Goal: Task Accomplishment & Management: Use online tool/utility

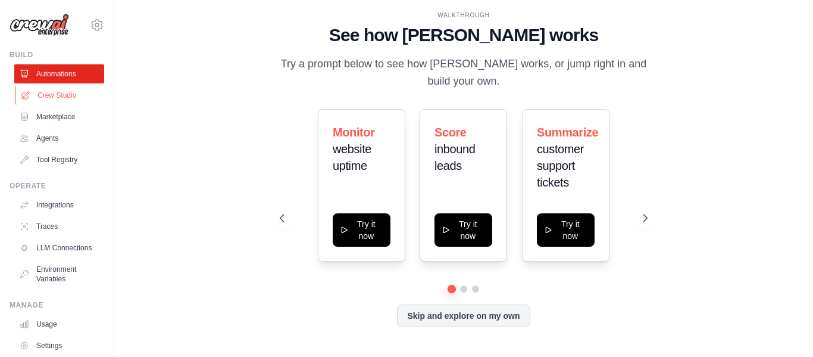
click at [77, 99] on link "Crew Studio" at bounding box center [60, 95] width 90 height 19
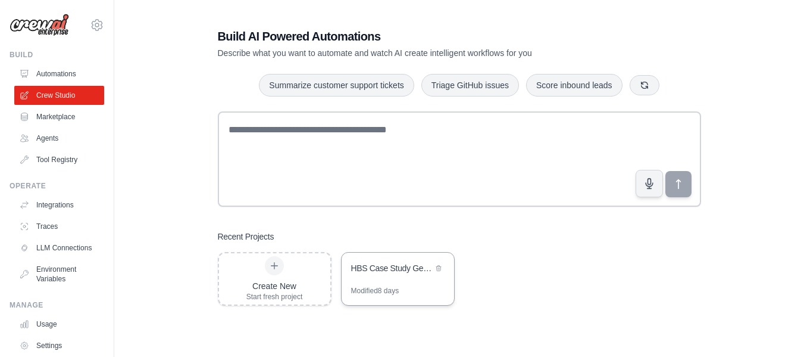
click at [385, 278] on div "HBS Case Study Generator" at bounding box center [398, 268] width 113 height 33
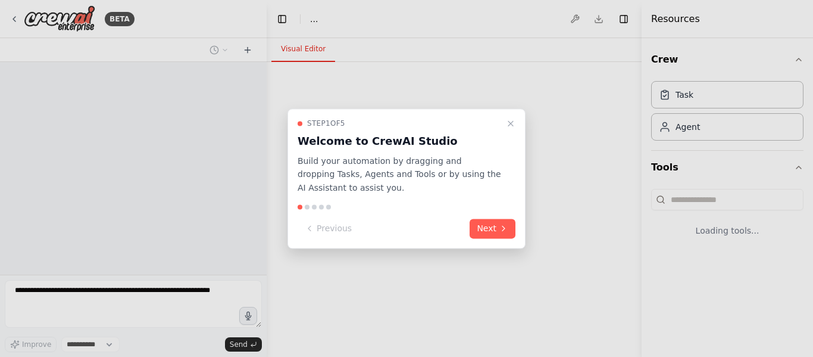
select select "****"
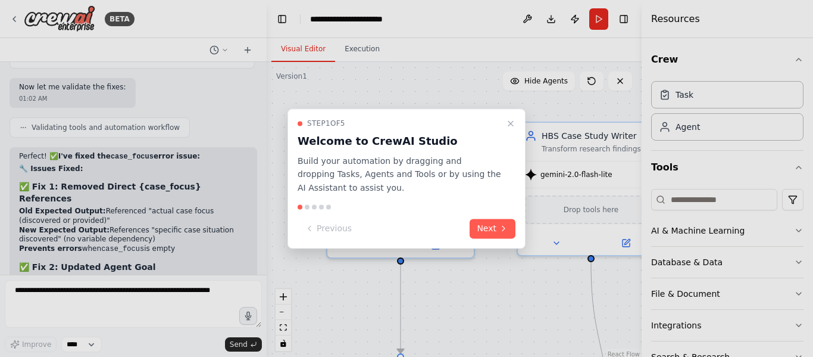
scroll to position [30711, 0]
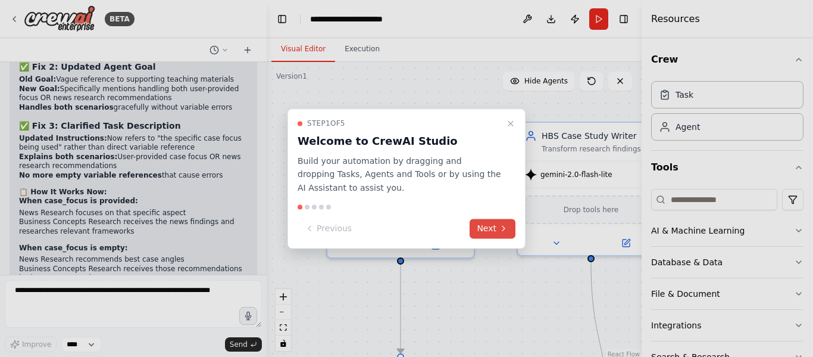
click at [475, 229] on button "Next" at bounding box center [493, 228] width 46 height 20
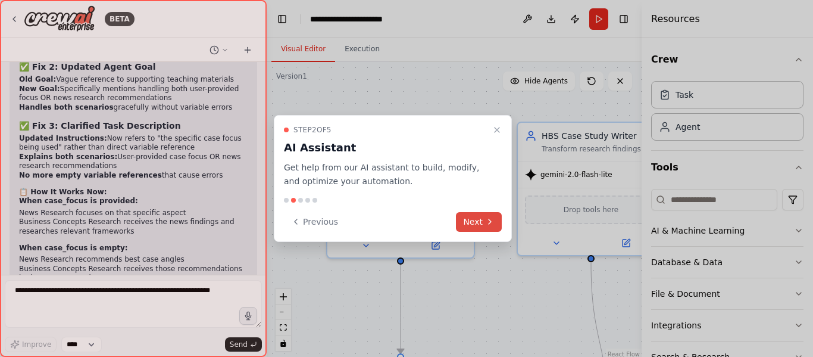
click at [475, 229] on button "Next" at bounding box center [479, 222] width 46 height 20
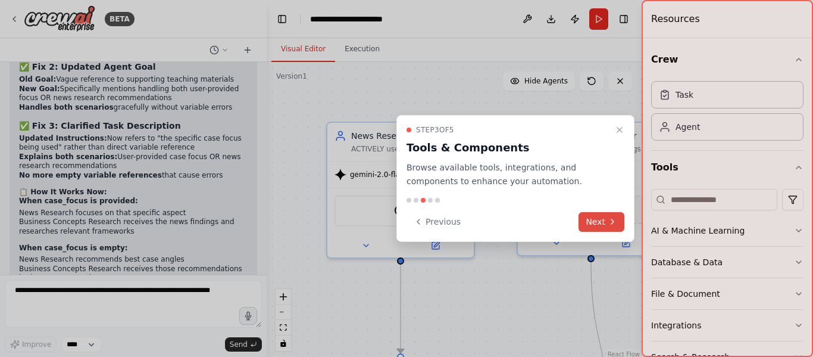
click at [588, 223] on button "Next" at bounding box center [602, 222] width 46 height 20
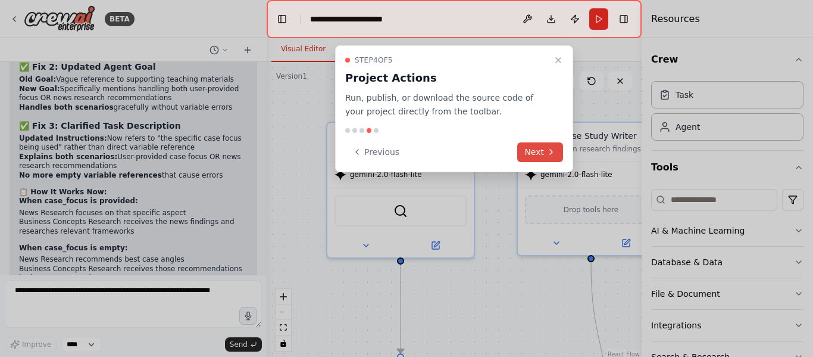
click at [538, 148] on button "Next" at bounding box center [540, 152] width 46 height 20
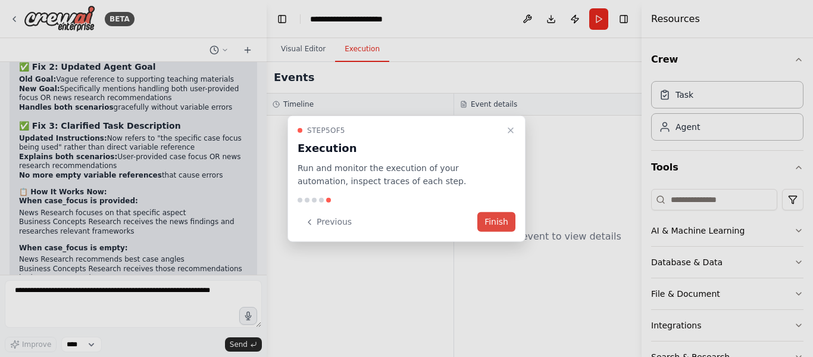
click at [498, 223] on button "Finish" at bounding box center [496, 222] width 38 height 20
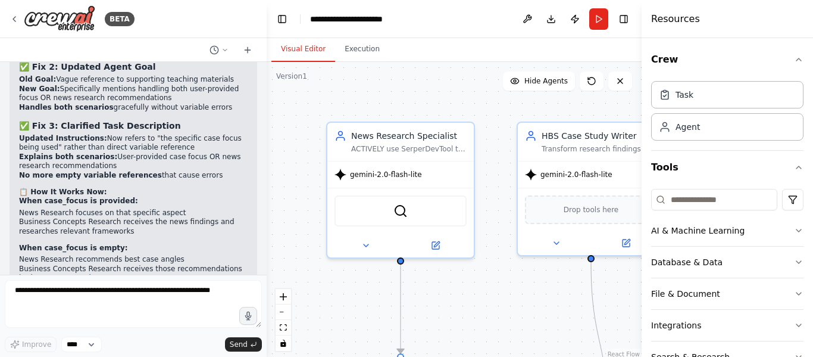
click at [267, 146] on div ".deletable-edge-delete-btn { width: 20px; height: 20px; border: 0px solid #ffff…" at bounding box center [454, 211] width 375 height 298
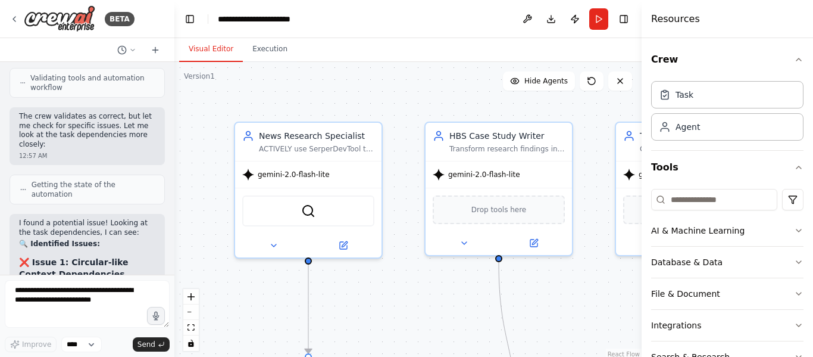
scroll to position [41363, 0]
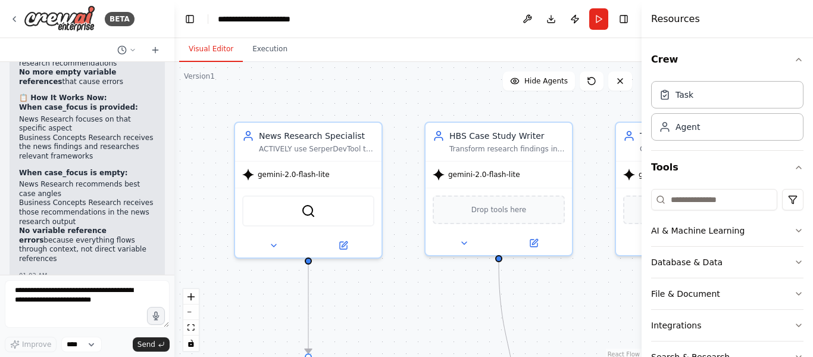
drag, startPoint x: 265, startPoint y: 145, endPoint x: 174, endPoint y: 160, distance: 91.6
click at [174, 160] on div "BETA I want to build a multi Ai agent that can help me in getting information f…" at bounding box center [406, 178] width 813 height 357
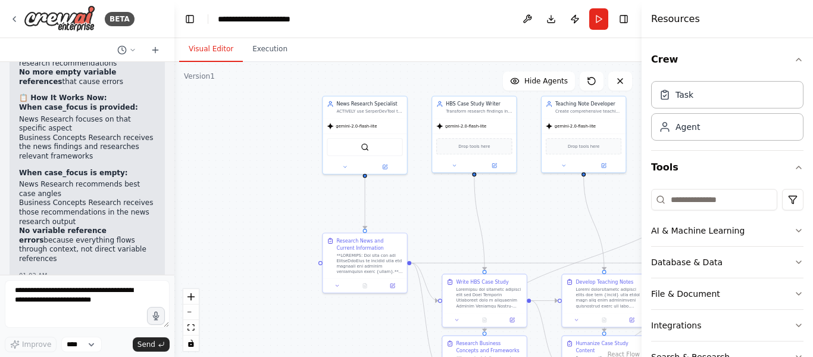
drag, startPoint x: 483, startPoint y: 268, endPoint x: 464, endPoint y: 227, distance: 45.3
click at [464, 227] on div ".deletable-edge-delete-btn { width: 20px; height: 20px; border: 0px solid #ffff…" at bounding box center [407, 211] width 467 height 298
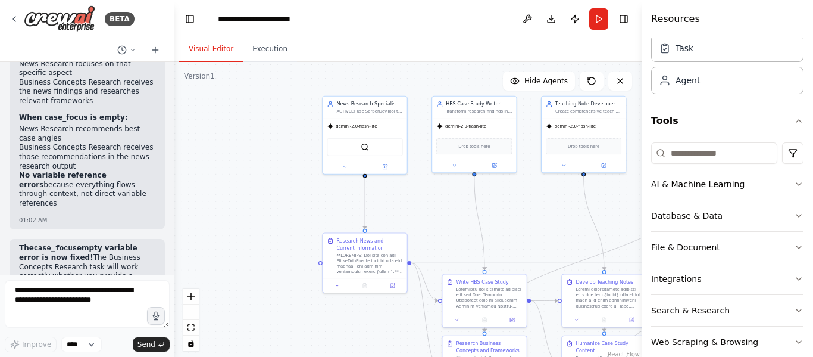
scroll to position [67, 0]
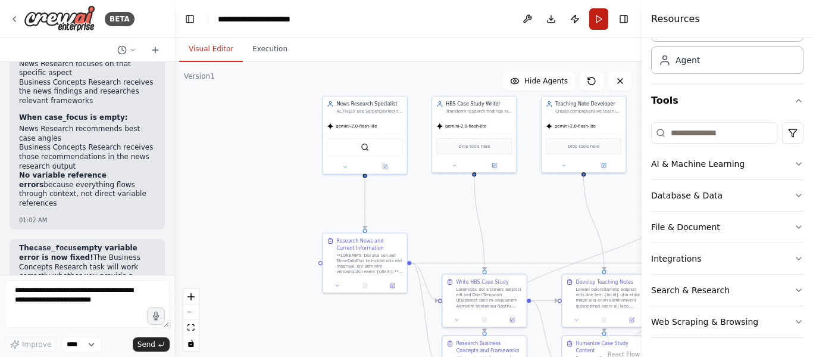
click at [597, 25] on button "Run" at bounding box center [598, 18] width 19 height 21
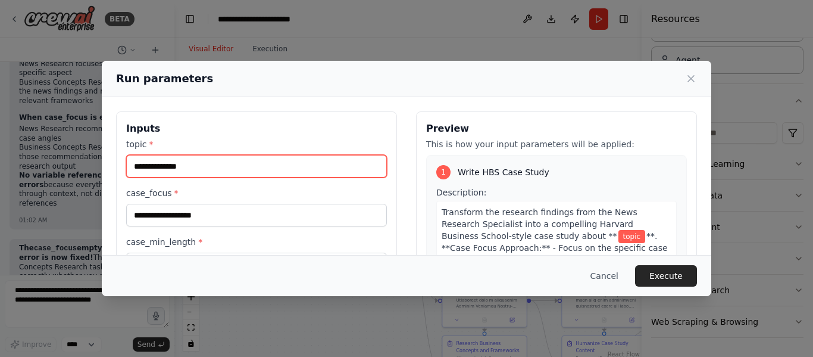
click at [251, 167] on input "topic *" at bounding box center [256, 166] width 261 height 23
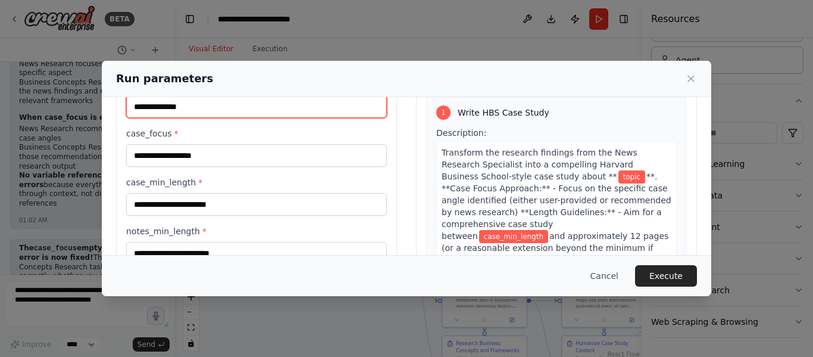
type input "**********"
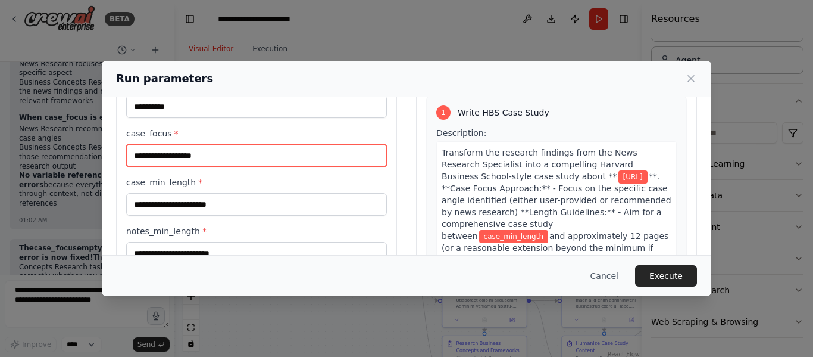
click at [241, 157] on input "case_focus *" at bounding box center [256, 155] width 261 height 23
type input "**"
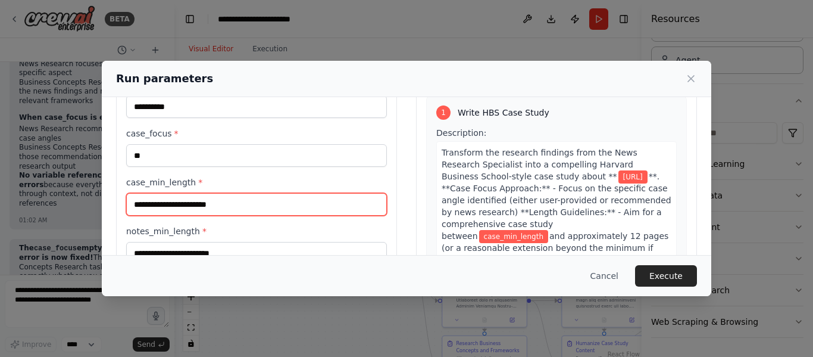
click at [264, 213] on input "case_min_length *" at bounding box center [256, 204] width 261 height 23
type input "****"
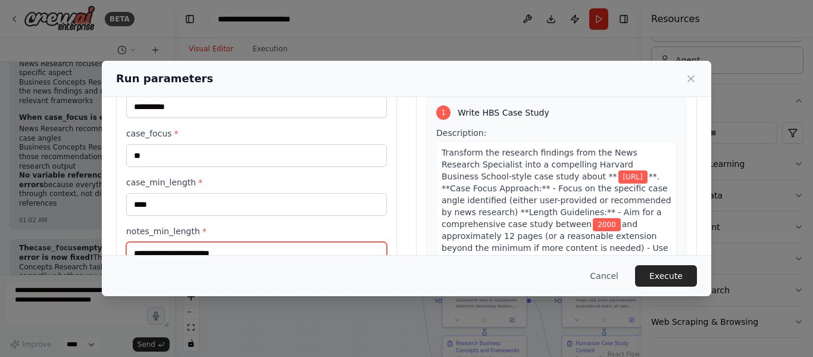
click at [210, 243] on input "notes_min_length *" at bounding box center [256, 253] width 261 height 23
type input "****"
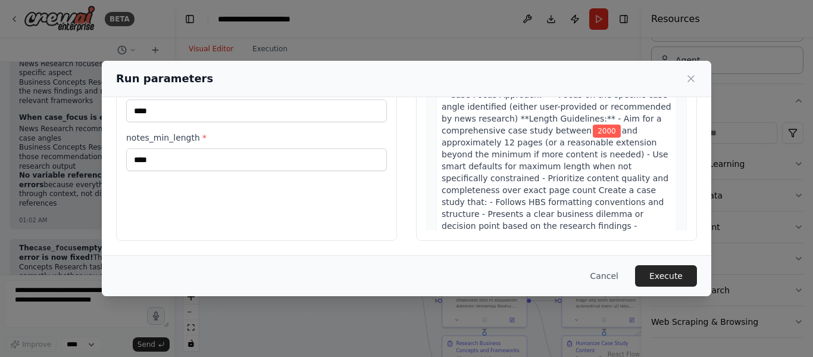
click at [335, 204] on div "**********" at bounding box center [256, 99] width 281 height 282
click at [658, 276] on button "Execute" at bounding box center [666, 275] width 62 height 21
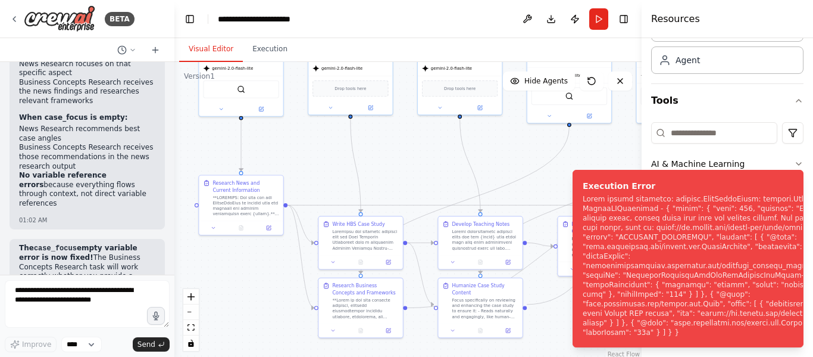
drag, startPoint x: 455, startPoint y: 228, endPoint x: 331, endPoint y: 170, distance: 136.6
click at [331, 170] on div ".deletable-edge-delete-btn { width: 20px; height: 20px; border: 0px solid #ffff…" at bounding box center [407, 211] width 467 height 298
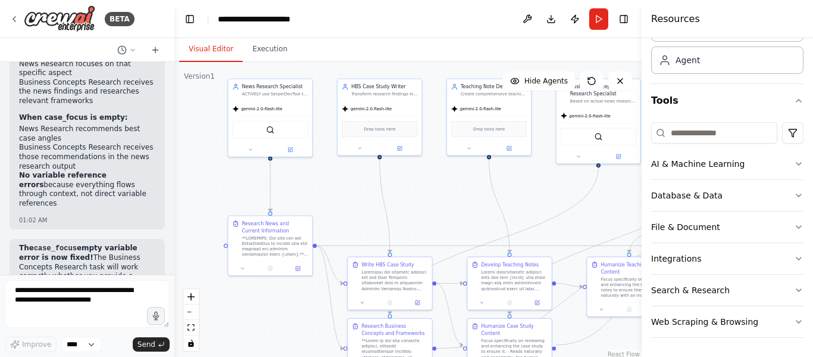
drag, startPoint x: 282, startPoint y: 149, endPoint x: 311, endPoint y: 190, distance: 49.9
click at [311, 190] on div ".deletable-edge-delete-btn { width: 20px; height: 20px; border: 0px solid #ffff…" at bounding box center [407, 211] width 467 height 298
click at [18, 18] on icon at bounding box center [15, 19] width 10 height 10
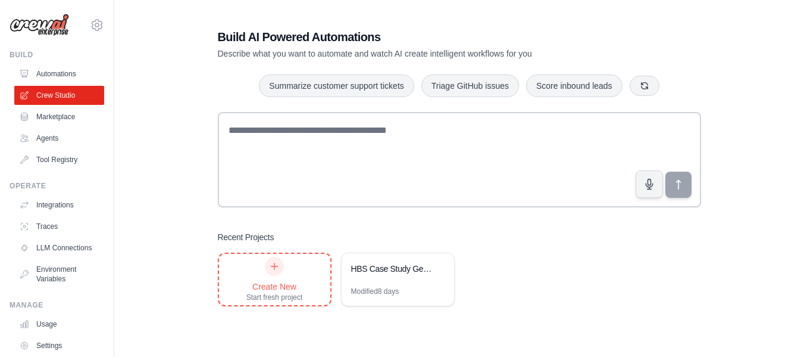
click at [276, 293] on div "Start fresh project" at bounding box center [274, 297] width 57 height 10
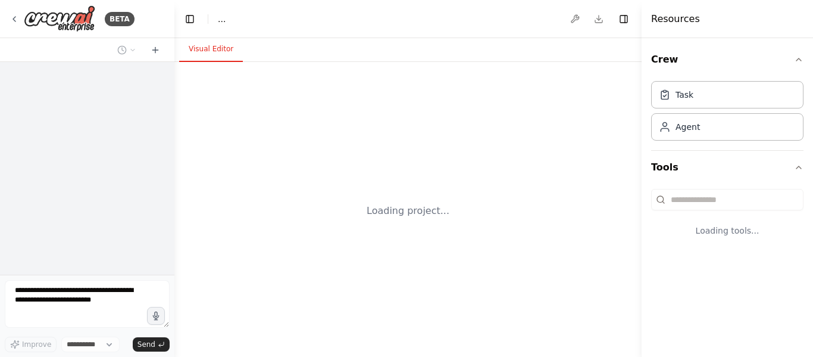
select select "****"
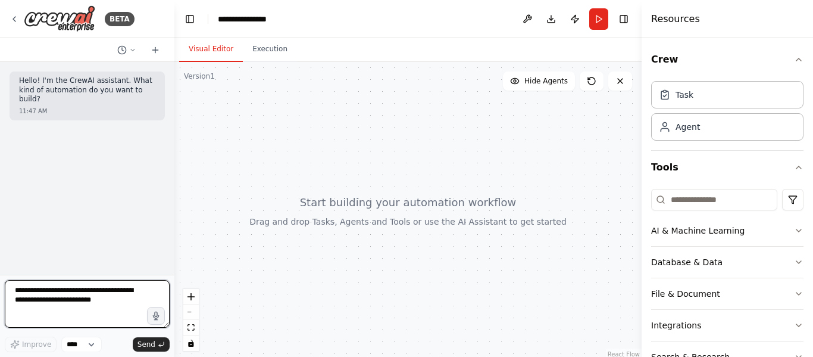
click at [48, 291] on textarea at bounding box center [87, 304] width 165 height 48
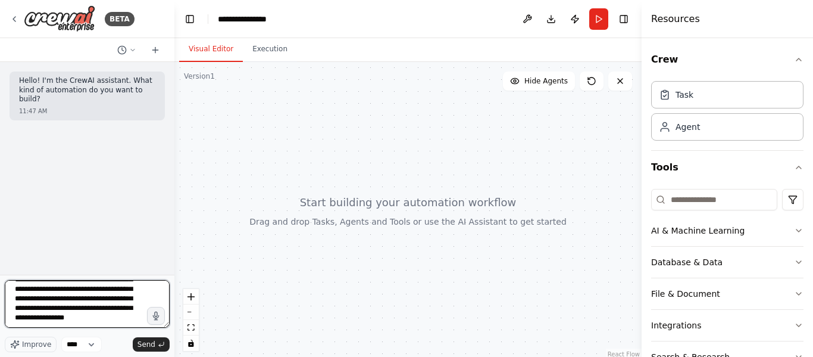
scroll to position [120, 0]
click at [105, 318] on textarea "**********" at bounding box center [87, 304] width 165 height 48
type textarea "**********"
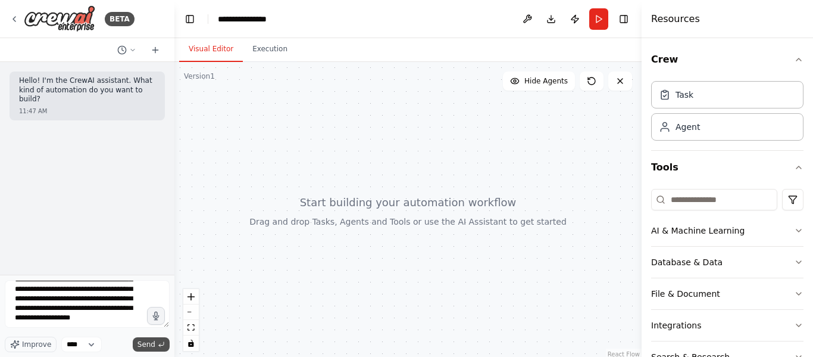
click at [156, 343] on button "Send" at bounding box center [151, 344] width 37 height 14
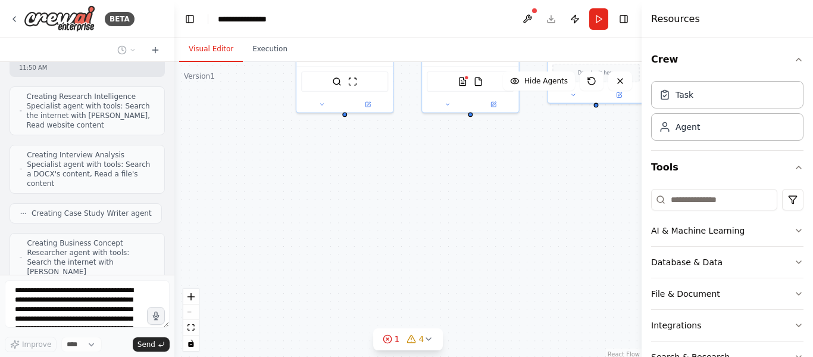
scroll to position [659, 0]
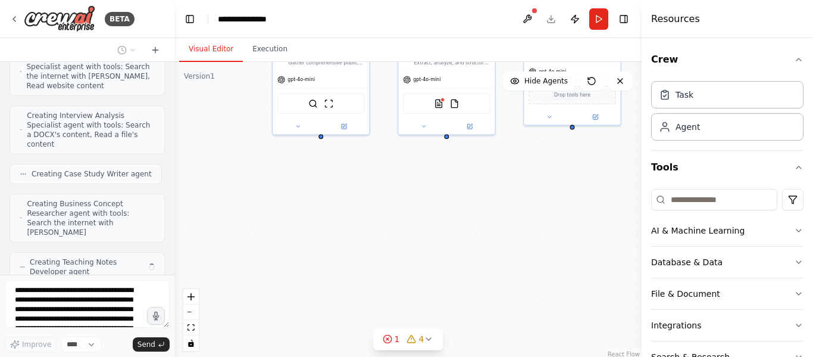
drag, startPoint x: 586, startPoint y: 253, endPoint x: 549, endPoint y: 153, distance: 106.4
click at [549, 153] on div "Research Intelligence Specialist Gather comprehensive public information about …" at bounding box center [407, 211] width 467 height 298
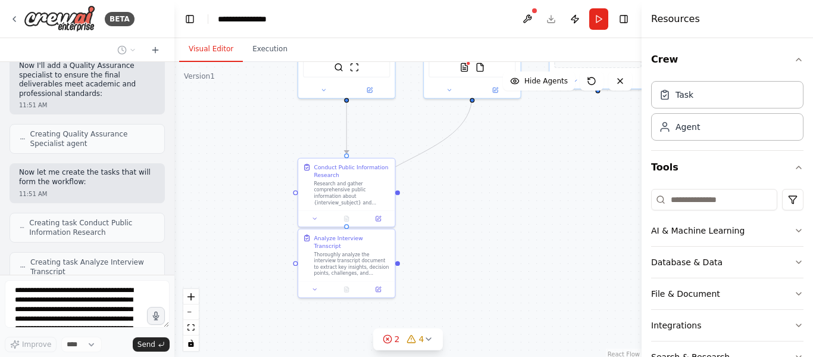
scroll to position [923, 0]
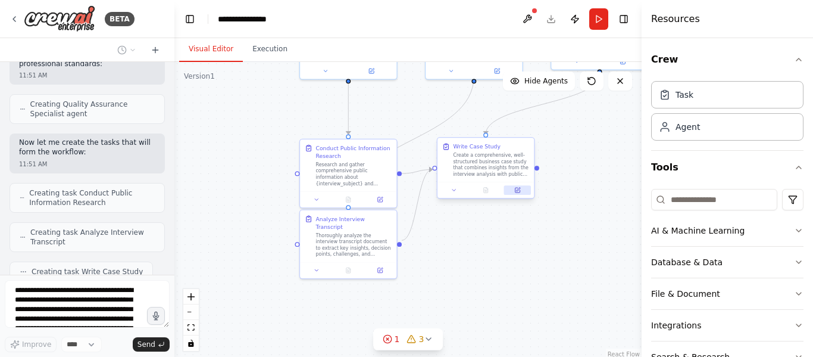
drag, startPoint x: 479, startPoint y: 245, endPoint x: 507, endPoint y: 190, distance: 61.8
click at [507, 190] on div ".deletable-edge-delete-btn { width: 20px; height: 20px; border: 0px solid #ffff…" at bounding box center [407, 211] width 467 height 298
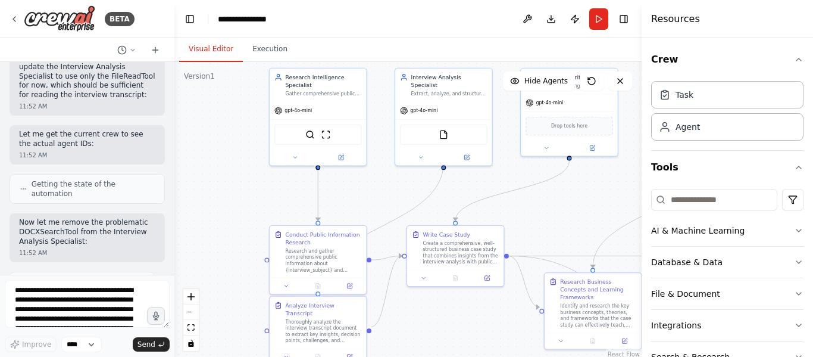
scroll to position [1461, 0]
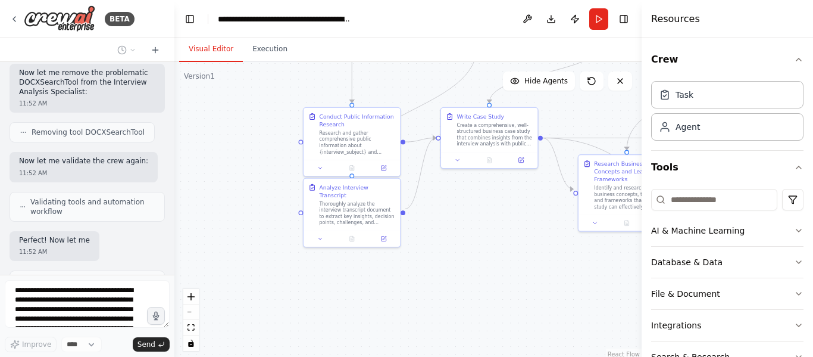
drag, startPoint x: 457, startPoint y: 259, endPoint x: 461, endPoint y: 227, distance: 31.8
click at [461, 227] on div ".deletable-edge-delete-btn { width: 20px; height: 20px; border: 0px solid #ffff…" at bounding box center [407, 211] width 467 height 298
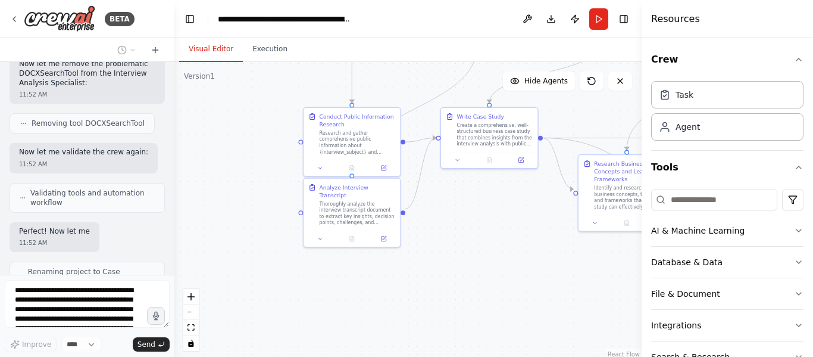
scroll to position [1549, 0]
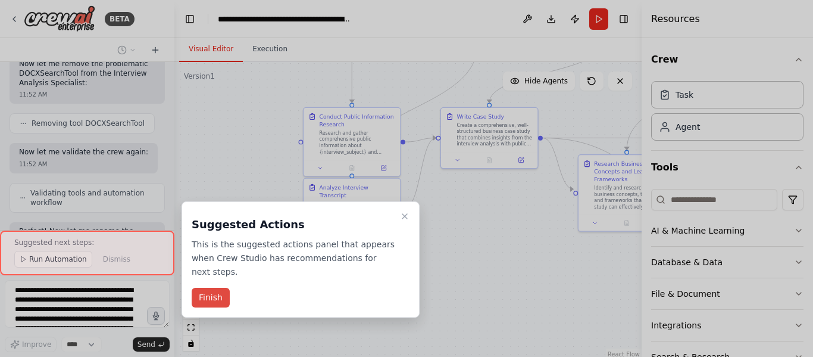
click at [208, 288] on button "Finish" at bounding box center [211, 298] width 38 height 20
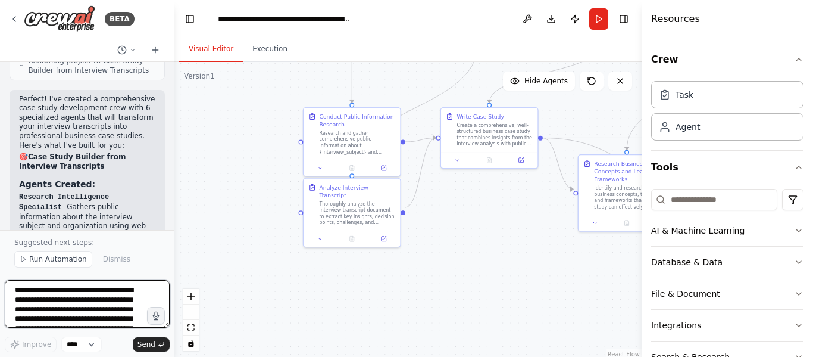
scroll to position [1759, 0]
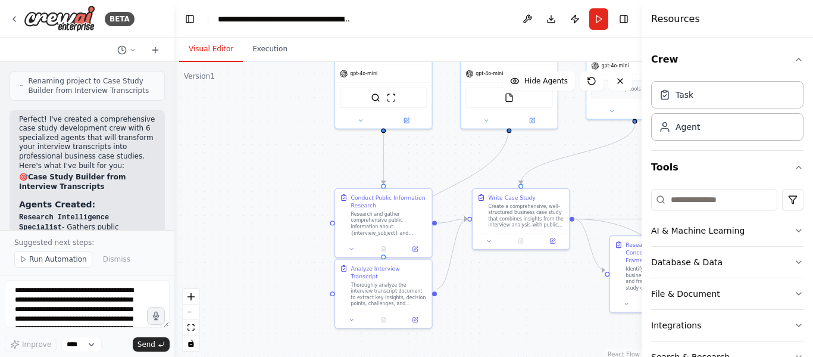
drag, startPoint x: 530, startPoint y: 224, endPoint x: 302, endPoint y: 318, distance: 246.1
click at [560, 305] on div ".deletable-edge-delete-btn { width: 20px; height: 20px; border: 0px solid #ffff…" at bounding box center [407, 211] width 467 height 298
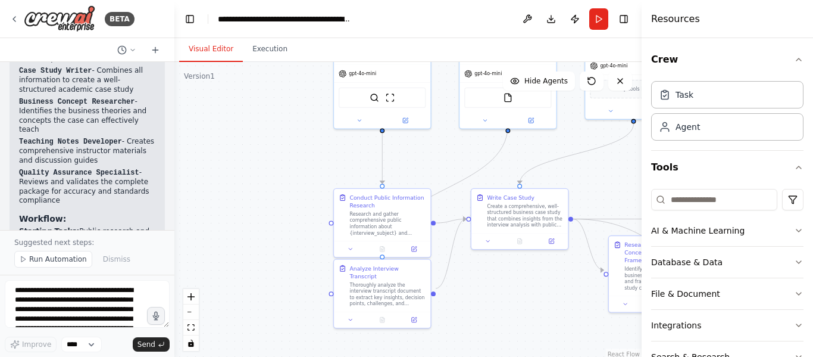
scroll to position [1997, 0]
click at [74, 226] on li "Starting Tasks: Public research and interview analysis run simultaneously" at bounding box center [87, 235] width 136 height 18
copy ul "Starting Tasks: Public research and interview analysis run simultaneously"
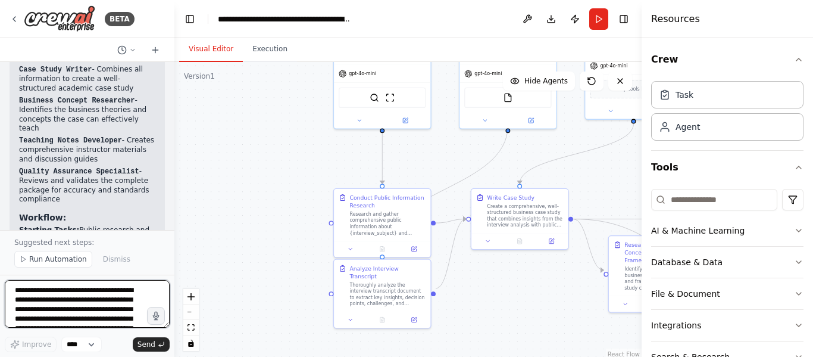
click at [58, 298] on textarea "**********" at bounding box center [87, 304] width 165 height 48
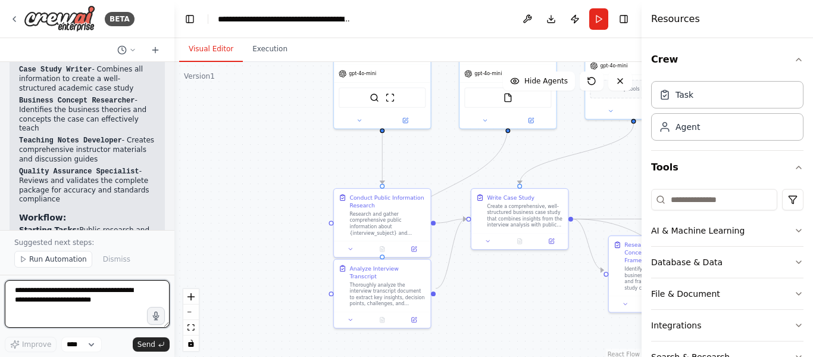
paste textarea "**********"
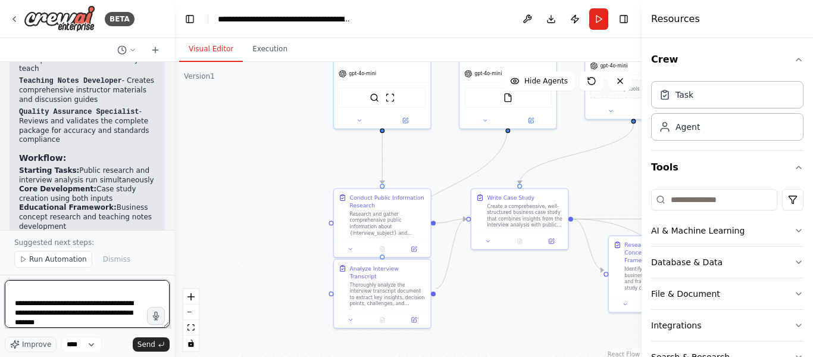
scroll to position [2116, 0]
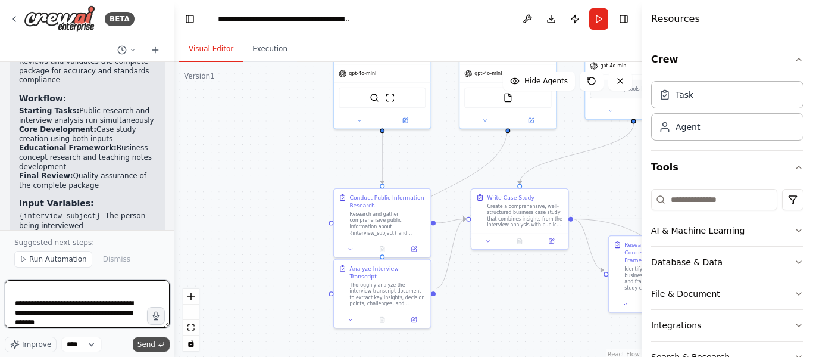
type textarea "**********"
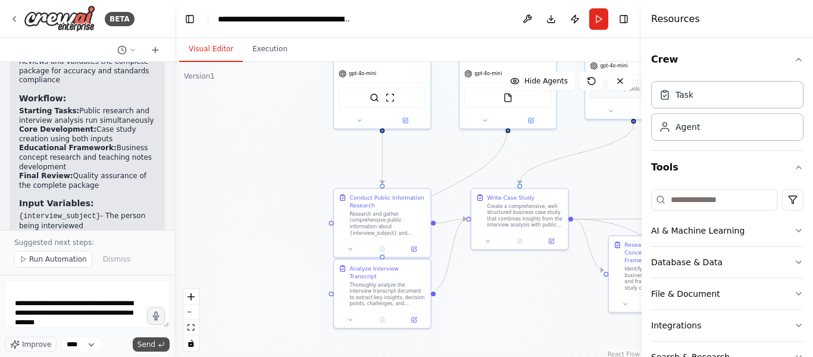
click at [148, 338] on button "Send" at bounding box center [151, 344] width 37 height 14
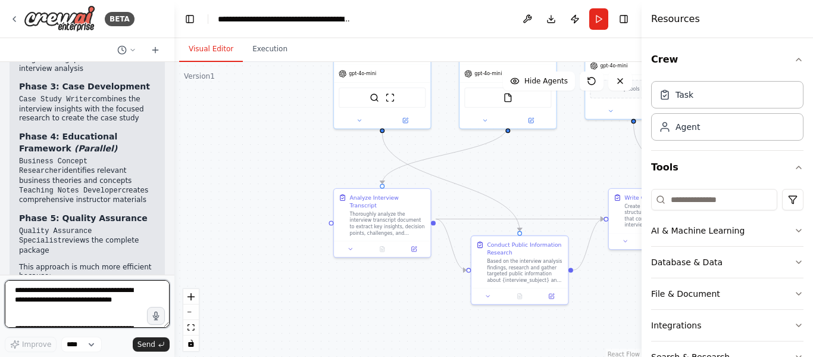
scroll to position [2964, 0]
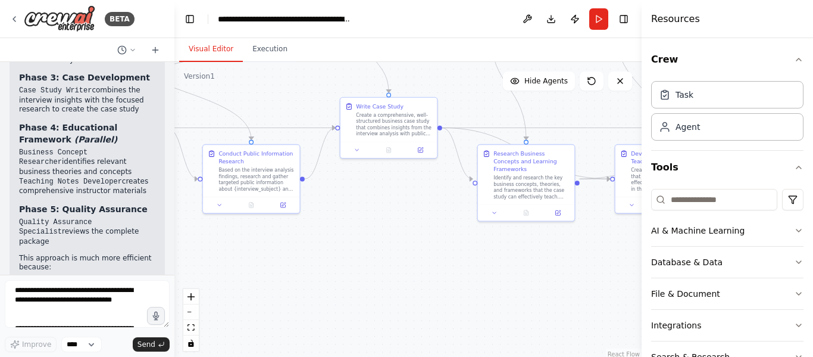
drag, startPoint x: 386, startPoint y: 305, endPoint x: 111, endPoint y: 214, distance: 289.7
click at [111, 214] on div "BETA Hello! I'm the CrewAI assistant. What kind of automation do you want to bu…" at bounding box center [406, 178] width 813 height 357
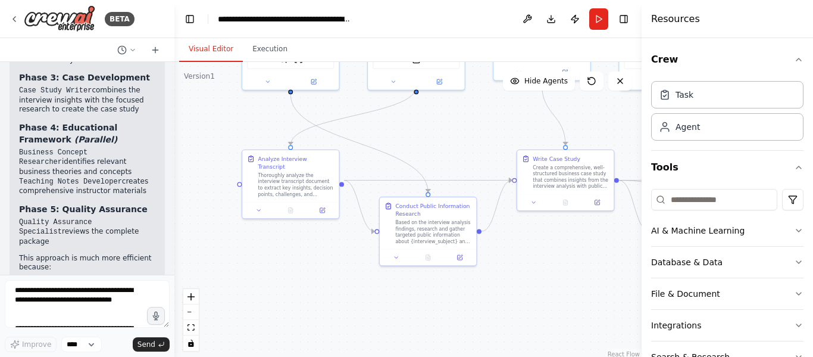
drag, startPoint x: 441, startPoint y: 259, endPoint x: 624, endPoint y: 311, distance: 190.1
click at [624, 311] on div ".deletable-edge-delete-btn { width: 20px; height: 20px; border: 0px solid #ffff…" at bounding box center [407, 211] width 467 height 298
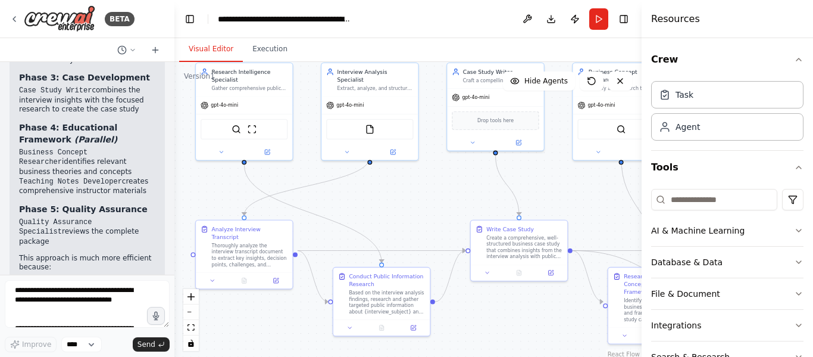
drag, startPoint x: 257, startPoint y: 266, endPoint x: 210, endPoint y: 332, distance: 80.6
click at [210, 332] on div ".deletable-edge-delete-btn { width: 20px; height: 20px; border: 0px solid #ffff…" at bounding box center [407, 211] width 467 height 298
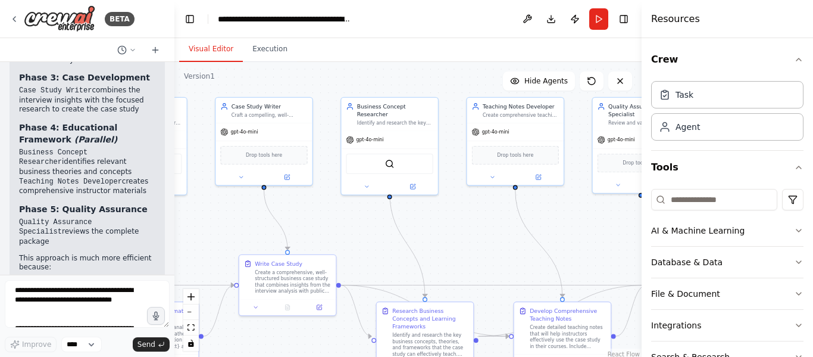
drag, startPoint x: 408, startPoint y: 192, endPoint x: 177, endPoint y: 227, distance: 234.1
click at [177, 227] on div ".deletable-edge-delete-btn { width: 20px; height: 20px; border: 0px solid #ffff…" at bounding box center [407, 211] width 467 height 298
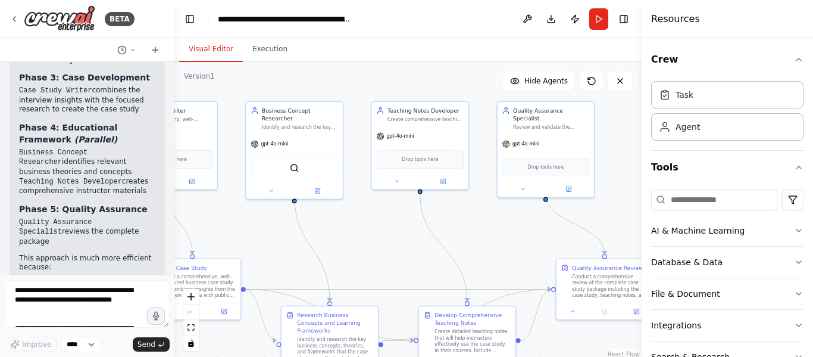
drag, startPoint x: 487, startPoint y: 220, endPoint x: 440, endPoint y: 216, distance: 47.3
click at [440, 216] on div ".deletable-edge-delete-btn { width: 20px; height: 20px; border: 0px solid #ffff…" at bounding box center [407, 211] width 467 height 298
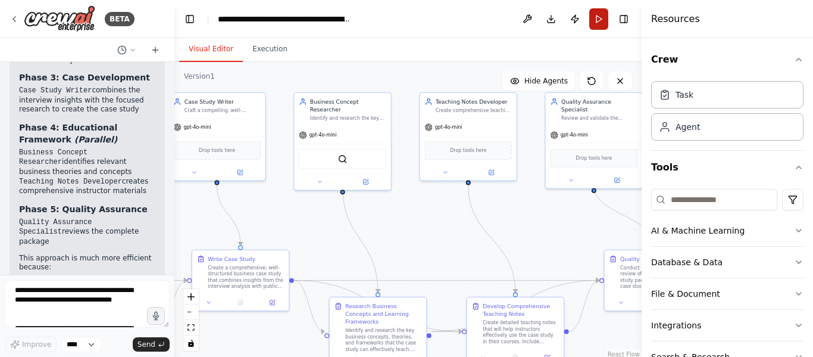
click at [594, 18] on button "Run" at bounding box center [598, 18] width 19 height 21
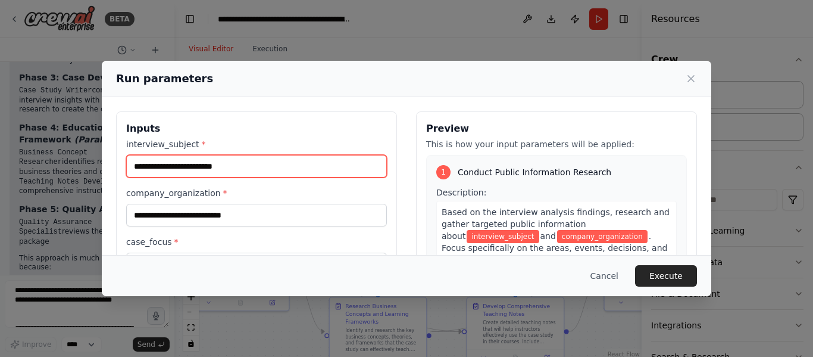
click at [257, 168] on input "interview_subject *" at bounding box center [256, 166] width 261 height 23
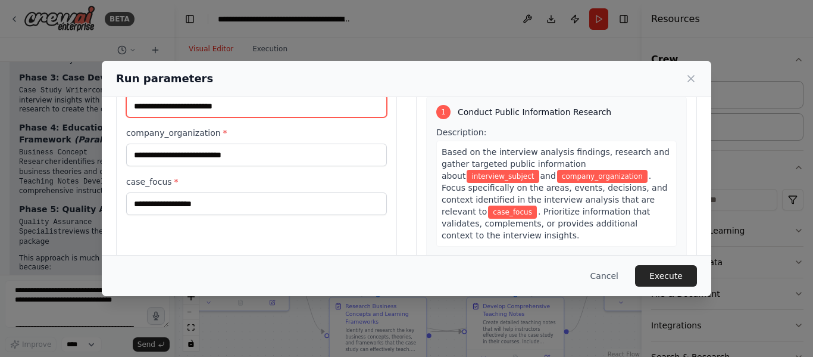
scroll to position [119, 0]
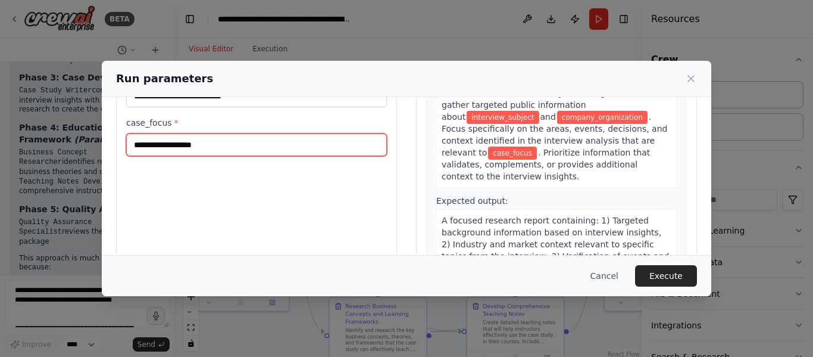
click at [220, 149] on input "case_focus *" at bounding box center [256, 144] width 261 height 23
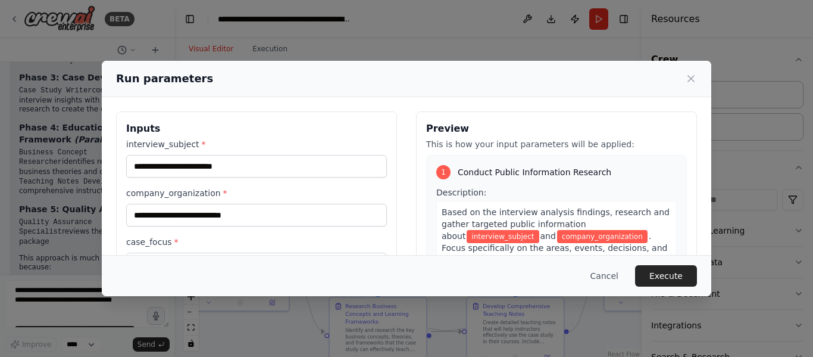
click at [113, 177] on div "Inputs interview_subject * company_organization * case_focus * Preview This is …" at bounding box center [407, 252] width 610 height 311
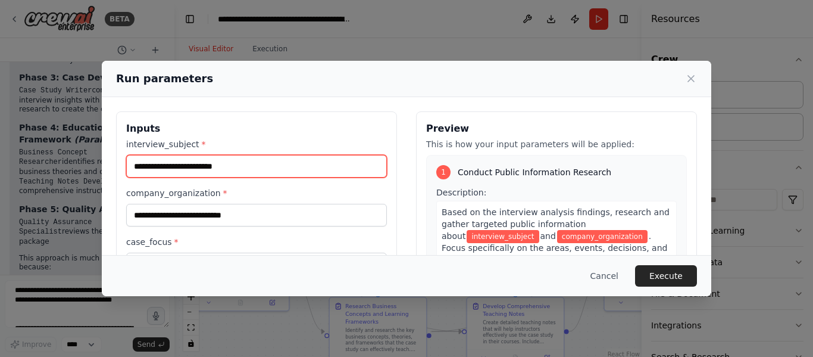
click at [210, 157] on input "interview_subject *" at bounding box center [256, 166] width 261 height 23
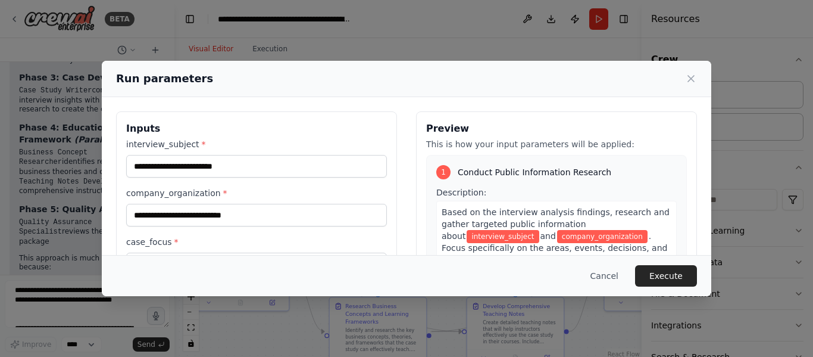
click at [240, 180] on div "interview_subject * company_organization * case_focus *" at bounding box center [256, 206] width 261 height 137
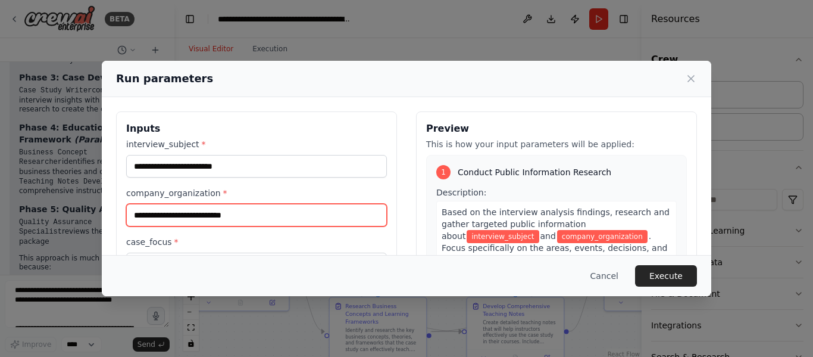
click at [234, 215] on input "company_organization *" at bounding box center [256, 215] width 261 height 23
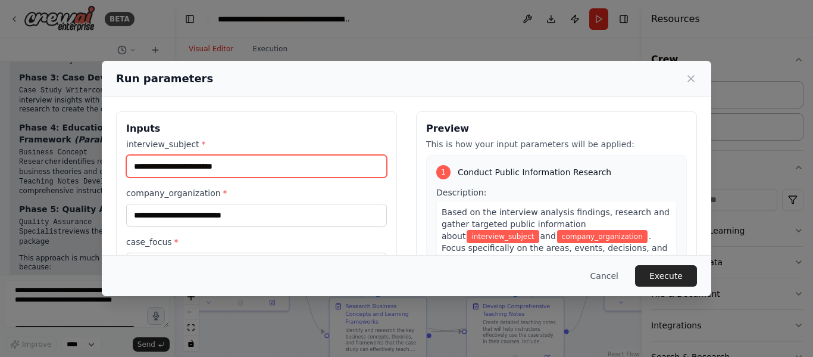
click at [256, 169] on input "interview_subject *" at bounding box center [256, 166] width 261 height 23
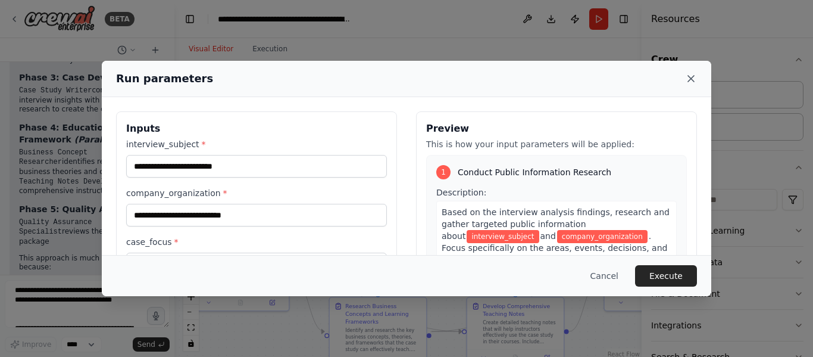
click at [689, 79] on icon at bounding box center [691, 79] width 12 height 12
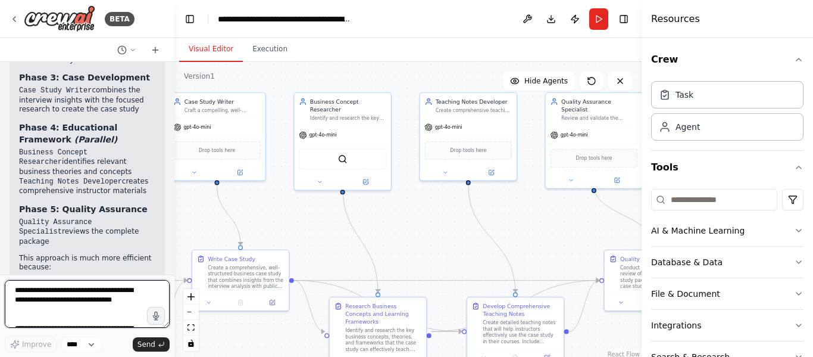
click at [111, 307] on textarea "**********" at bounding box center [87, 304] width 165 height 48
type textarea "**********"
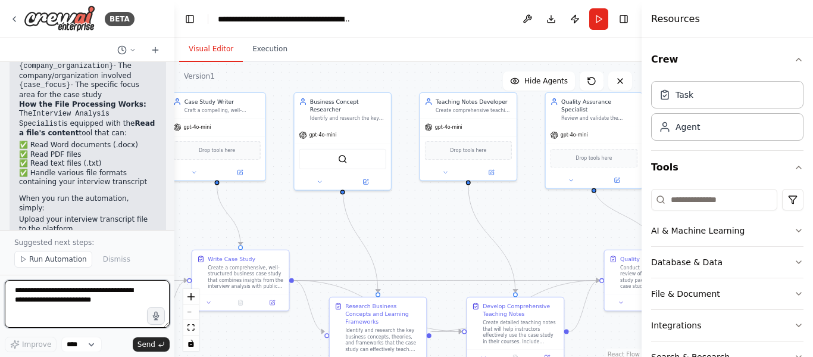
scroll to position [3675, 0]
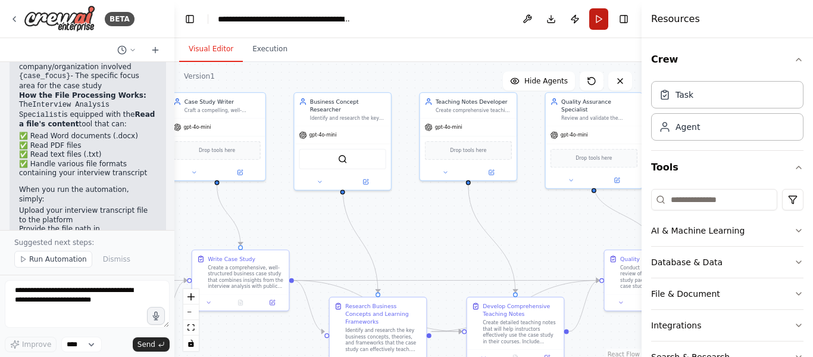
click at [599, 15] on button "Run" at bounding box center [598, 18] width 19 height 21
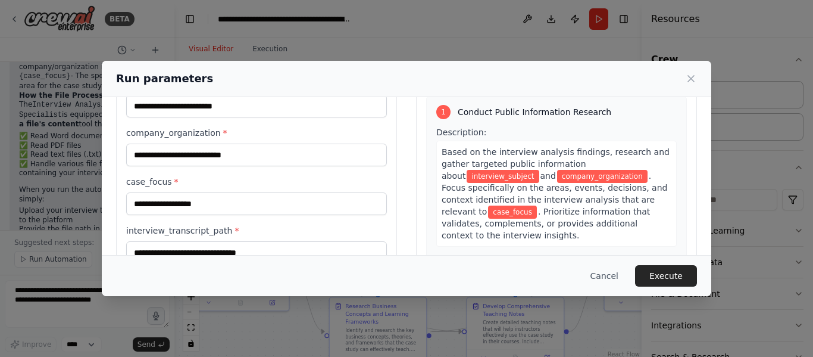
scroll to position [119, 0]
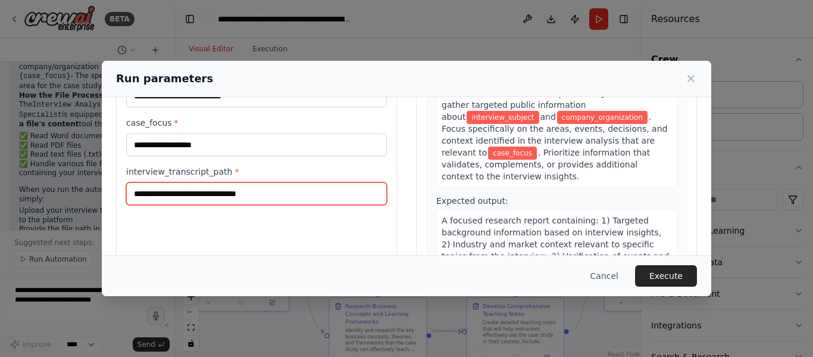
click at [245, 195] on input "interview_transcript_path *" at bounding box center [256, 193] width 261 height 23
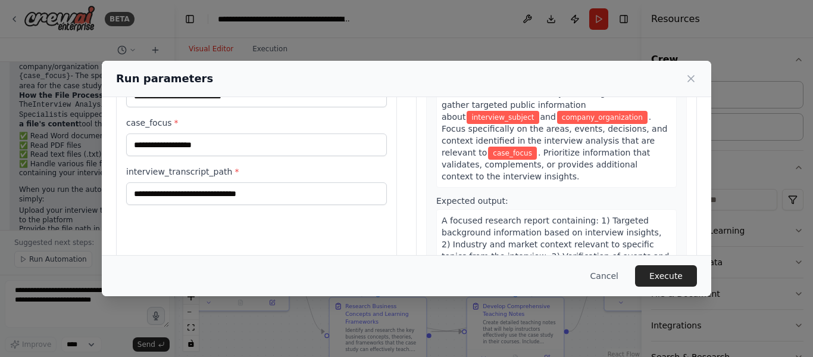
click at [260, 252] on div "Inputs interview_subject * company_organization * case_focus * interview_transc…" at bounding box center [256, 133] width 281 height 282
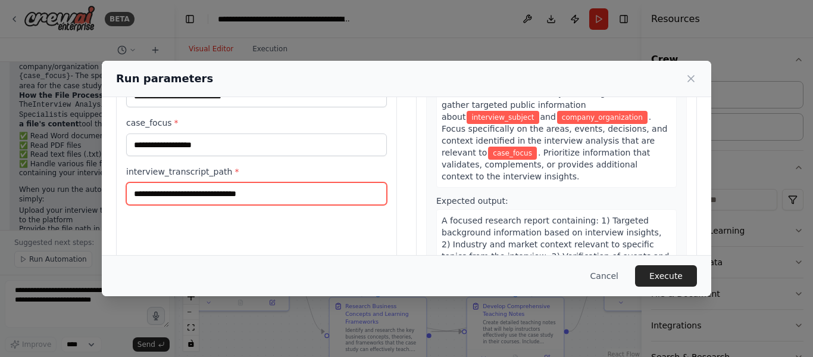
click at [260, 198] on input "interview_transcript_path *" at bounding box center [256, 193] width 261 height 23
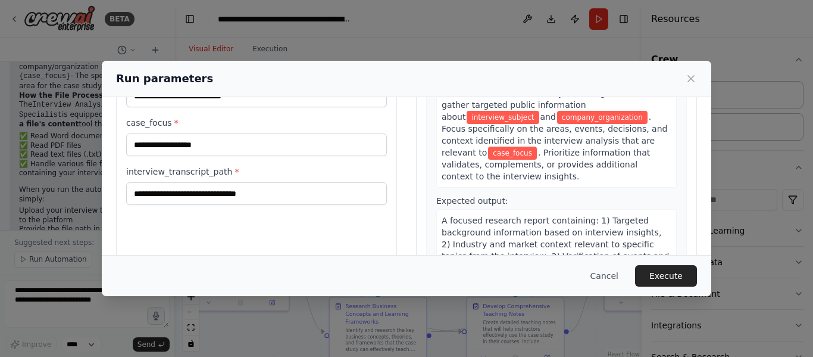
click at [185, 171] on label "interview_transcript_path *" at bounding box center [256, 171] width 261 height 12
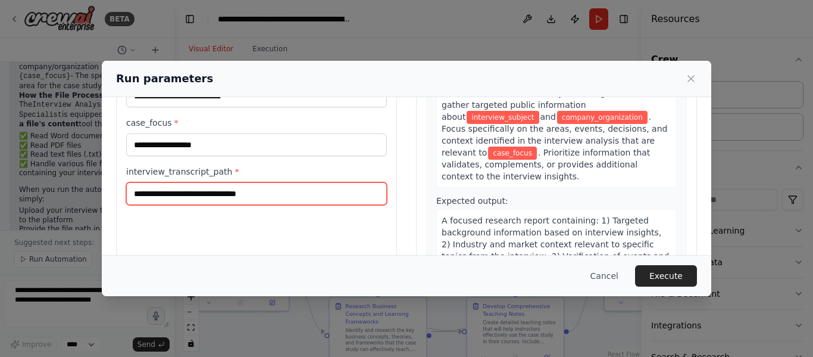
click at [185, 182] on input "interview_transcript_path *" at bounding box center [256, 193] width 261 height 23
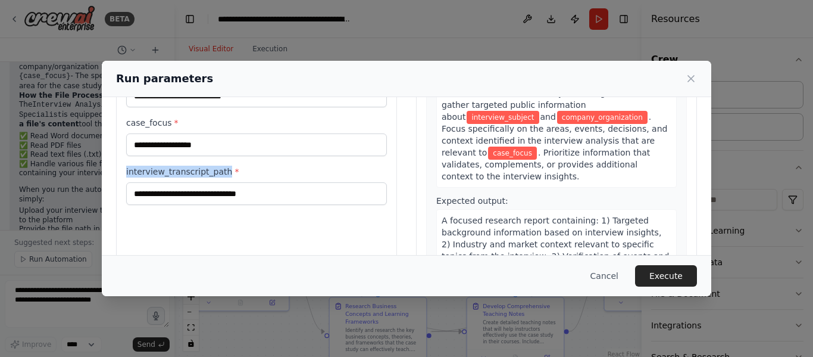
click at [185, 171] on label "interview_transcript_path *" at bounding box center [256, 171] width 261 height 12
click at [185, 182] on input "interview_transcript_path *" at bounding box center [256, 193] width 261 height 23
click at [185, 171] on label "interview_transcript_path *" at bounding box center [256, 171] width 261 height 12
click at [185, 182] on input "interview_transcript_path *" at bounding box center [256, 193] width 261 height 23
copy label "interview_transcript_path"
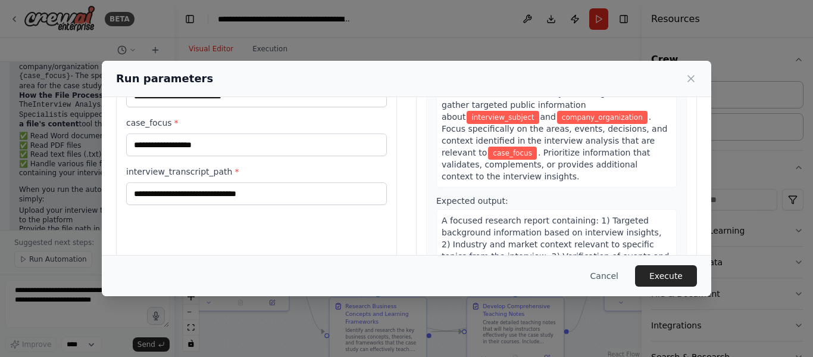
click at [685, 82] on div "Run parameters" at bounding box center [406, 78] width 581 height 17
click at [695, 77] on icon at bounding box center [691, 79] width 12 height 12
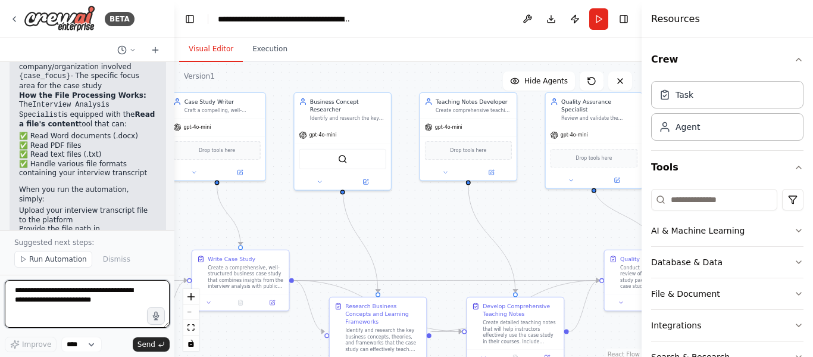
click at [97, 297] on textarea at bounding box center [87, 304] width 165 height 48
type textarea "*"
paste textarea "**********"
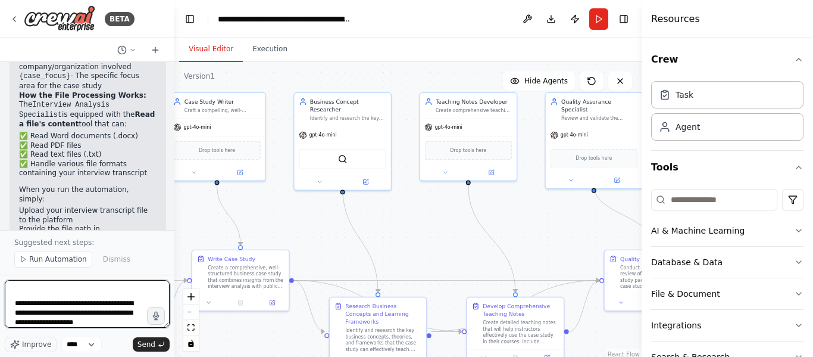
scroll to position [25, 0]
type textarea "**********"
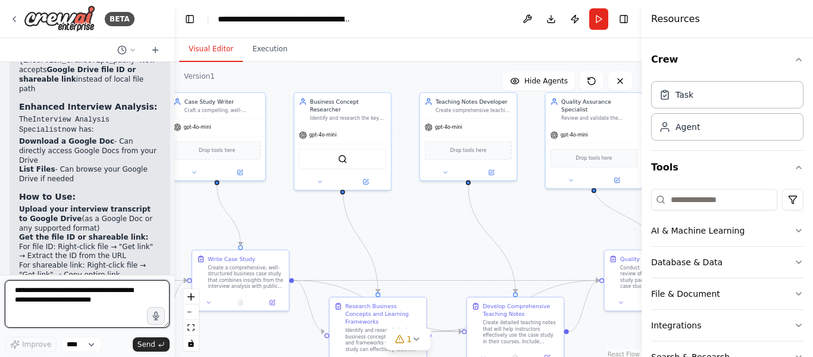
scroll to position [4665, 0]
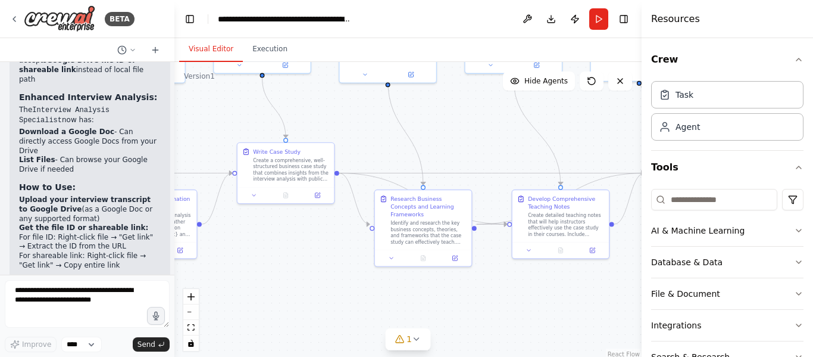
drag, startPoint x: 441, startPoint y: 257, endPoint x: 486, endPoint y: 150, distance: 116.3
click at [486, 150] on div ".deletable-edge-delete-btn { width: 20px; height: 20px; border: 0px solid #ffff…" at bounding box center [407, 211] width 467 height 298
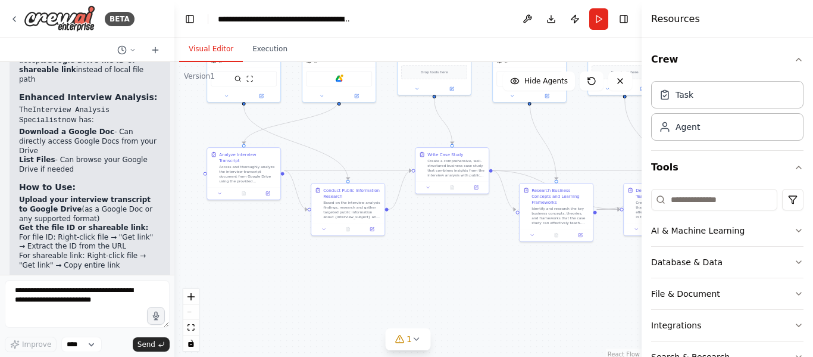
drag, startPoint x: 351, startPoint y: 290, endPoint x: 464, endPoint y: 275, distance: 113.5
click at [470, 272] on div ".deletable-edge-delete-btn { width: 20px; height: 20px; border: 0px solid #ffff…" at bounding box center [407, 211] width 467 height 298
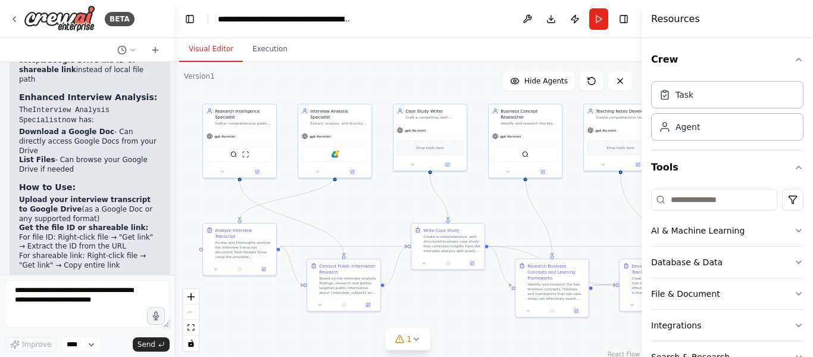
drag, startPoint x: 317, startPoint y: 138, endPoint x: 321, endPoint y: 213, distance: 74.5
click at [321, 213] on div ".deletable-edge-delete-btn { width: 20px; height: 20px; border: 0px solid #ffff…" at bounding box center [407, 211] width 467 height 298
click at [318, 168] on icon at bounding box center [317, 170] width 5 height 5
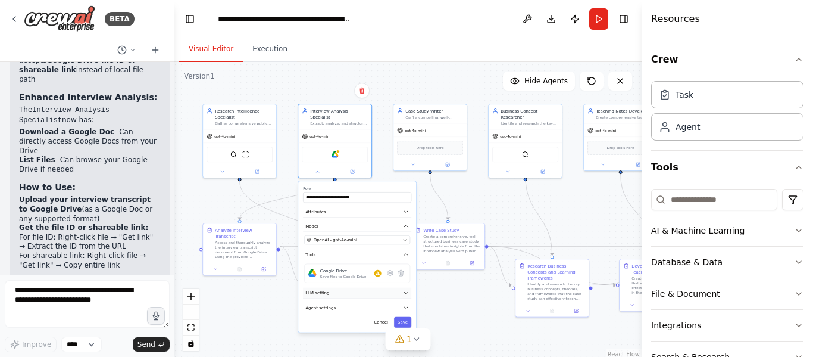
click at [332, 288] on button "LLM setting" at bounding box center [357, 293] width 108 height 11
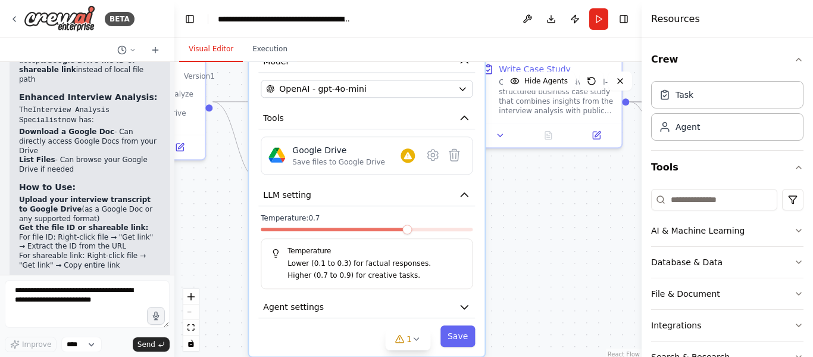
drag, startPoint x: 559, startPoint y: 342, endPoint x: 558, endPoint y: 193, distance: 148.8
click at [558, 193] on div ".deletable-edge-delete-btn { width: 20px; height: 20px; border: 0px solid #ffff…" at bounding box center [407, 211] width 467 height 298
click at [344, 158] on div "Google Drive Save files to Google Drive" at bounding box center [367, 155] width 212 height 38
click at [362, 157] on div "Save files to Google Drive" at bounding box center [338, 162] width 93 height 10
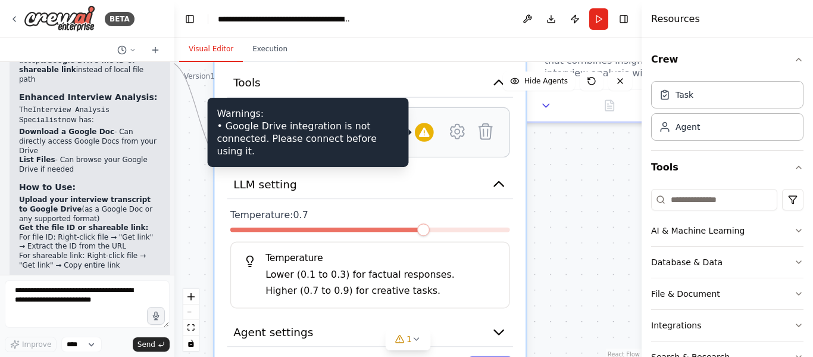
click at [424, 124] on div at bounding box center [424, 132] width 19 height 19
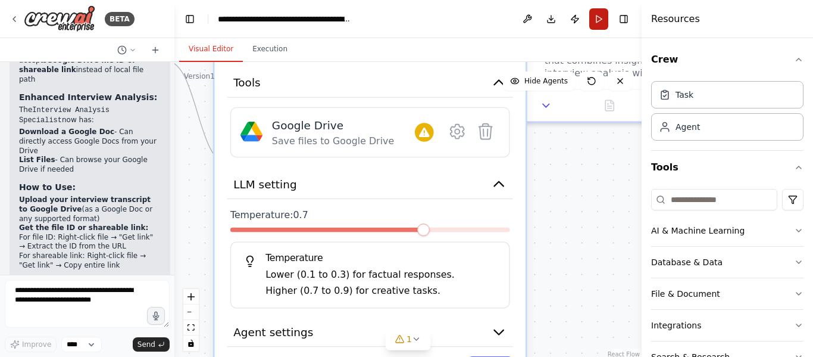
click at [599, 21] on button "Run" at bounding box center [598, 18] width 19 height 21
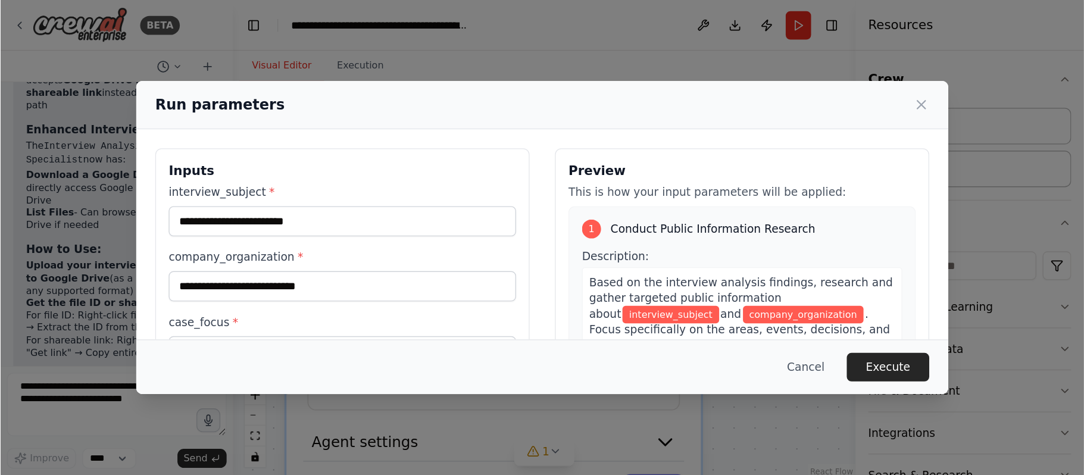
scroll to position [4616, 0]
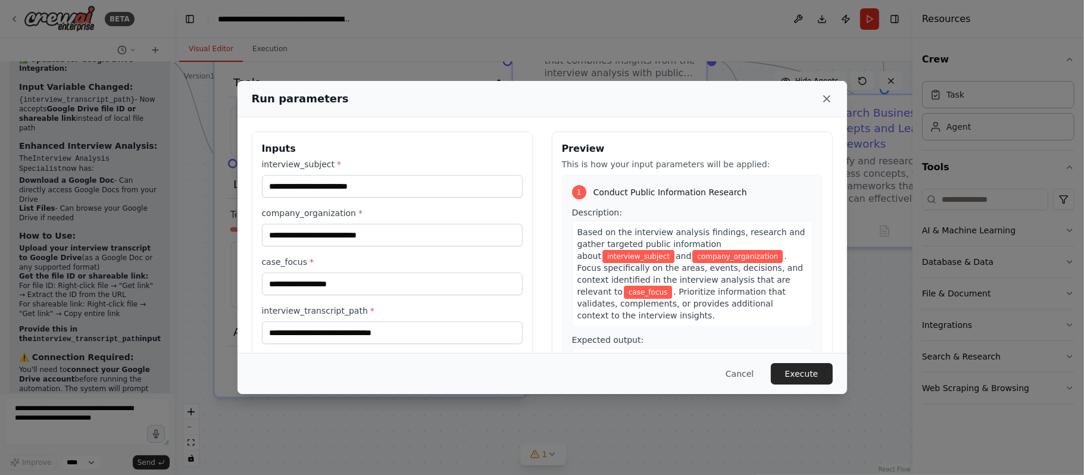
click at [813, 93] on icon at bounding box center [827, 99] width 12 height 12
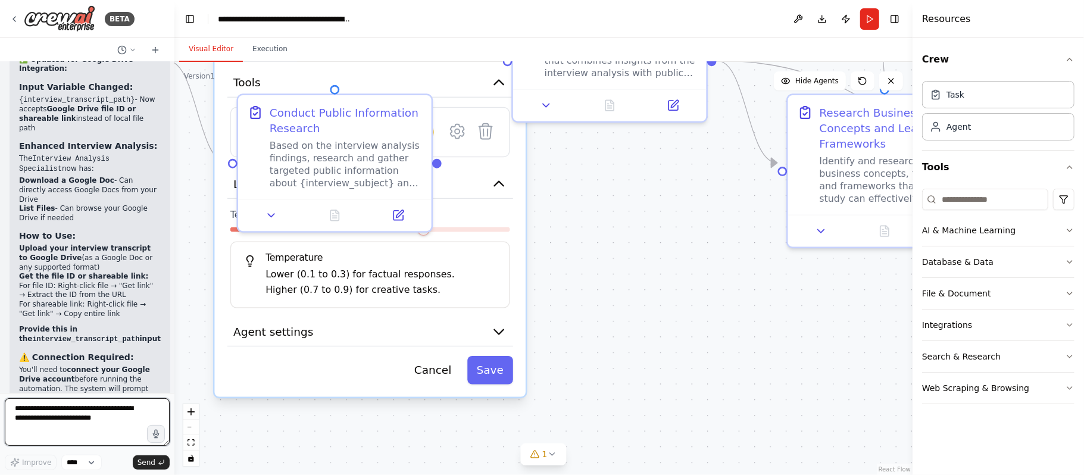
click at [99, 356] on textarea at bounding box center [87, 422] width 165 height 48
click at [496, 356] on button "Save" at bounding box center [490, 370] width 46 height 29
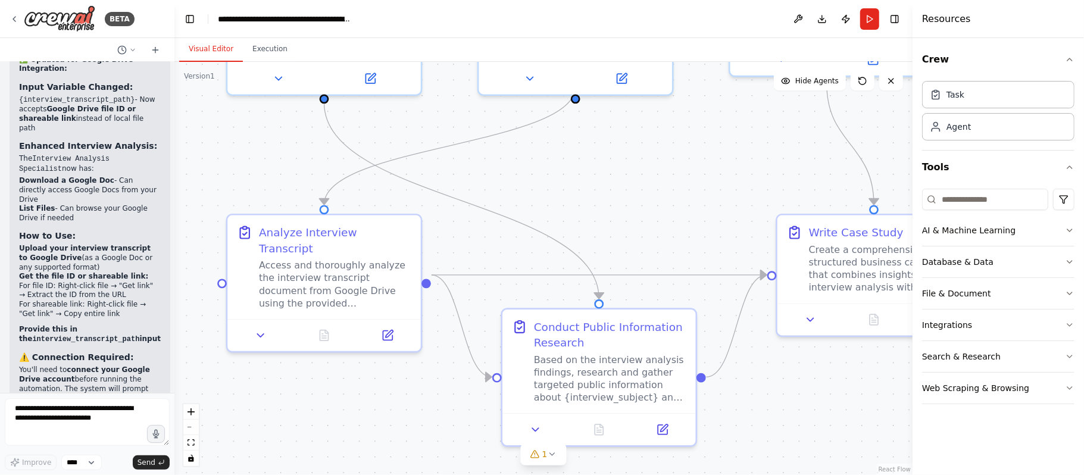
drag, startPoint x: 581, startPoint y: 260, endPoint x: 845, endPoint y: 474, distance: 340.3
click at [813, 356] on div ".deletable-edge-delete-btn { width: 20px; height: 20px; border: 0px solid #ffff…" at bounding box center [543, 268] width 738 height 413
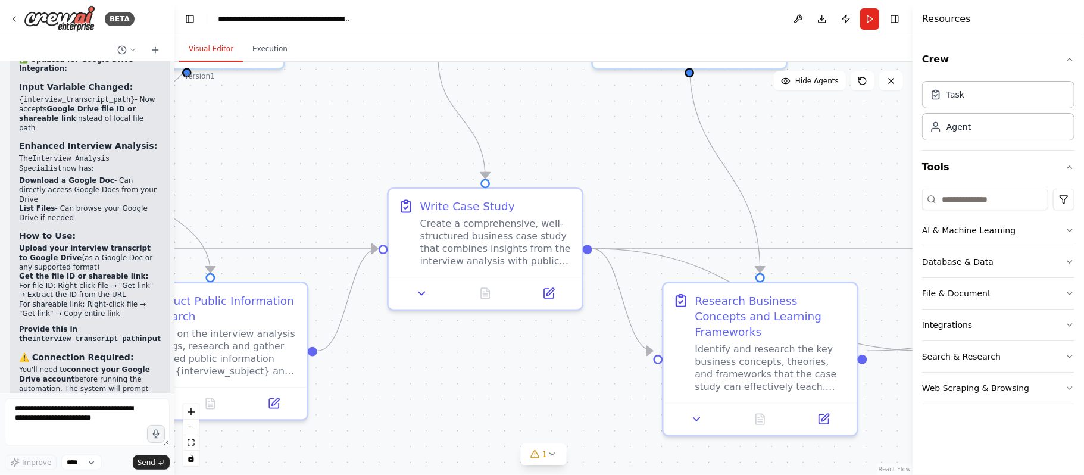
drag, startPoint x: 620, startPoint y: 219, endPoint x: 232, endPoint y: 193, distance: 389.6
click at [232, 193] on div ".deletable-edge-delete-btn { width: 20px; height: 20px; border: 0px solid #ffff…" at bounding box center [543, 268] width 738 height 413
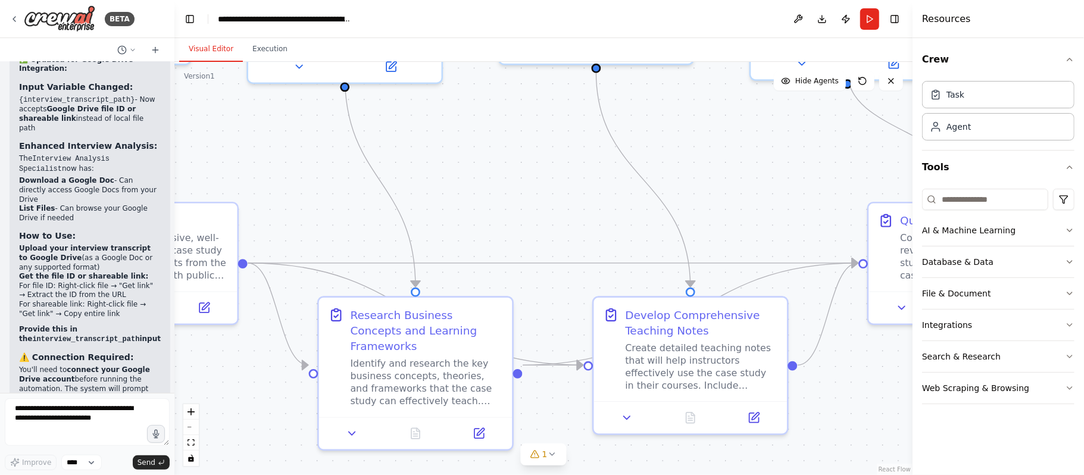
drag, startPoint x: 558, startPoint y: 417, endPoint x: 305, endPoint y: 420, distance: 252.4
click at [213, 356] on div ".deletable-edge-delete-btn { width: 20px; height: 20px; border: 0px solid #ffff…" at bounding box center [543, 268] width 738 height 413
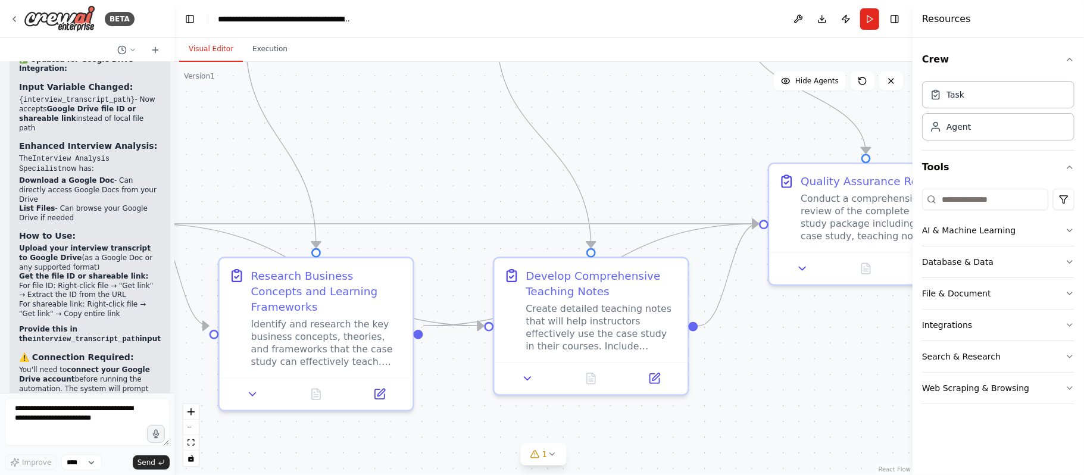
drag, startPoint x: 836, startPoint y: 405, endPoint x: 913, endPoint y: 325, distance: 111.1
click at [813, 325] on div "BETA Hello! I'm the CrewAI assistant. What kind of automation do you want to bu…" at bounding box center [542, 237] width 1084 height 475
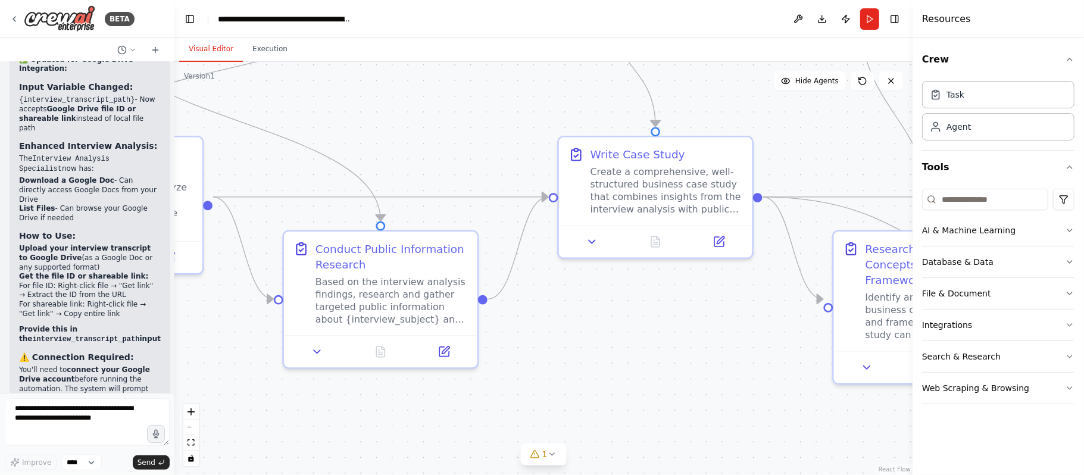
drag, startPoint x: 311, startPoint y: 404, endPoint x: 624, endPoint y: 408, distance: 313.8
click at [744, 356] on div ".deletable-edge-delete-btn { width: 20px; height: 20px; border: 0px solid #ffff…" at bounding box center [543, 268] width 738 height 413
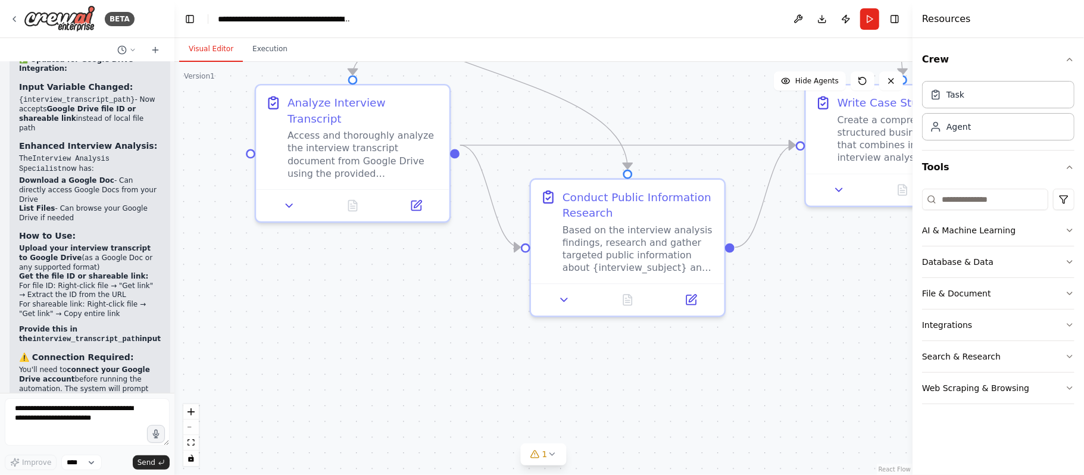
drag, startPoint x: 726, startPoint y: 391, endPoint x: 854, endPoint y: 349, distance: 134.2
click at [813, 349] on div ".deletable-edge-delete-btn { width: 20px; height: 20px; border: 0px solid #ffff…" at bounding box center [543, 268] width 738 height 413
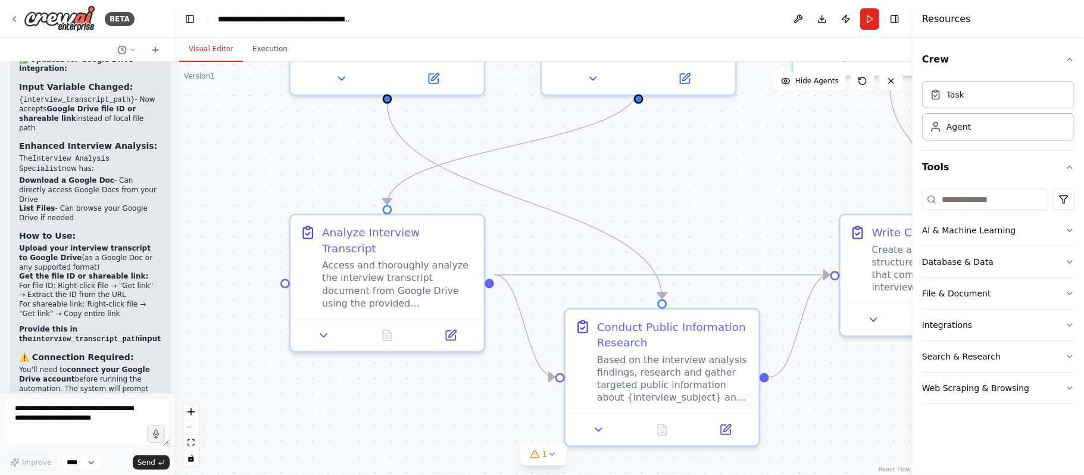
drag, startPoint x: 393, startPoint y: 343, endPoint x: 457, endPoint y: 408, distance: 90.9
click at [420, 356] on div ".deletable-edge-delete-btn { width: 20px; height: 20px; border: 0px solid #ffff…" at bounding box center [543, 268] width 738 height 413
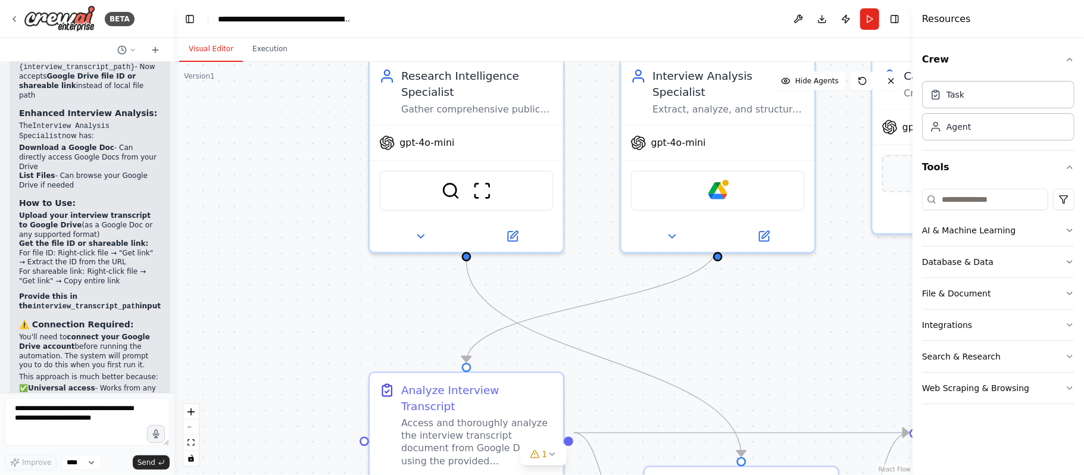
drag, startPoint x: 670, startPoint y: 157, endPoint x: 750, endPoint y: 318, distance: 179.4
click at [750, 318] on div ".deletable-edge-delete-btn { width: 20px; height: 20px; border: 0px solid #ffff…" at bounding box center [543, 268] width 738 height 413
click at [711, 178] on img at bounding box center [717, 187] width 19 height 19
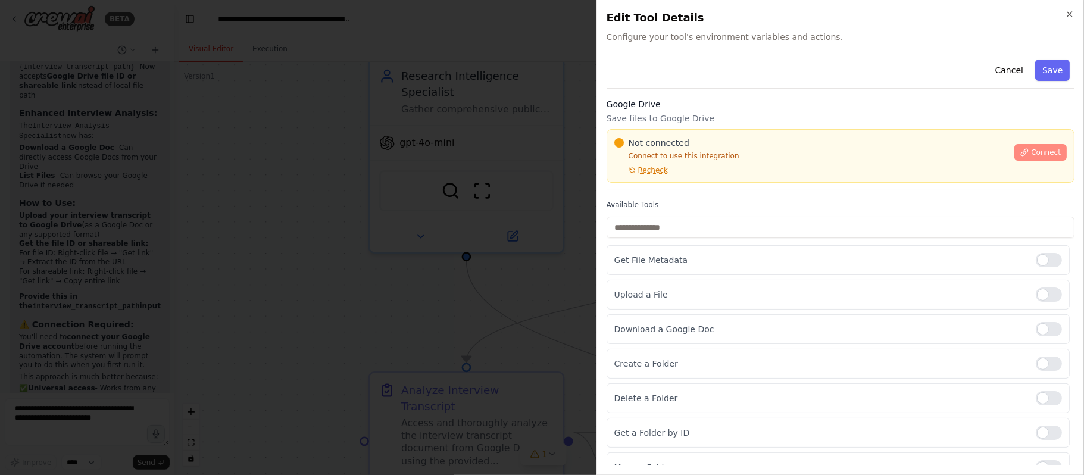
click at [813, 151] on span "Connect" at bounding box center [1046, 153] width 30 height 10
click at [813, 151] on button "Connect" at bounding box center [1040, 152] width 52 height 17
click at [458, 191] on div at bounding box center [542, 237] width 1084 height 475
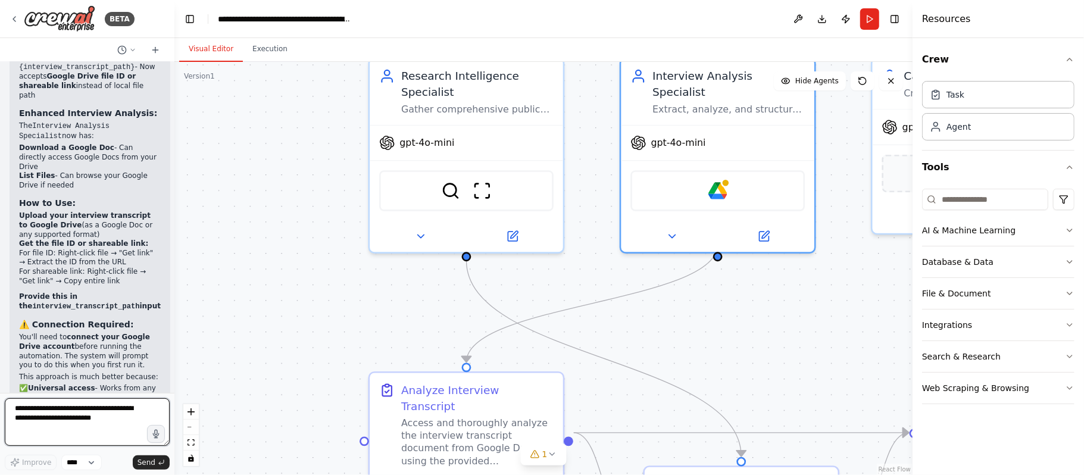
click at [98, 356] on textarea at bounding box center [87, 422] width 165 height 48
type textarea "**********"
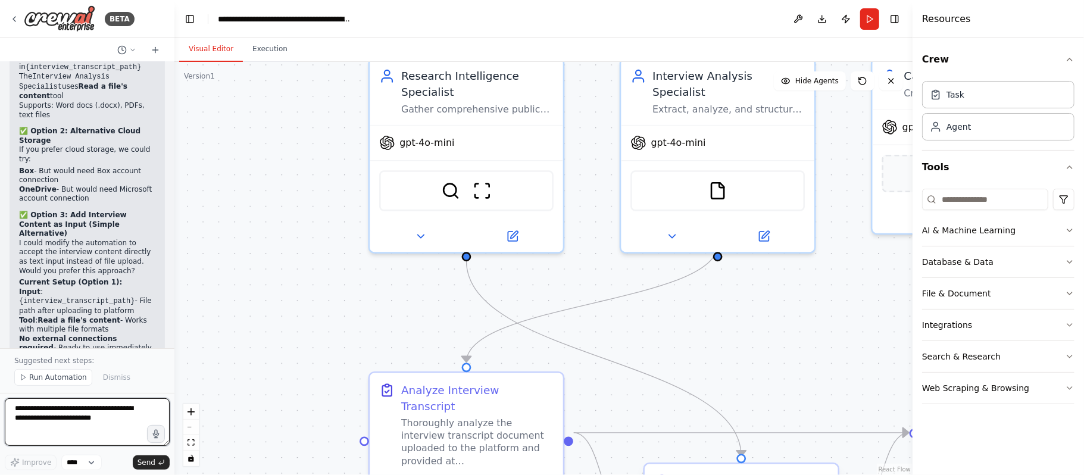
scroll to position [5833, 0]
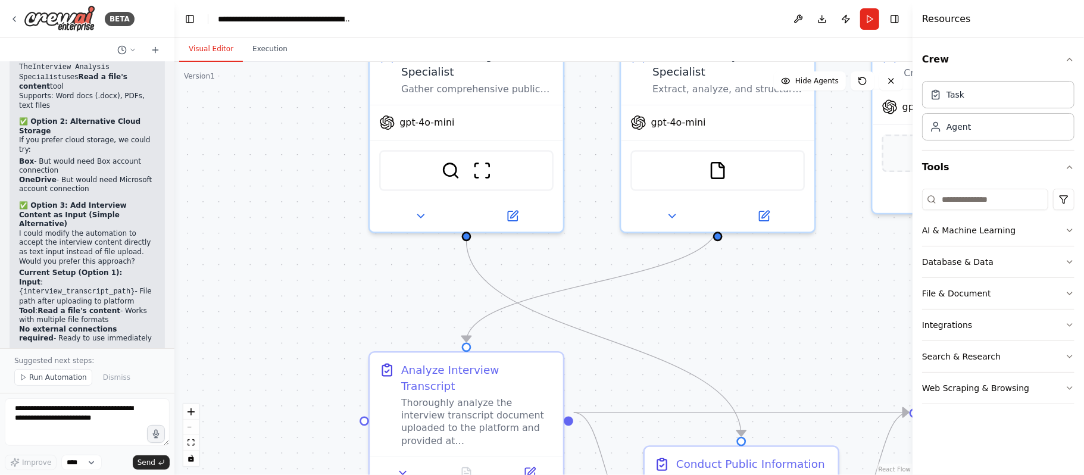
drag, startPoint x: 608, startPoint y: 311, endPoint x: 613, endPoint y: 289, distance: 22.5
click at [613, 289] on div ".deletable-edge-delete-btn { width: 20px; height: 20px; border: 0px solid #ffff…" at bounding box center [543, 268] width 738 height 413
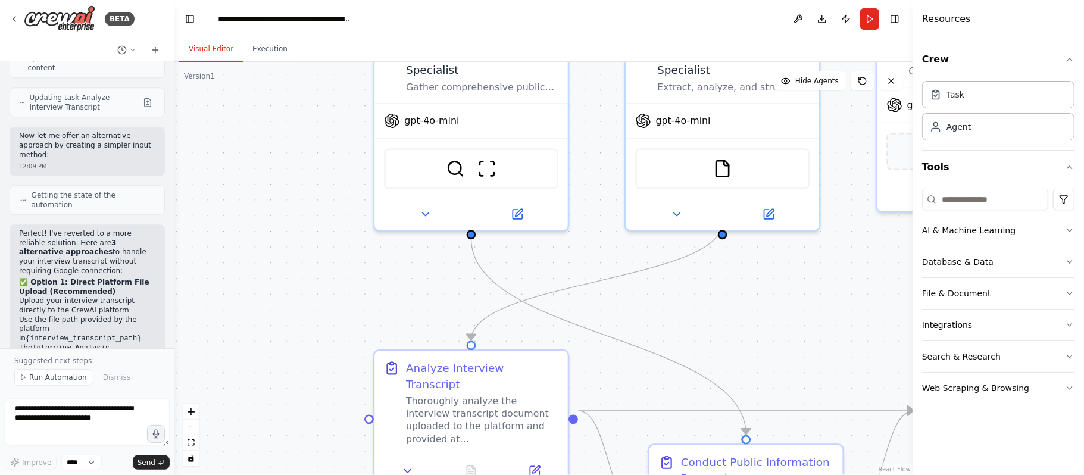
scroll to position [5516, 0]
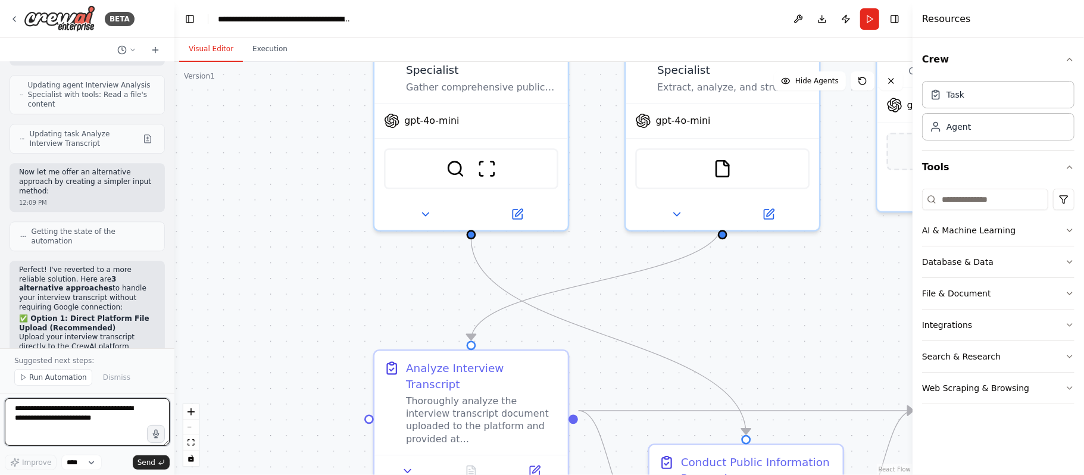
click at [85, 356] on textarea at bounding box center [87, 422] width 165 height 48
type textarea "**********"
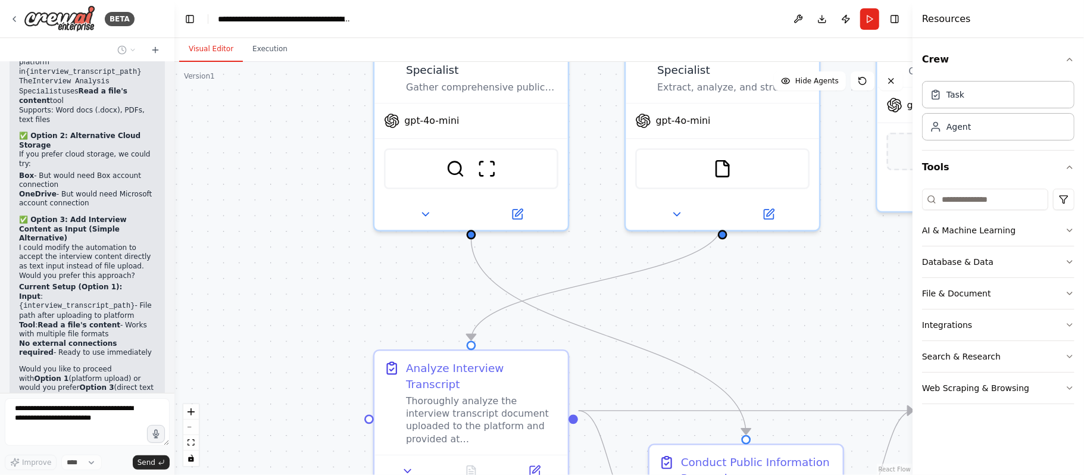
scroll to position [5859, 0]
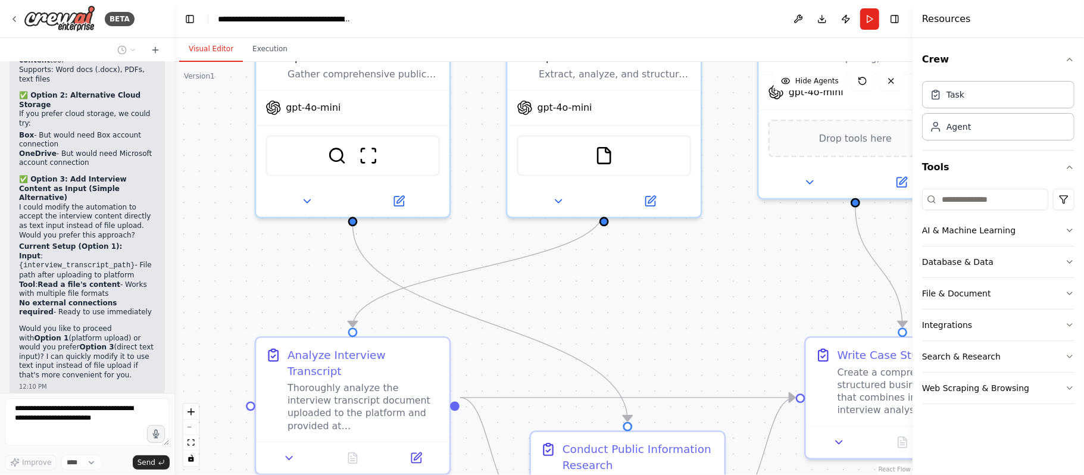
drag, startPoint x: 362, startPoint y: 300, endPoint x: 243, endPoint y: 287, distance: 119.2
click at [243, 287] on div ".deletable-edge-delete-btn { width: 20px; height: 20px; border: 0px solid #ffff…" at bounding box center [543, 268] width 738 height 413
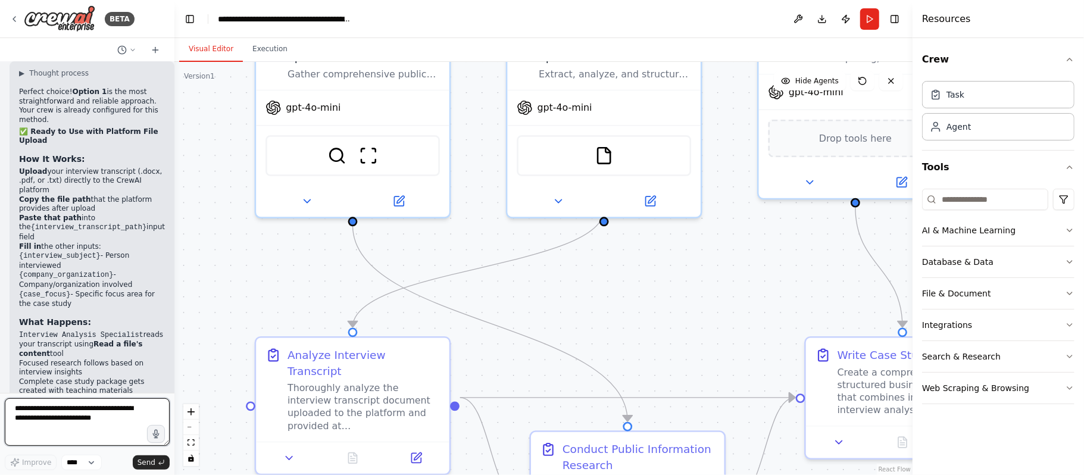
scroll to position [6301, 0]
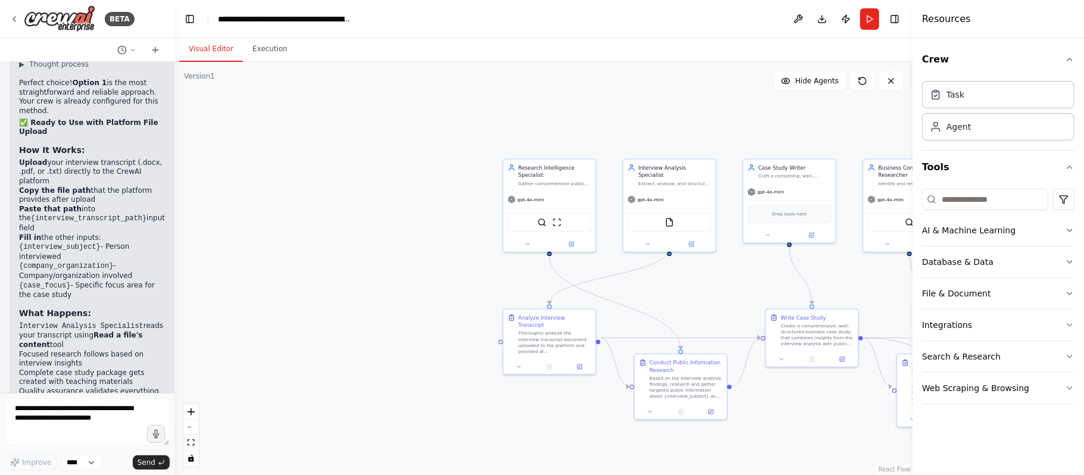
click at [539, 356] on div ".deletable-edge-delete-btn { width: 20px; height: 20px; border: 0px solid #ffff…" at bounding box center [543, 268] width 738 height 413
drag, startPoint x: 535, startPoint y: 338, endPoint x: 520, endPoint y: 387, distance: 50.9
click at [520, 356] on div "Thoroughly analyze the interview transcript document uploaded to the platform a…" at bounding box center [540, 386] width 73 height 24
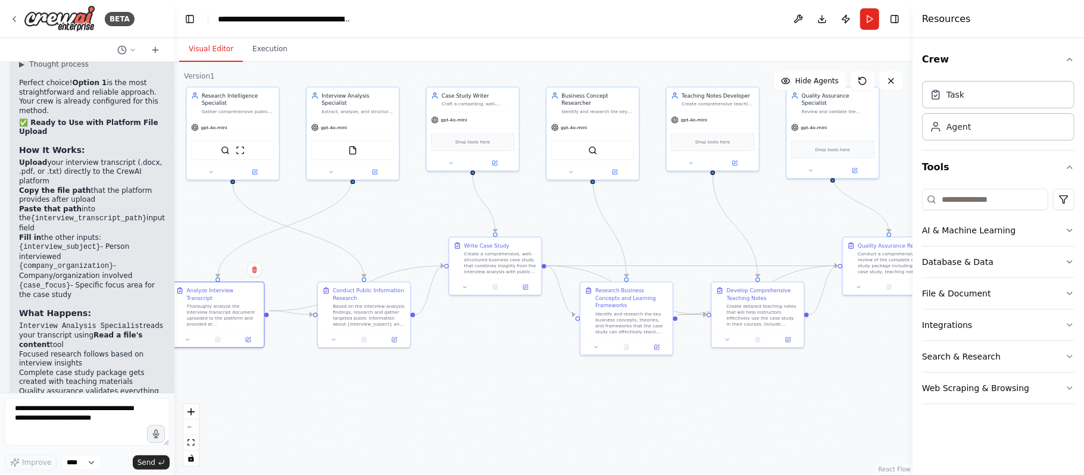
drag, startPoint x: 516, startPoint y: 292, endPoint x: 199, endPoint y: 220, distance: 324.8
click at [199, 220] on div ".deletable-edge-delete-btn { width: 20px; height: 20px; border: 0px solid #ffff…" at bounding box center [543, 268] width 738 height 413
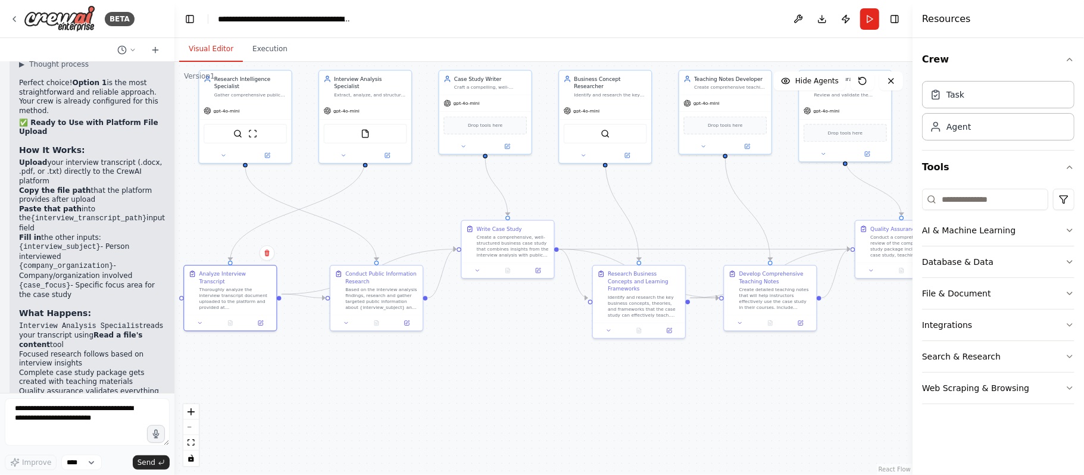
drag, startPoint x: 489, startPoint y: 298, endPoint x: 501, endPoint y: 281, distance: 20.8
click at [501, 281] on div ".deletable-edge-delete-btn { width: 20px; height: 20px; border: 0px solid #ffff…" at bounding box center [543, 268] width 738 height 413
click at [508, 330] on div ".deletable-edge-delete-btn { width: 20px; height: 20px; border: 0px solid #ffff…" at bounding box center [543, 268] width 738 height 413
drag, startPoint x: 510, startPoint y: 242, endPoint x: 511, endPoint y: 287, distance: 45.3
click at [511, 287] on div "Create a comprehensive, well-structured business case study that combines insig…" at bounding box center [513, 290] width 73 height 24
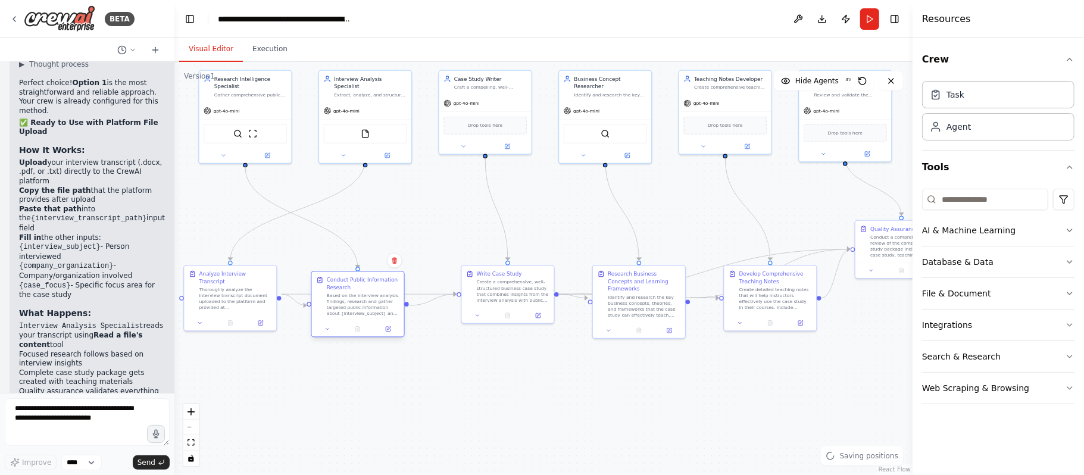
drag, startPoint x: 381, startPoint y: 295, endPoint x: 346, endPoint y: 267, distance: 44.4
click at [358, 298] on div "Based on the interview analysis findings, research and gather targeted public i…" at bounding box center [363, 305] width 73 height 24
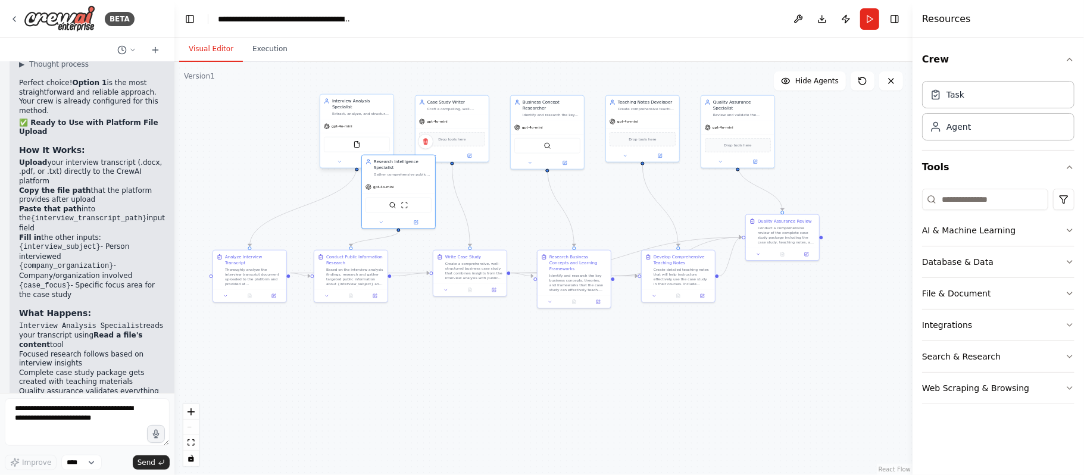
drag, startPoint x: 274, startPoint y: 149, endPoint x: 348, endPoint y: 149, distance: 74.4
click at [400, 207] on div "SerperDevTool ScrapeWebsiteTool" at bounding box center [399, 205] width 66 height 15
drag, startPoint x: 339, startPoint y: 125, endPoint x: 220, endPoint y: 124, distance: 119.7
click at [220, 124] on div "gpt-4o-mini" at bounding box center [243, 126] width 73 height 13
click at [392, 198] on img at bounding box center [392, 198] width 7 height 7
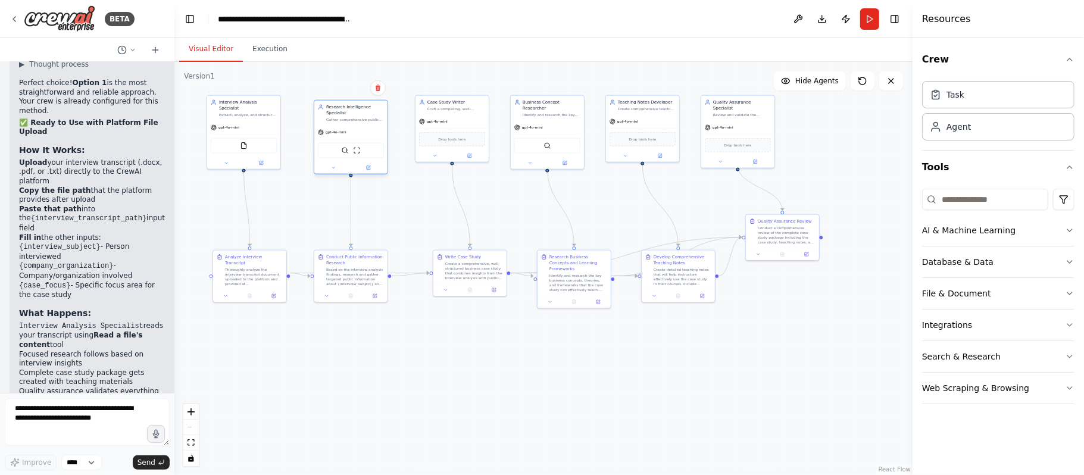
drag, startPoint x: 367, startPoint y: 203, endPoint x: 335, endPoint y: 152, distance: 60.3
click at [335, 152] on div "SerperDevTool ScrapeWebsiteTool" at bounding box center [351, 150] width 66 height 15
drag, startPoint x: 774, startPoint y: 241, endPoint x: 794, endPoint y: 296, distance: 58.5
click at [794, 296] on div ".deletable-edge-delete-btn { width: 20px; height: 20px; border: 0px solid #ffff…" at bounding box center [543, 268] width 738 height 413
drag, startPoint x: 746, startPoint y: 120, endPoint x: 796, endPoint y: 117, distance: 50.1
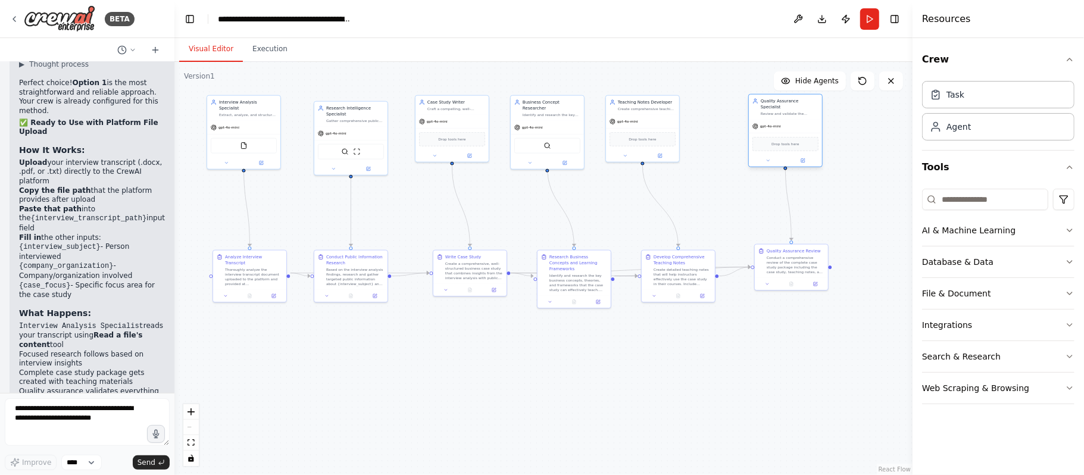
click at [796, 120] on div "gpt-4o-mini" at bounding box center [785, 126] width 73 height 13
drag, startPoint x: 652, startPoint y: 131, endPoint x: 687, endPoint y: 127, distance: 34.8
click at [687, 127] on div "Drop tools here" at bounding box center [672, 132] width 66 height 14
drag, startPoint x: 569, startPoint y: 129, endPoint x: 594, endPoint y: 129, distance: 25.0
click at [594, 133] on div "SerperDevTool" at bounding box center [571, 144] width 73 height 23
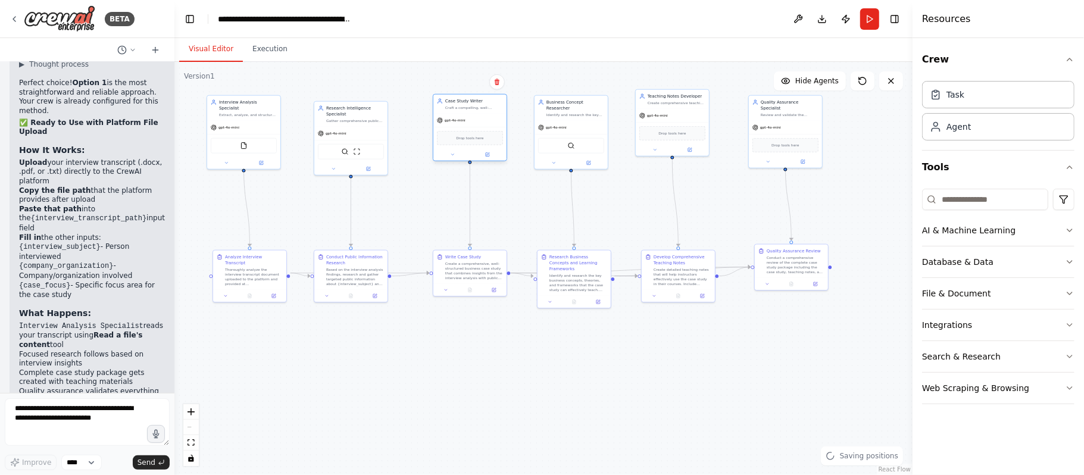
drag, startPoint x: 469, startPoint y: 135, endPoint x: 489, endPoint y: 135, distance: 20.2
click at [489, 135] on div "Drop tools here" at bounding box center [470, 138] width 66 height 14
click at [555, 356] on div ".deletable-edge-delete-btn { width: 20px; height: 20px; border: 0px solid #ffff…" at bounding box center [543, 268] width 738 height 413
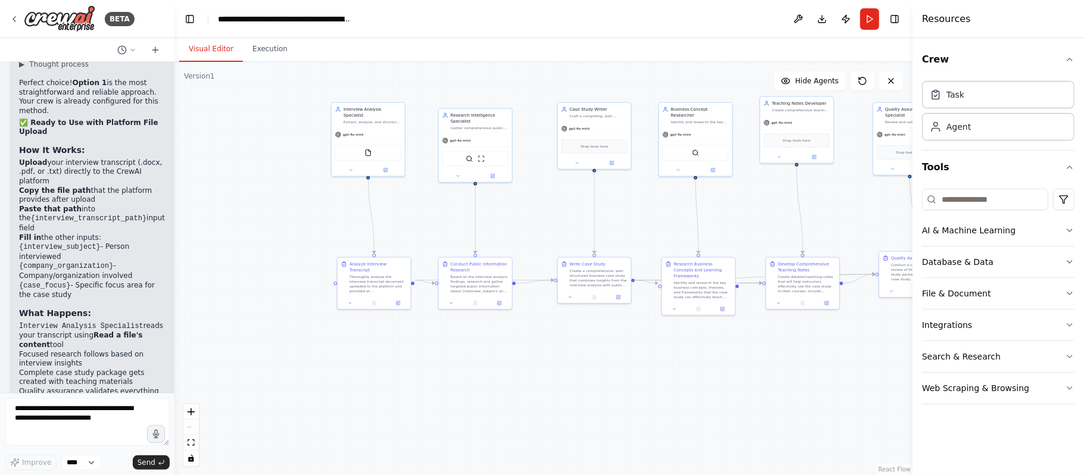
drag, startPoint x: 324, startPoint y: 373, endPoint x: 449, endPoint y: 380, distance: 124.6
click at [449, 356] on div ".deletable-edge-delete-btn { width: 20px; height: 20px; border: 0px solid #ffff…" at bounding box center [543, 268] width 738 height 413
click at [813, 24] on button "Run" at bounding box center [869, 18] width 19 height 21
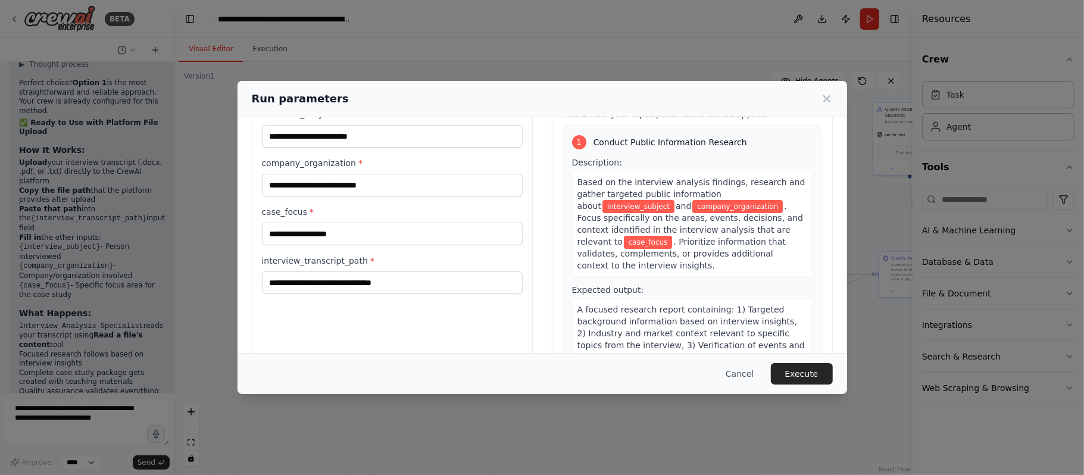
scroll to position [75, 0]
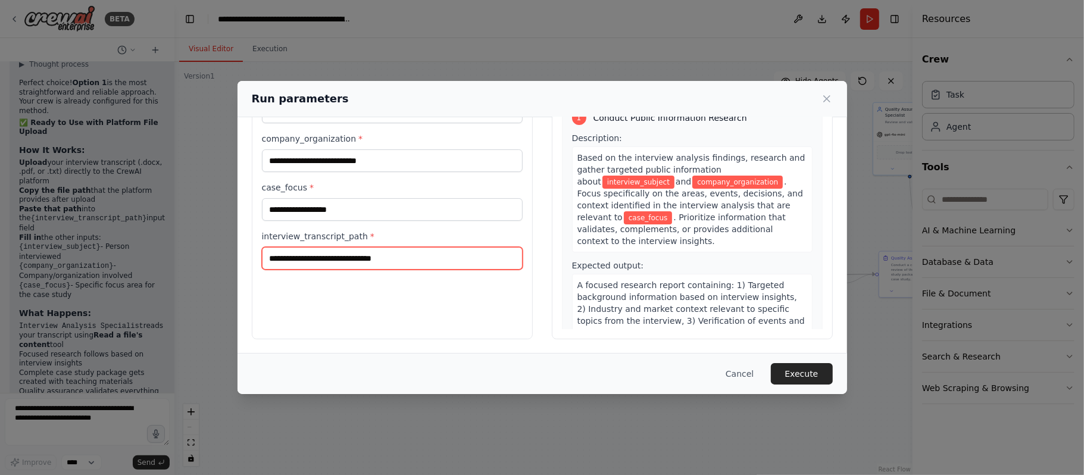
click at [410, 261] on input "interview_transcript_path *" at bounding box center [392, 258] width 261 height 23
click at [404, 292] on div "Inputs interview_subject * company_organization * case_focus * interview_transc…" at bounding box center [392, 198] width 281 height 282
click at [751, 356] on button "Cancel" at bounding box center [739, 373] width 47 height 21
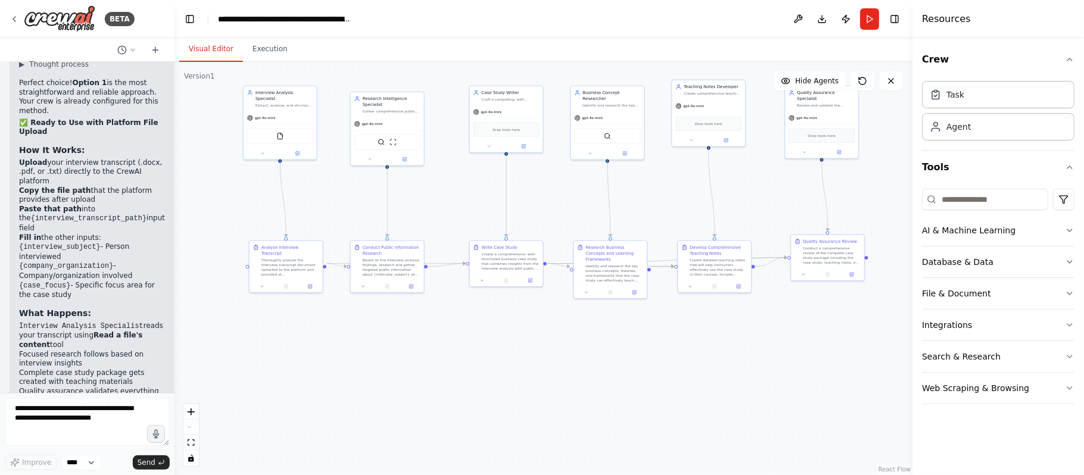
drag, startPoint x: 751, startPoint y: 370, endPoint x: 662, endPoint y: 353, distance: 90.8
click at [663, 353] on div ".deletable-edge-delete-btn { width: 20px; height: 20px; border: 0px solid #ffff…" at bounding box center [543, 268] width 738 height 413
drag, startPoint x: 701, startPoint y: 108, endPoint x: 712, endPoint y: 119, distance: 15.6
click at [712, 119] on div "gpt-4o-mini Drop tools here" at bounding box center [714, 127] width 73 height 47
click at [113, 356] on p "The automation is fully validated and ready to transform your interview transcr…" at bounding box center [92, 475] width 146 height 46
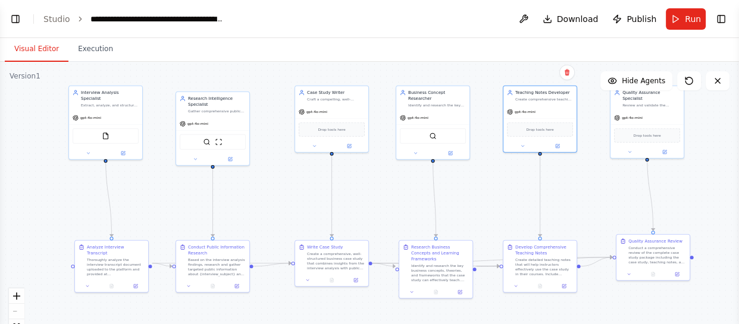
scroll to position [0, 0]
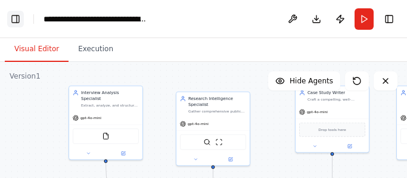
click at [17, 21] on button "Toggle Left Sidebar" at bounding box center [15, 19] width 17 height 17
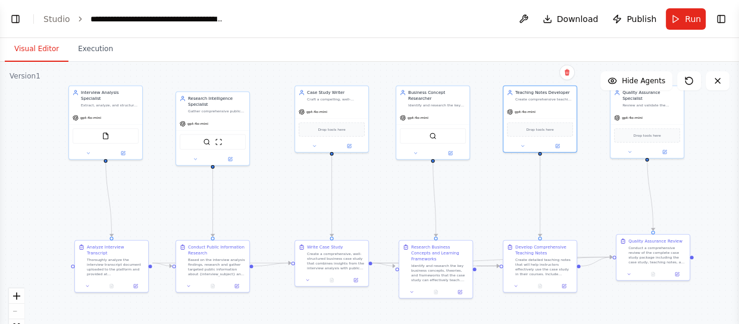
select select "****"
click at [13, 23] on button "Toggle Left Sidebar" at bounding box center [15, 19] width 17 height 17
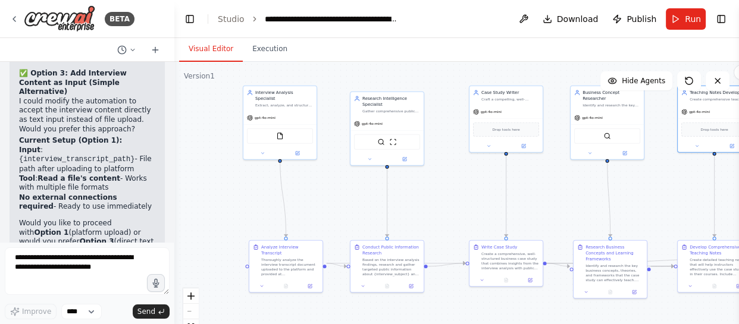
scroll to position [6019, 0]
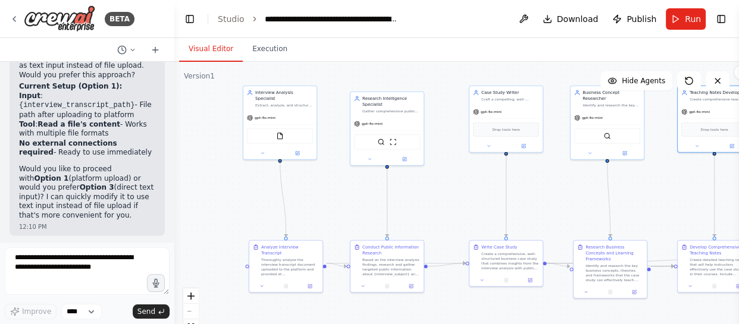
drag, startPoint x: 64, startPoint y: 157, endPoint x: 99, endPoint y: 161, distance: 35.3
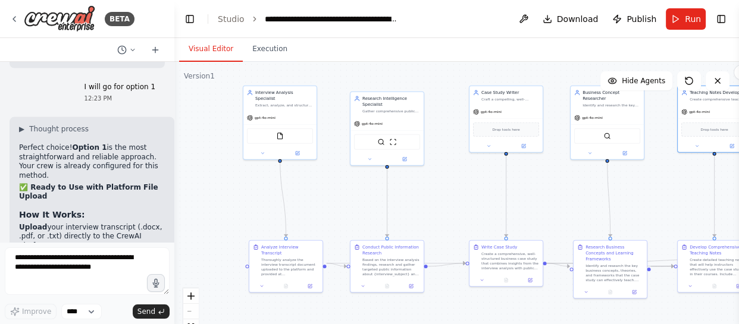
scroll to position [6290, 0]
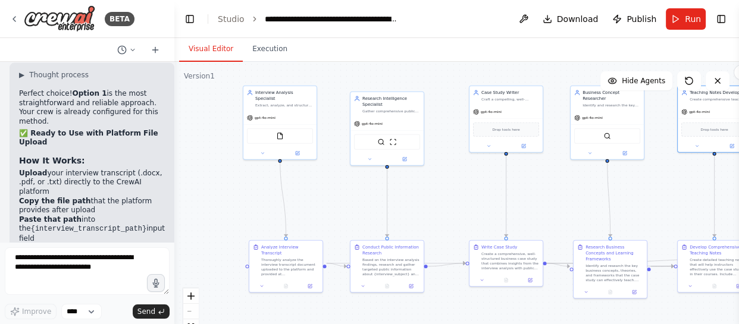
drag, startPoint x: 35, startPoint y: 190, endPoint x: 71, endPoint y: 194, distance: 36.6
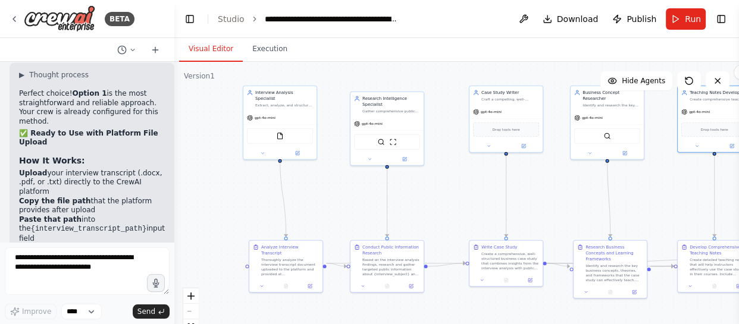
drag, startPoint x: 40, startPoint y: 199, endPoint x: 63, endPoint y: 202, distance: 22.8
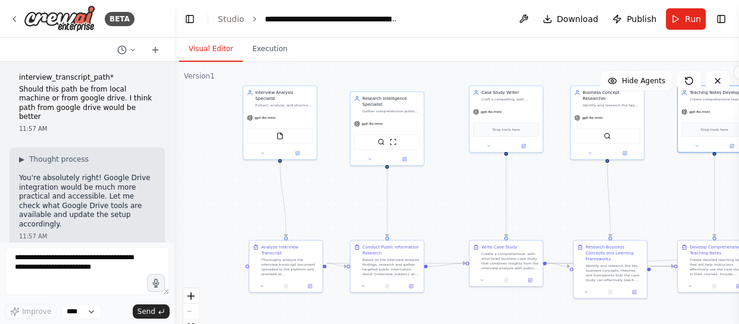
scroll to position [3963, 0]
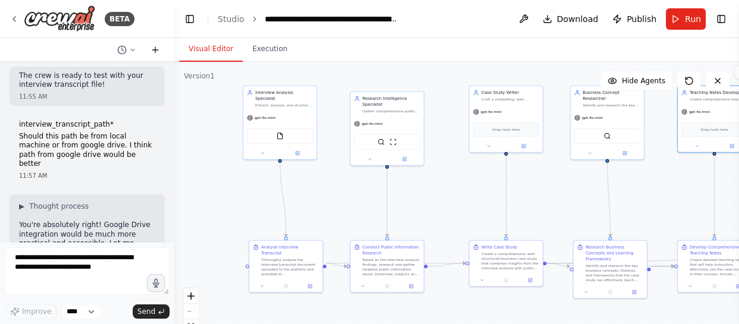
click at [161, 48] on button at bounding box center [155, 50] width 19 height 14
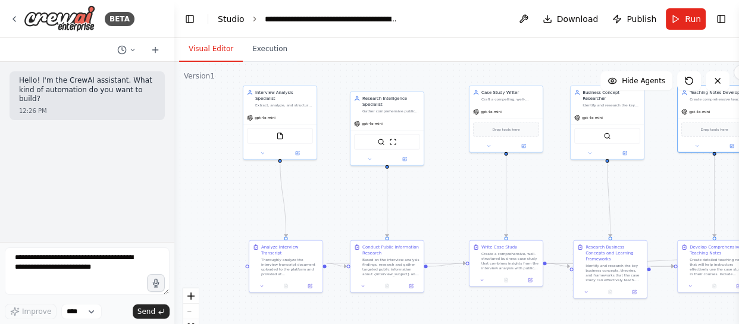
click at [240, 19] on link "Studio" at bounding box center [231, 19] width 27 height 10
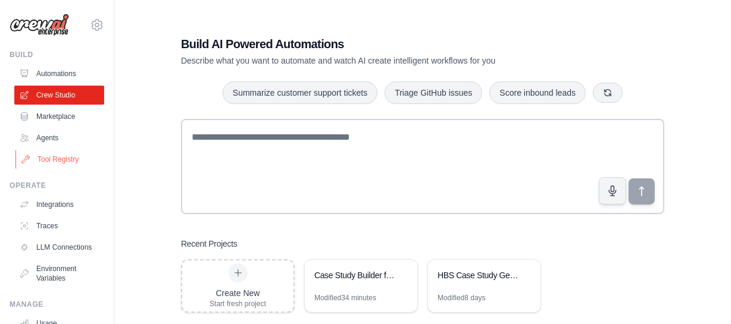
click at [79, 163] on link "Tool Registry" at bounding box center [60, 159] width 90 height 19
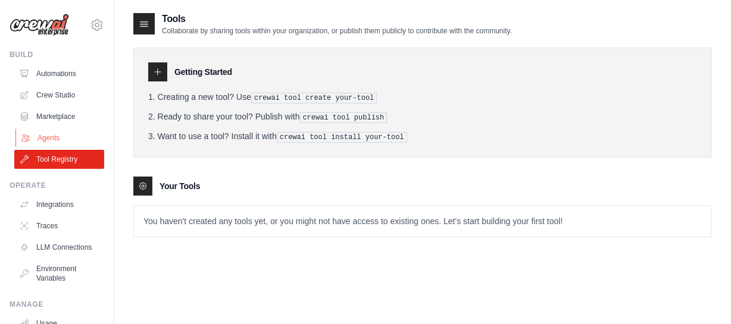
click at [57, 142] on link "Agents" at bounding box center [60, 138] width 90 height 19
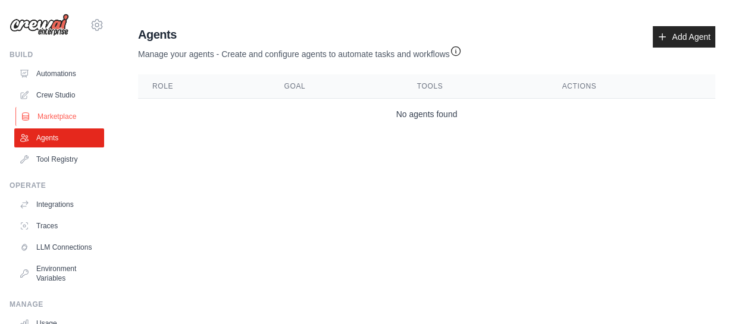
click at [60, 115] on link "Marketplace" at bounding box center [60, 116] width 90 height 19
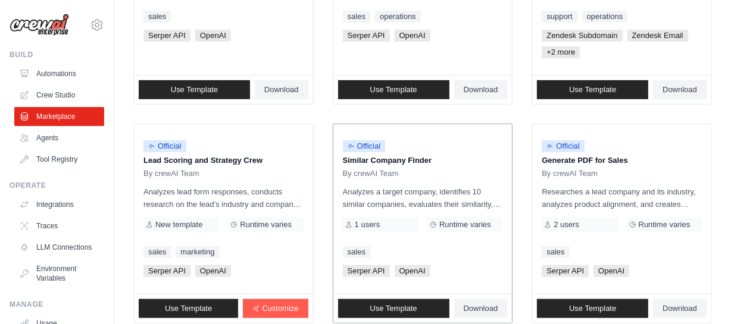
scroll to position [810, 0]
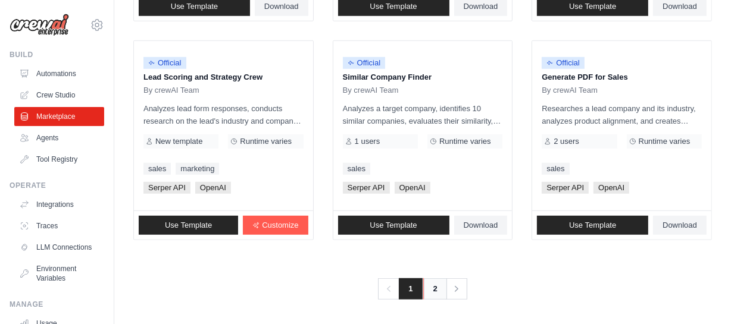
click at [428, 292] on link "2" at bounding box center [435, 289] width 24 height 21
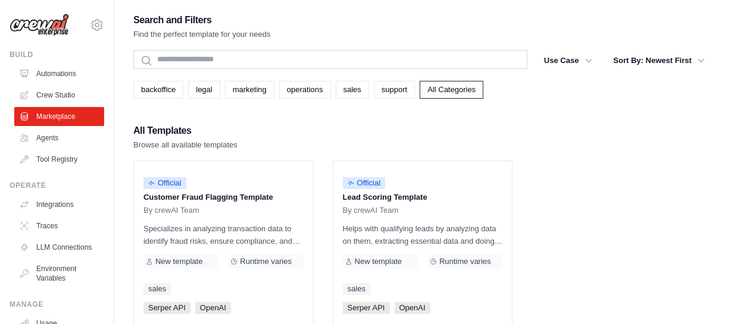
click at [391, 145] on div "All Templates Browse all available templates" at bounding box center [422, 137] width 579 height 29
click at [77, 101] on link "Crew Studio" at bounding box center [60, 95] width 90 height 19
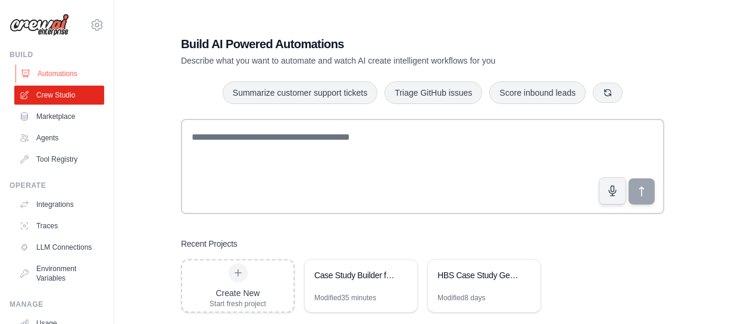
click at [65, 76] on link "Automations" at bounding box center [60, 73] width 90 height 19
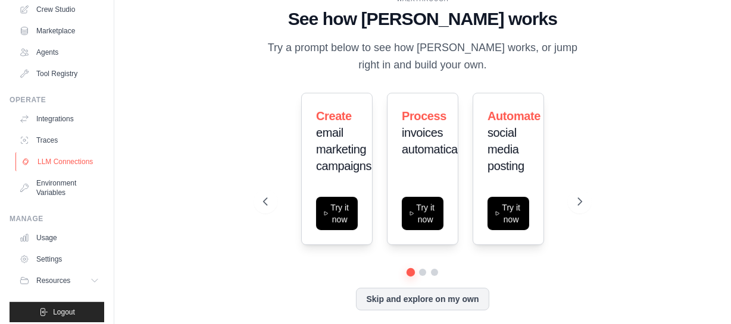
scroll to position [102, 0]
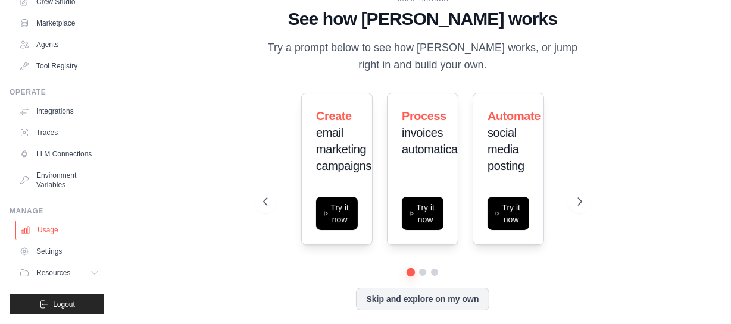
click at [53, 232] on link "Usage" at bounding box center [60, 230] width 90 height 19
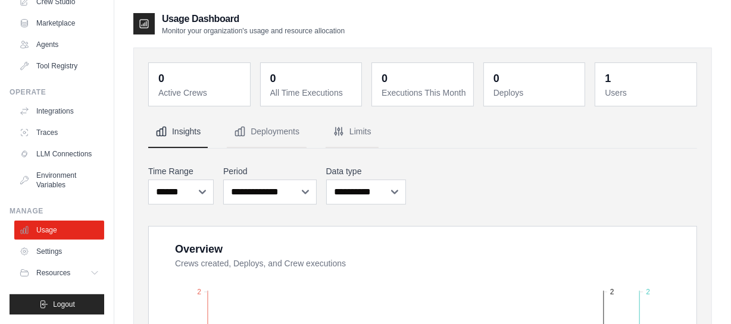
scroll to position [102, 0]
click at [60, 271] on span "Resources" at bounding box center [55, 273] width 34 height 10
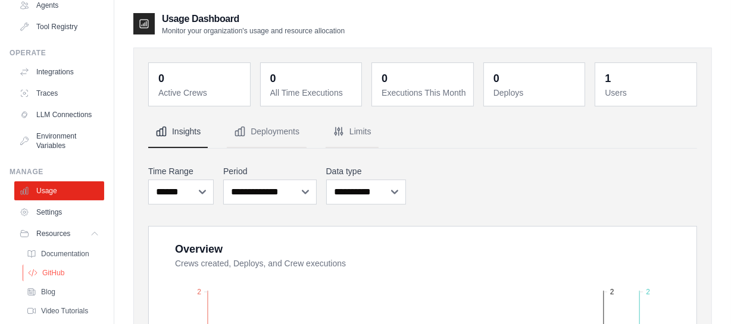
scroll to position [157, 0]
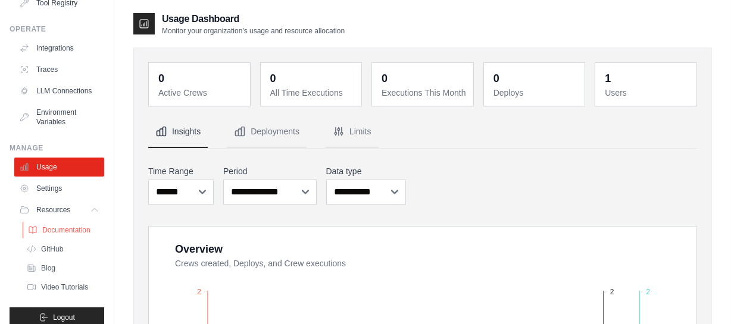
click at [74, 235] on span "Documentation" at bounding box center [66, 231] width 48 height 10
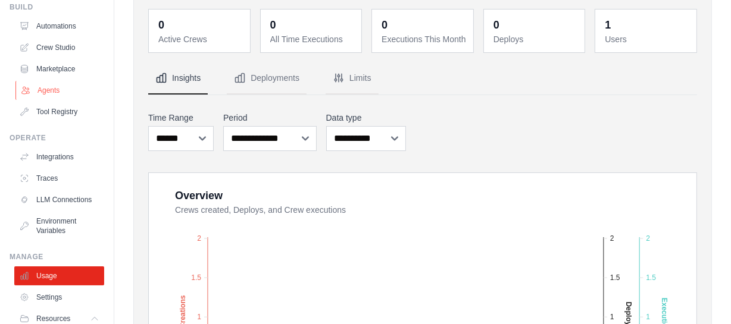
scroll to position [0, 0]
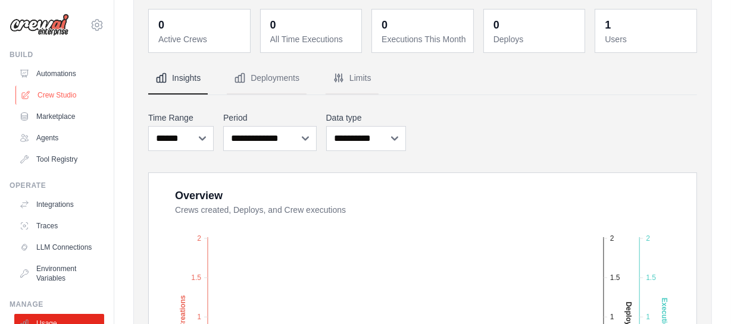
click at [75, 96] on link "Crew Studio" at bounding box center [60, 95] width 90 height 19
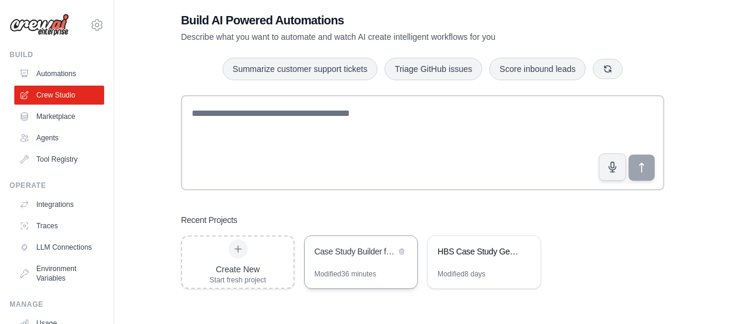
click at [370, 264] on div "Case Study Builder from Interview Transcripts" at bounding box center [361, 252] width 113 height 33
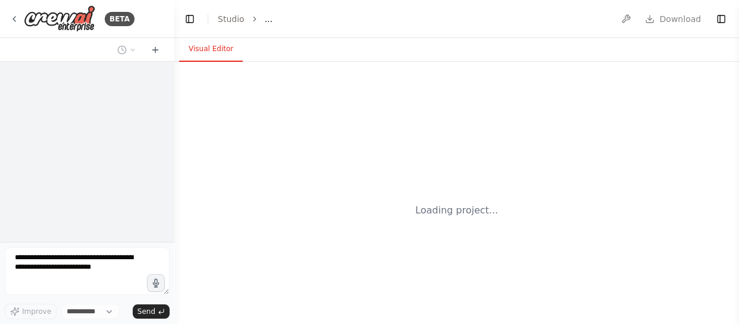
select select "****"
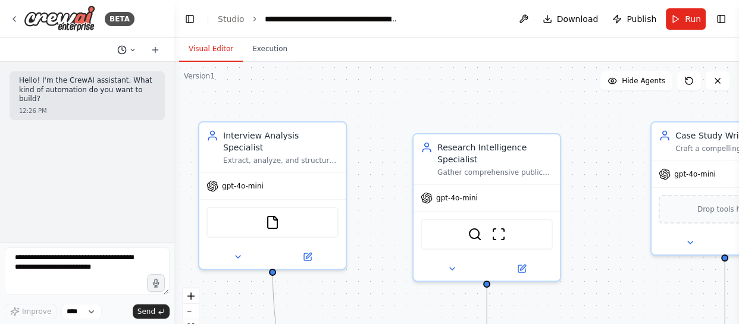
click at [136, 54] on button at bounding box center [127, 50] width 29 height 14
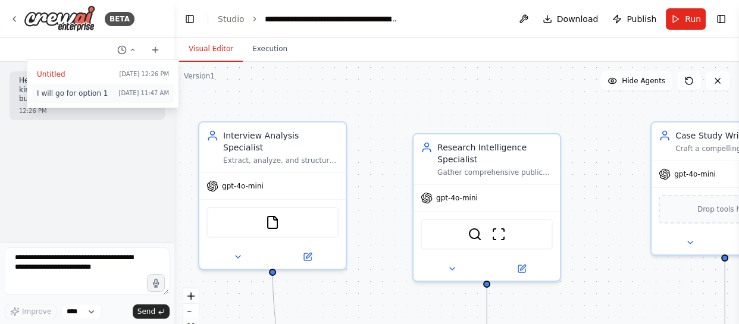
click at [55, 92] on span "I will go for option 1" at bounding box center [75, 94] width 77 height 10
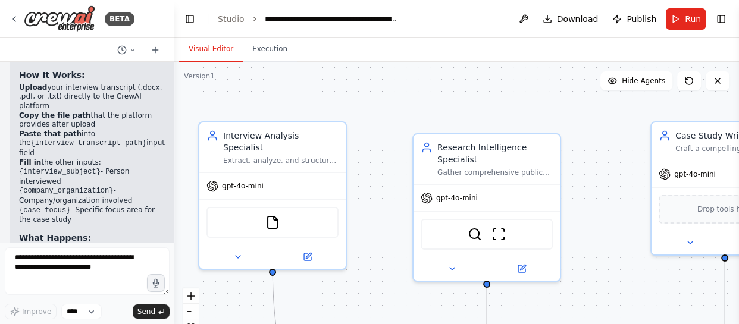
scroll to position [6289, 0]
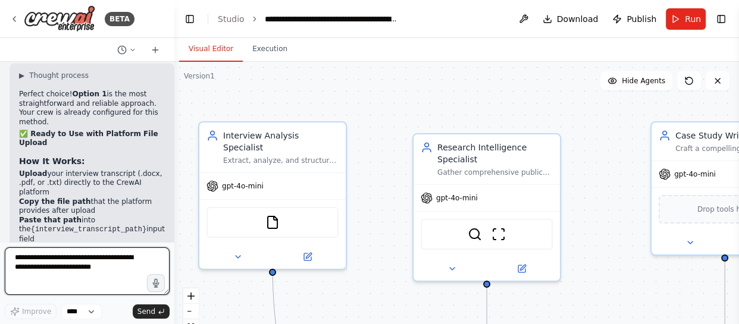
click at [74, 282] on textarea at bounding box center [87, 272] width 165 height 48
type textarea "**********"
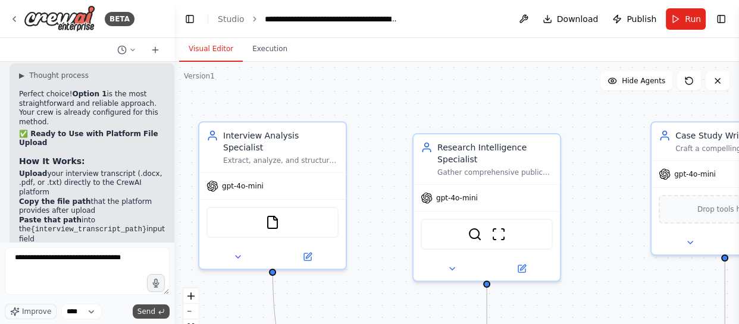
click at [138, 311] on button "Send" at bounding box center [151, 312] width 37 height 14
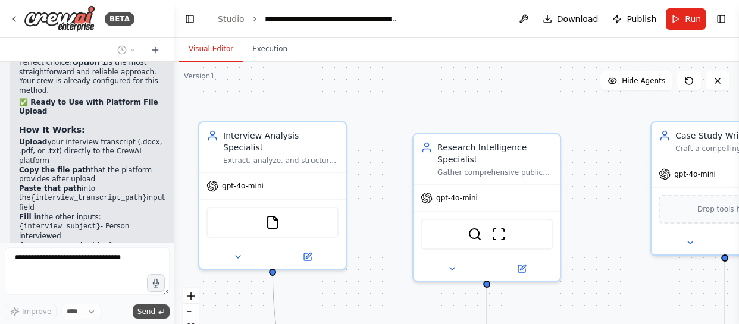
scroll to position [6361, 0]
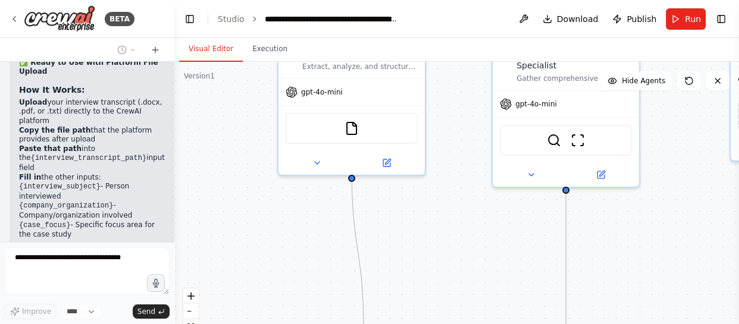
drag, startPoint x: 352, startPoint y: 106, endPoint x: 432, endPoint y: 12, distance: 122.9
click at [432, 12] on main "**********" at bounding box center [456, 162] width 565 height 324
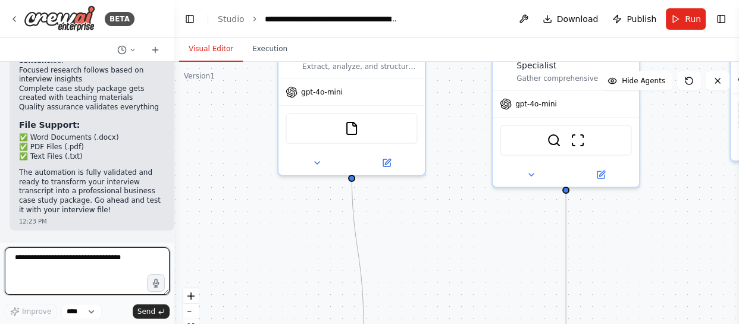
scroll to position [6585, 0]
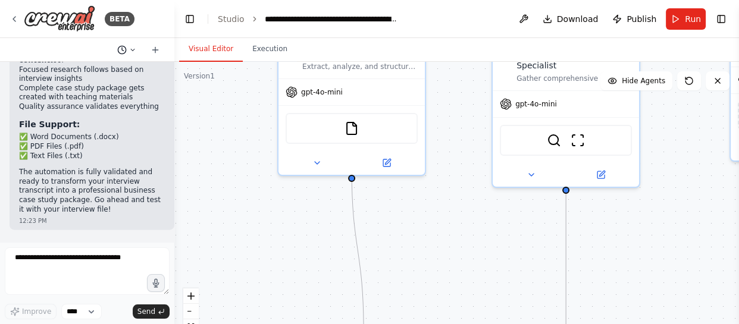
click at [132, 51] on icon at bounding box center [132, 49] width 7 height 7
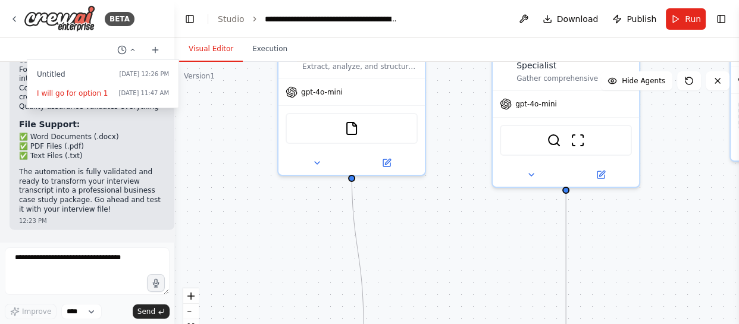
drag, startPoint x: 106, startPoint y: 76, endPoint x: 60, endPoint y: 77, distance: 46.4
click at [60, 77] on span "Untitled" at bounding box center [75, 75] width 77 height 10
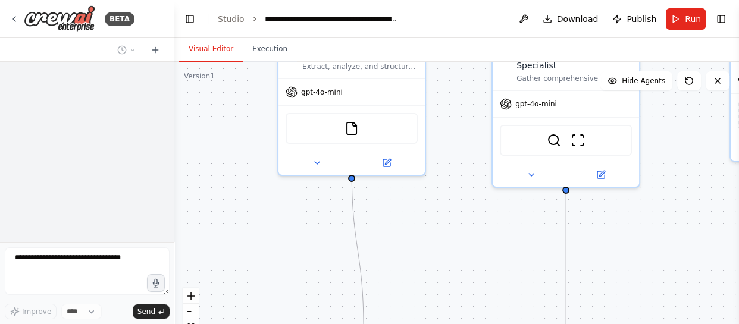
scroll to position [0, 0]
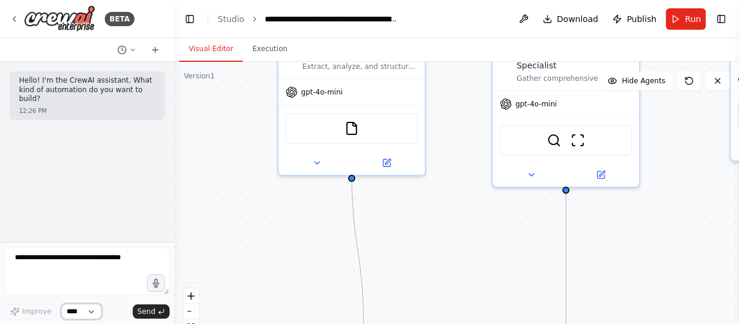
click at [94, 308] on select "****" at bounding box center [81, 311] width 40 height 15
click at [136, 48] on button at bounding box center [127, 50] width 29 height 14
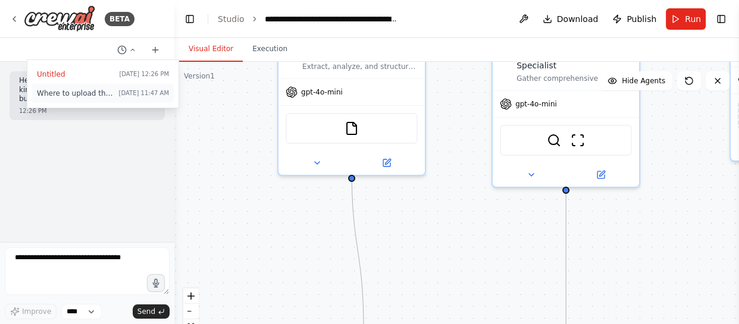
click at [98, 92] on span "Where to upload the transcript file" at bounding box center [75, 94] width 77 height 10
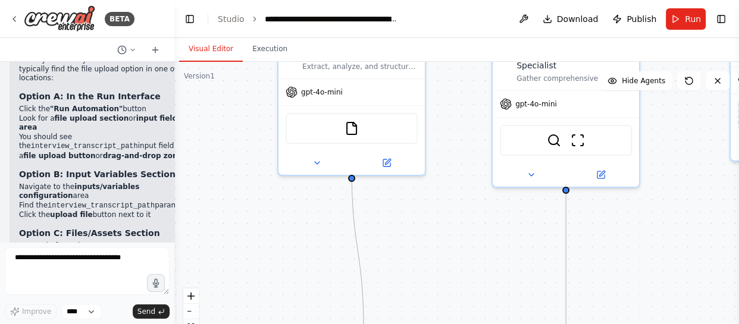
scroll to position [6856, 0]
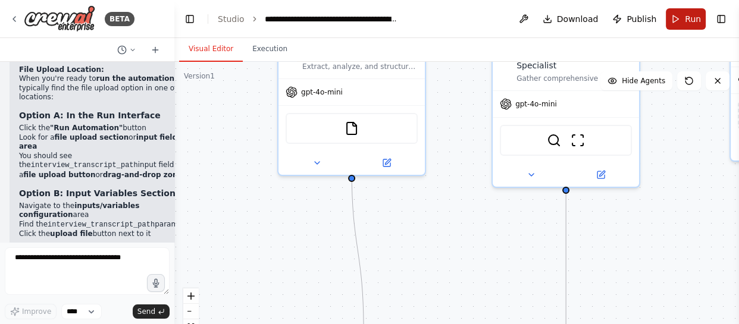
click at [685, 14] on button "Run" at bounding box center [686, 18] width 40 height 21
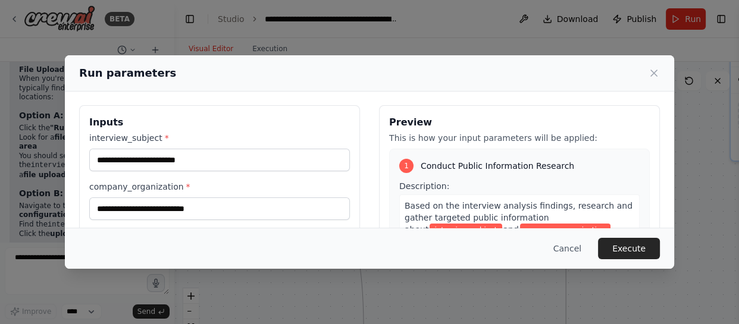
scroll to position [0, 0]
click at [118, 135] on label "interview_subject *" at bounding box center [219, 139] width 261 height 12
click at [118, 149] on input "interview_subject *" at bounding box center [219, 160] width 261 height 23
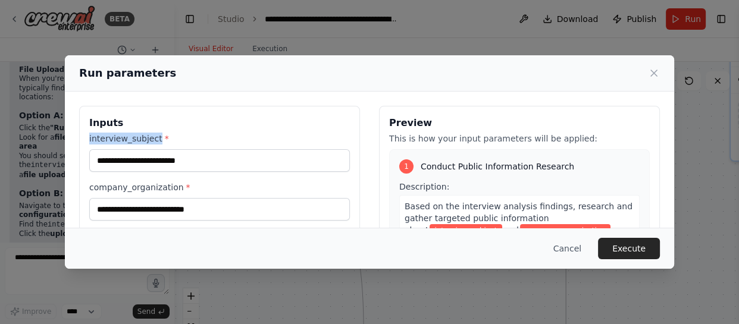
click at [118, 135] on label "interview_subject *" at bounding box center [219, 139] width 261 height 12
click at [118, 149] on input "interview_subject *" at bounding box center [219, 160] width 261 height 23
copy label "interview_subject"
click at [81, 283] on div "Run parameters Inputs interview_subject * company_organization * case_focus * i…" at bounding box center [369, 162] width 739 height 324
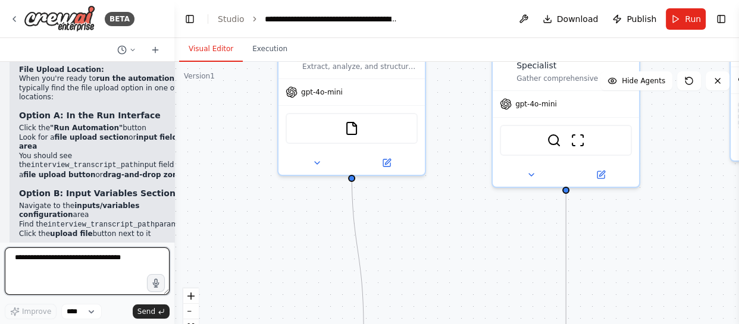
click at [120, 282] on textarea "**********" at bounding box center [87, 272] width 165 height 48
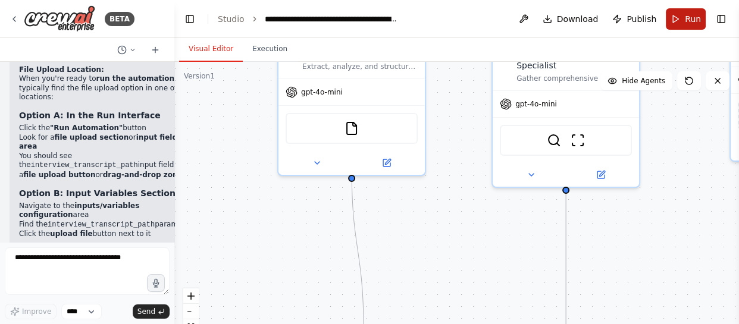
click at [676, 19] on button "Run" at bounding box center [686, 18] width 40 height 21
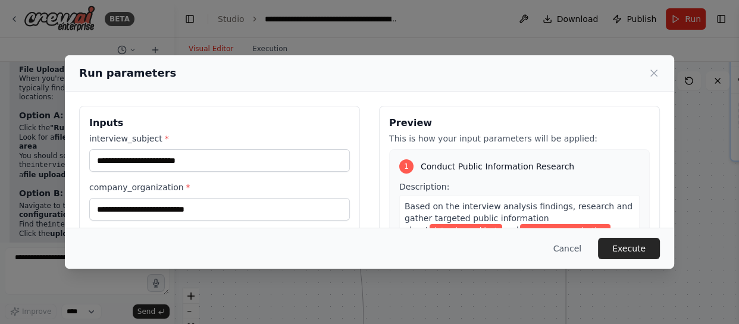
click at [155, 188] on label "company_organization *" at bounding box center [219, 188] width 261 height 12
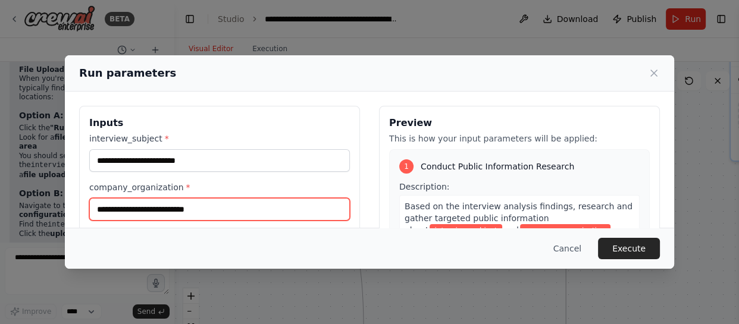
click at [155, 198] on input "company_organization *" at bounding box center [219, 209] width 261 height 23
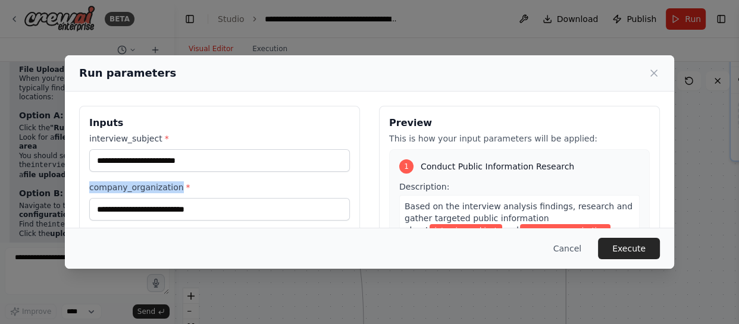
click at [155, 188] on label "company_organization *" at bounding box center [219, 188] width 261 height 12
click at [155, 198] on input "company_organization *" at bounding box center [219, 209] width 261 height 23
click at [155, 188] on label "company_organization *" at bounding box center [219, 188] width 261 height 12
click at [155, 198] on input "company_organization *" at bounding box center [219, 209] width 261 height 23
copy label "company_organization"
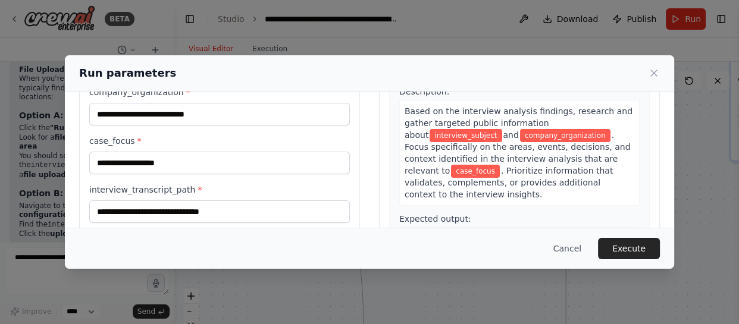
scroll to position [108, 0]
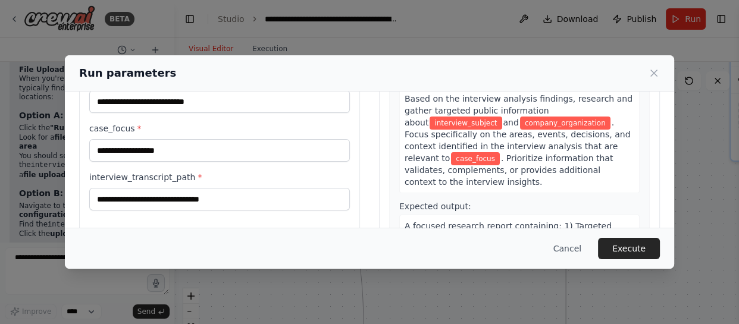
click at [100, 125] on label "case_focus *" at bounding box center [219, 129] width 261 height 12
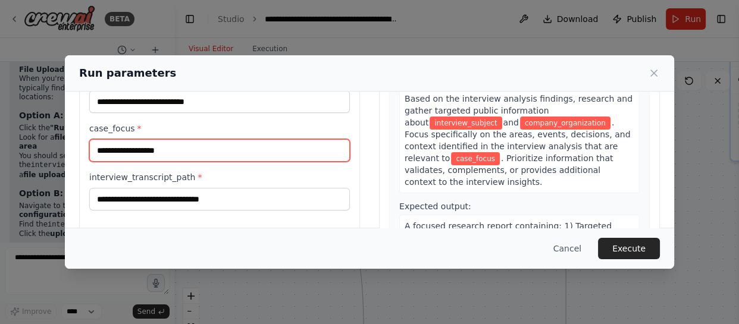
click at [100, 139] on input "case_focus *" at bounding box center [219, 150] width 261 height 23
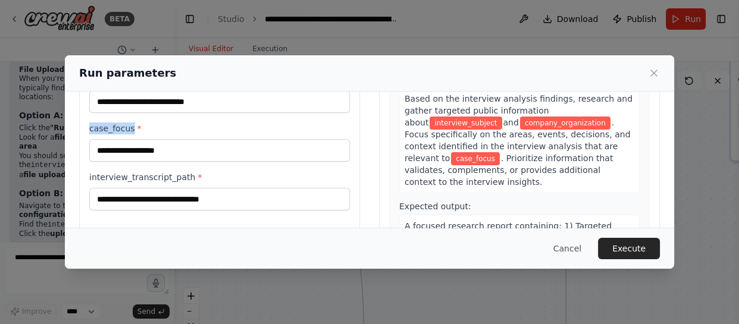
click at [100, 125] on label "case_focus *" at bounding box center [219, 129] width 261 height 12
click at [100, 139] on input "case_focus *" at bounding box center [219, 150] width 261 height 23
click at [100, 125] on label "case_focus *" at bounding box center [219, 129] width 261 height 12
click at [100, 139] on input "case_focus *" at bounding box center [219, 150] width 261 height 23
copy label "case_focus"
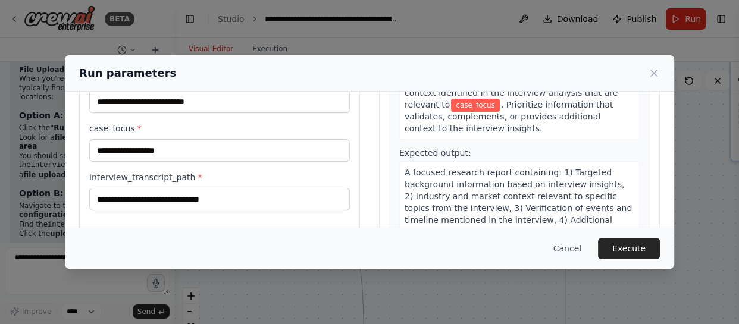
scroll to position [0, 0]
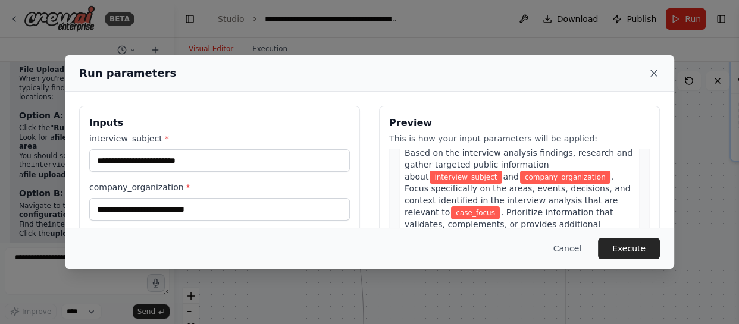
click at [657, 73] on icon at bounding box center [654, 73] width 12 height 12
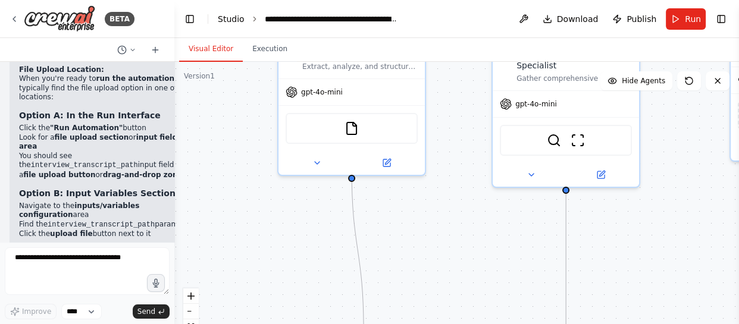
click at [230, 19] on link "Studio" at bounding box center [231, 19] width 27 height 10
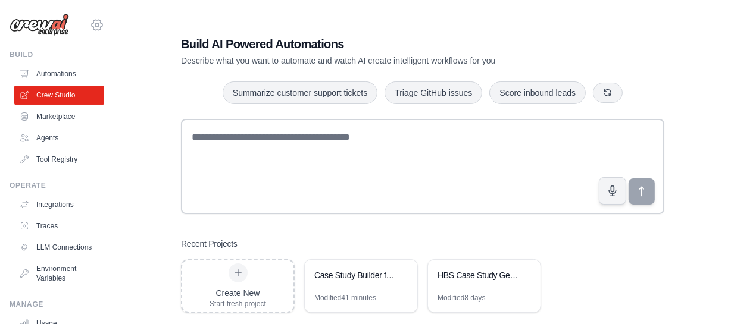
click at [90, 27] on icon at bounding box center [97, 25] width 14 height 14
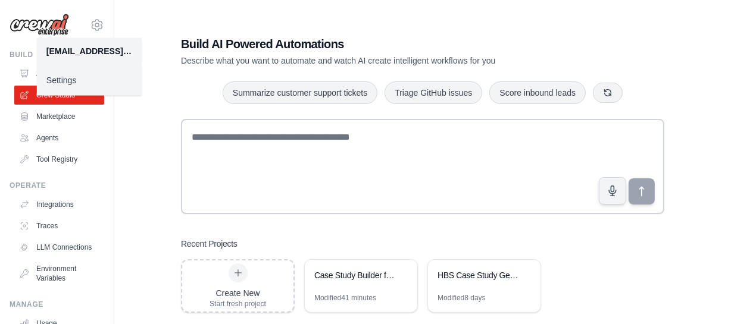
click at [148, 33] on div "Build AI Powered Automations Describe what you want to automate and watch AI cr…" at bounding box center [422, 174] width 579 height 324
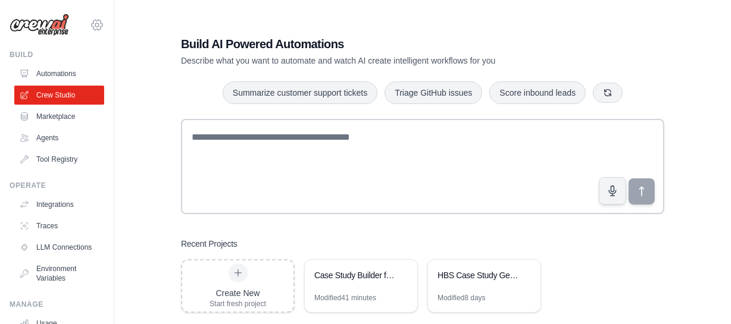
click at [90, 24] on icon at bounding box center [97, 25] width 14 height 14
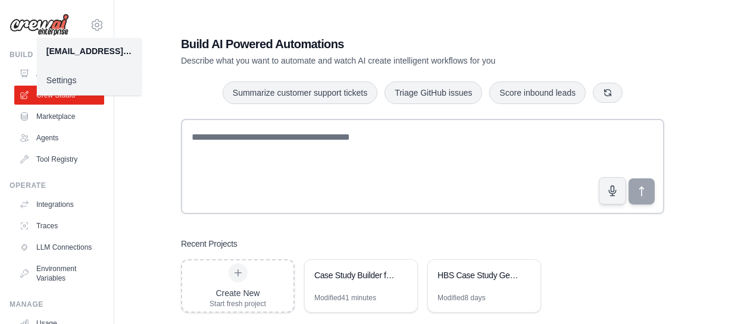
click at [88, 76] on link "Settings" at bounding box center [89, 80] width 105 height 21
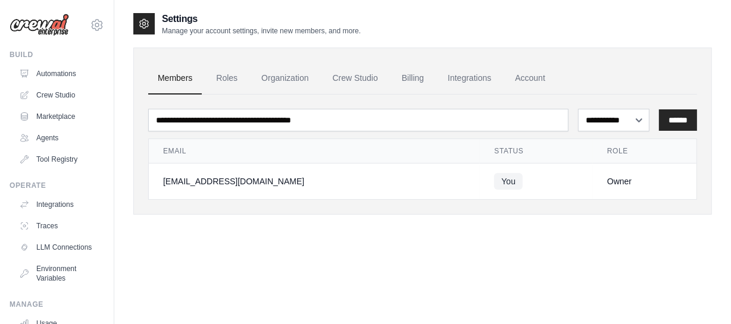
click at [42, 23] on img at bounding box center [40, 25] width 60 height 23
click at [54, 70] on link "Automations" at bounding box center [60, 73] width 90 height 19
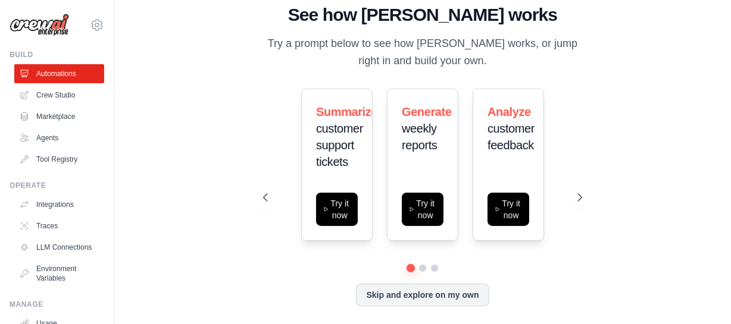
scroll to position [5, 0]
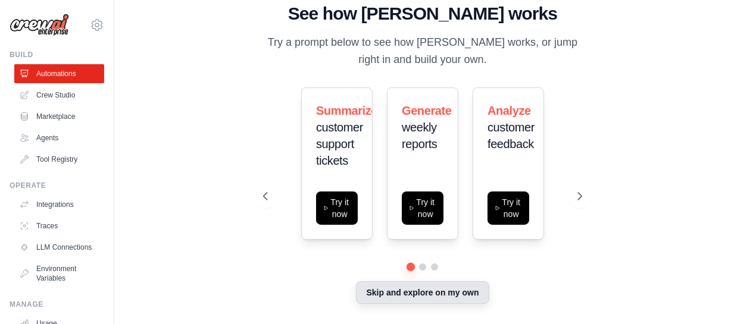
click at [395, 286] on button "Skip and explore on my own" at bounding box center [422, 293] width 133 height 23
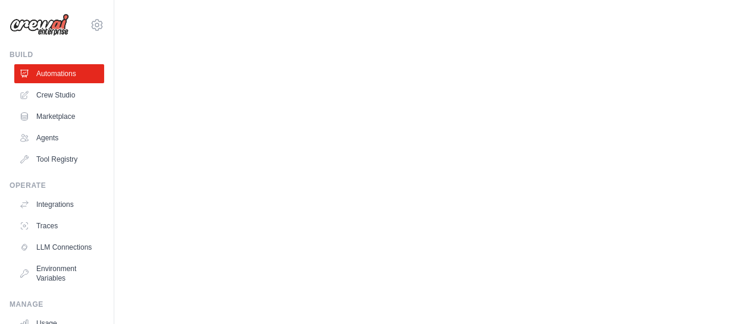
scroll to position [4, 0]
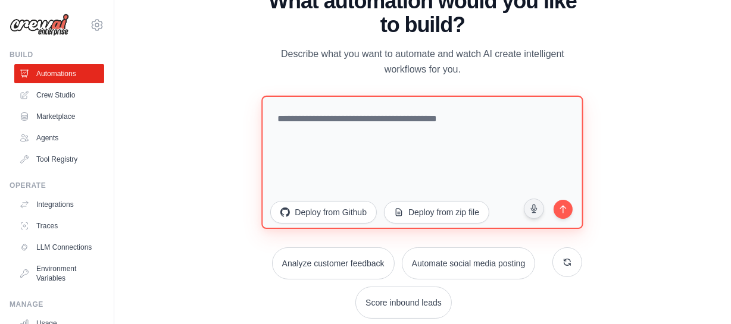
click at [330, 149] on textarea at bounding box center [423, 161] width 322 height 133
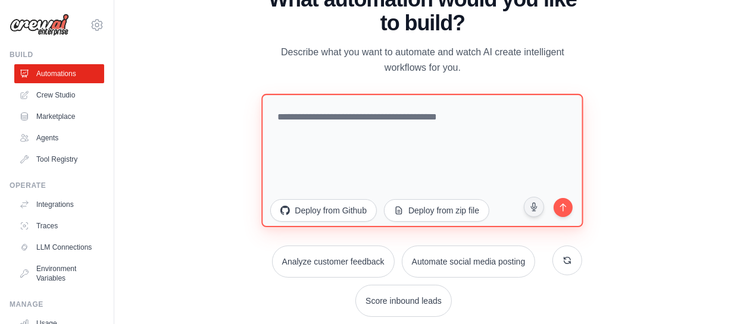
scroll to position [7, 0]
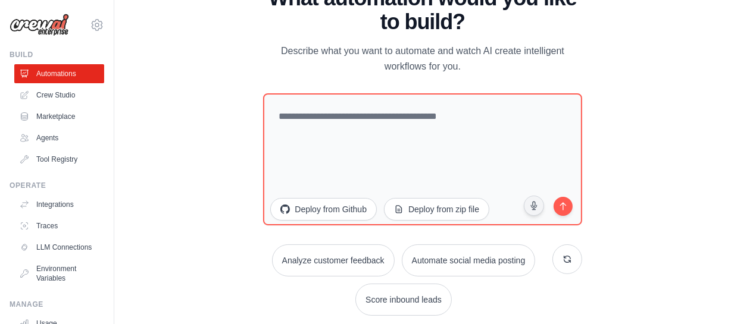
click at [670, 284] on div "WALKTHROUGH See how [PERSON_NAME] works Try a prompt below to see how [PERSON_N…" at bounding box center [422, 155] width 579 height 301
click at [73, 103] on link "Crew Studio" at bounding box center [60, 95] width 90 height 19
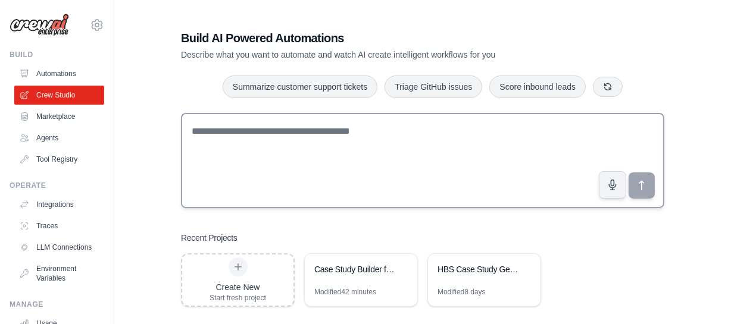
scroll to position [24, 0]
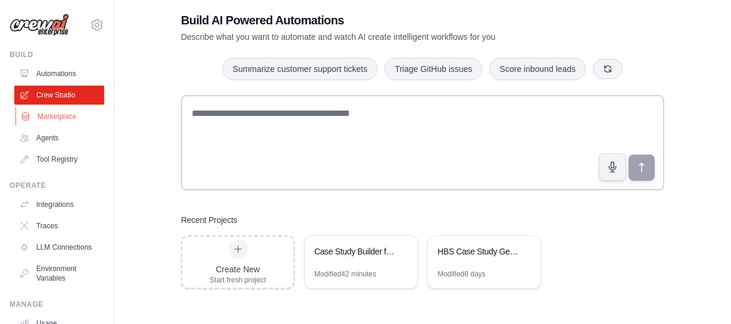
click at [66, 124] on link "Marketplace" at bounding box center [60, 116] width 90 height 19
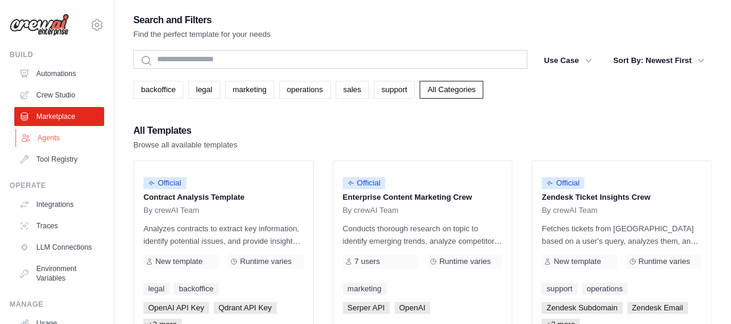
click at [68, 145] on link "Agents" at bounding box center [60, 138] width 90 height 19
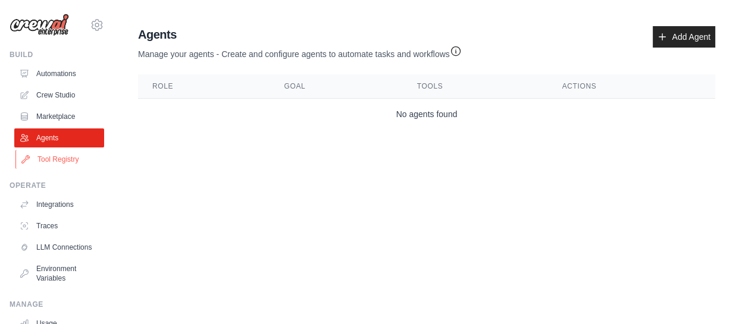
click at [72, 161] on link "Tool Registry" at bounding box center [60, 159] width 90 height 19
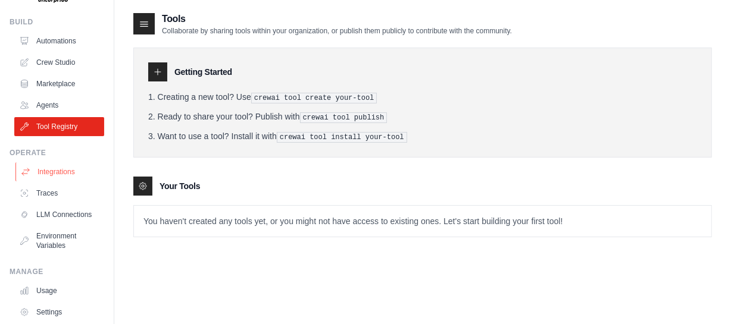
scroll to position [102, 0]
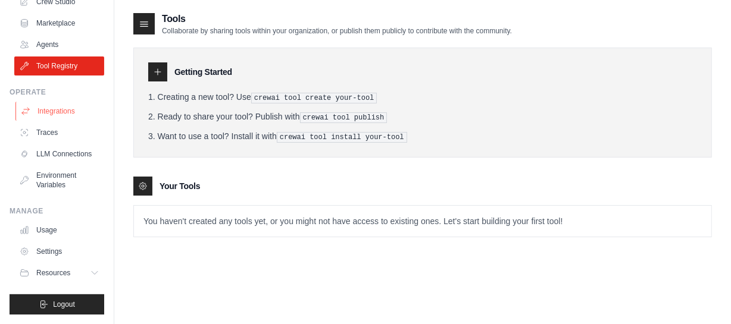
click at [75, 104] on link "Integrations" at bounding box center [60, 111] width 90 height 19
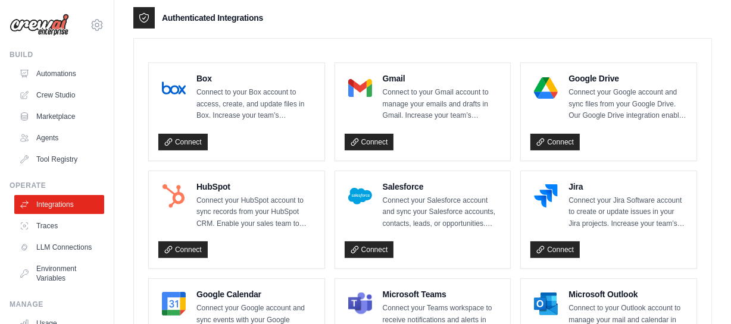
scroll to position [324, 0]
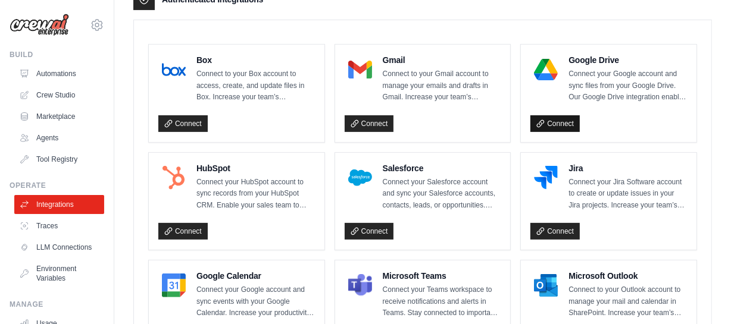
click at [551, 125] on link "Connect" at bounding box center [554, 123] width 49 height 17
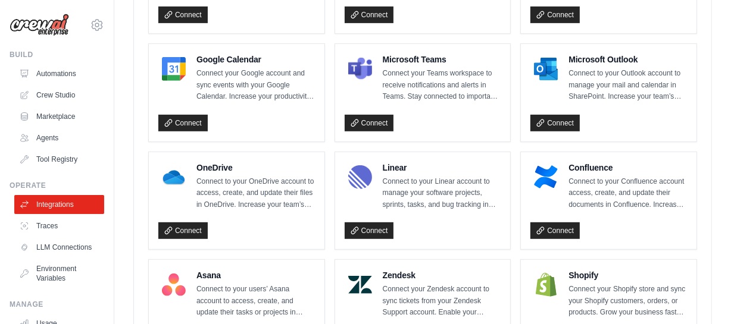
scroll to position [595, 0]
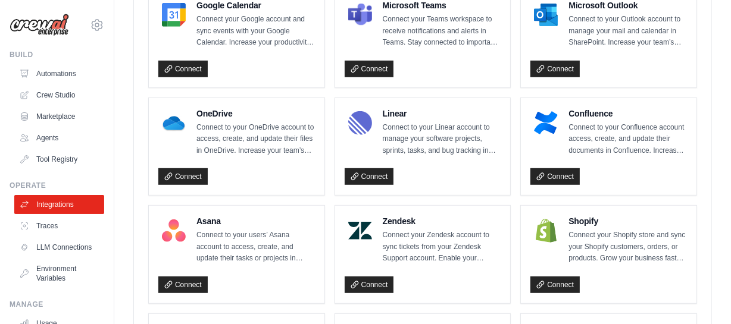
click at [285, 138] on p "Connect to your OneDrive account to access, create, and update their files in O…" at bounding box center [255, 139] width 118 height 35
click at [191, 173] on link "Connect" at bounding box center [182, 176] width 49 height 17
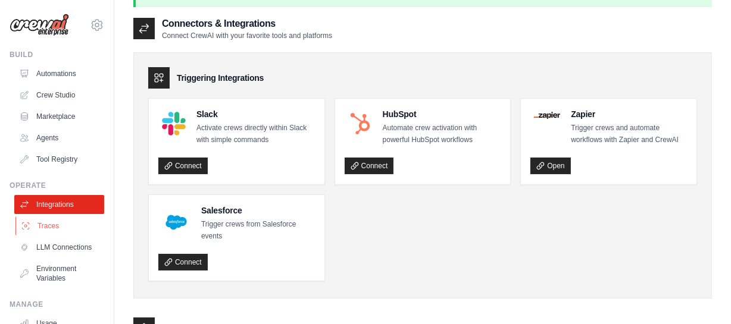
scroll to position [54, 0]
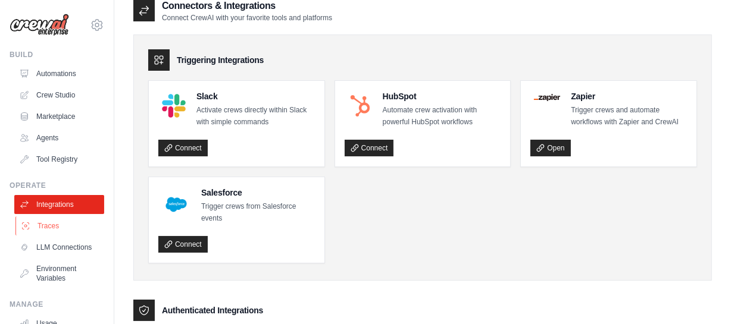
click at [64, 227] on link "Traces" at bounding box center [60, 226] width 90 height 19
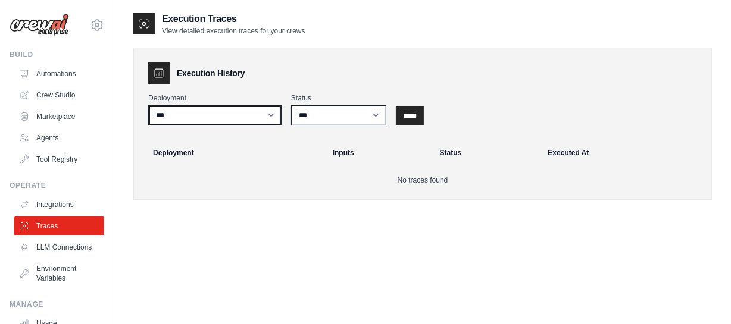
click at [205, 113] on select "***" at bounding box center [214, 115] width 133 height 20
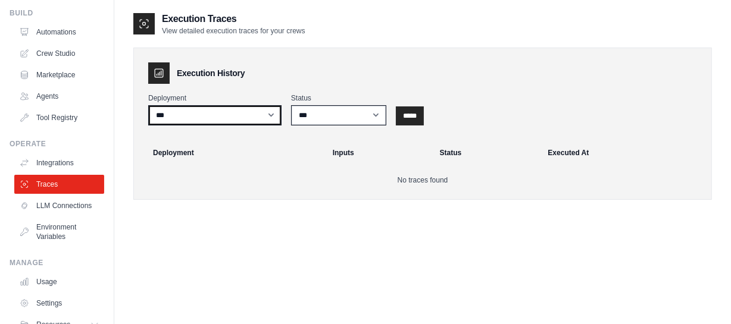
scroll to position [54, 0]
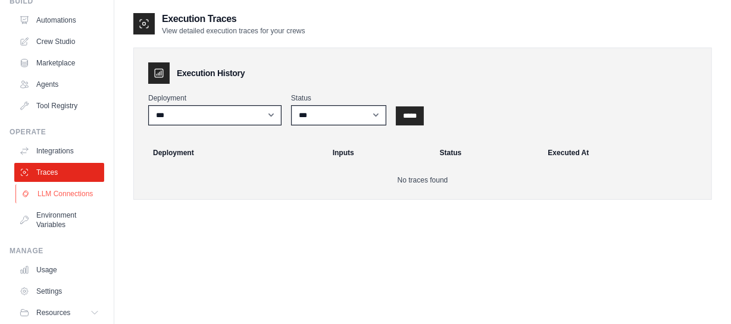
click at [94, 199] on link "LLM Connections" at bounding box center [60, 194] width 90 height 19
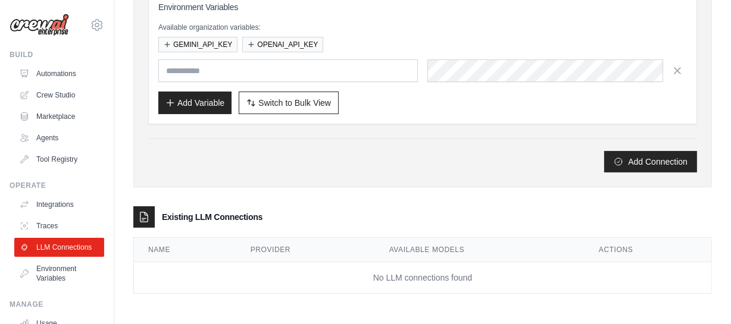
scroll to position [69, 0]
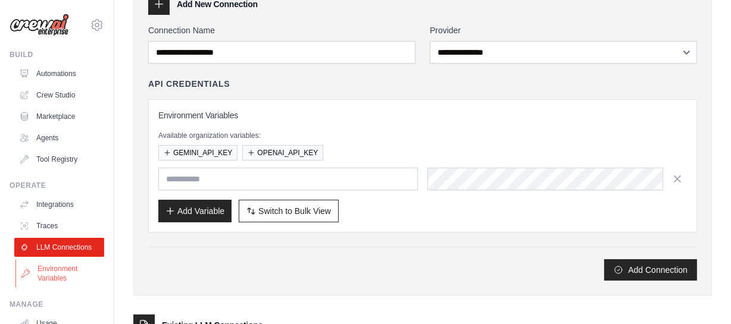
click at [59, 286] on link "Environment Variables" at bounding box center [60, 274] width 90 height 29
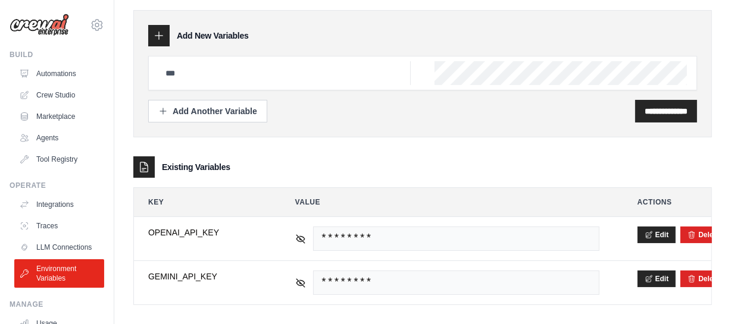
scroll to position [48, 0]
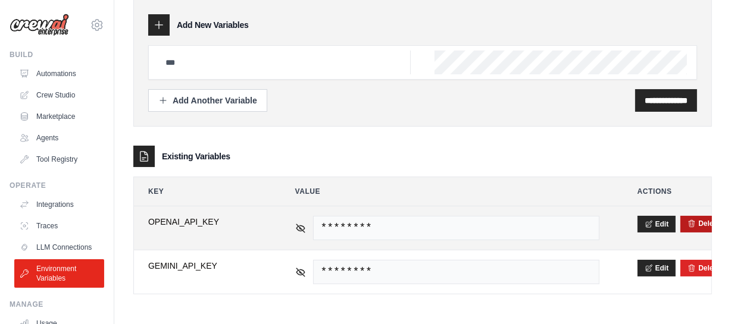
click at [697, 222] on button "Delete" at bounding box center [704, 224] width 32 height 10
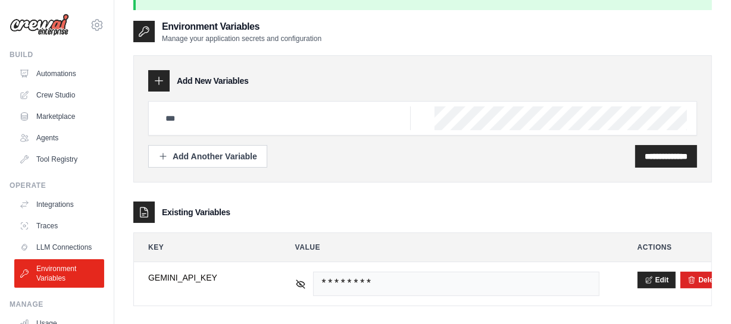
scroll to position [64, 0]
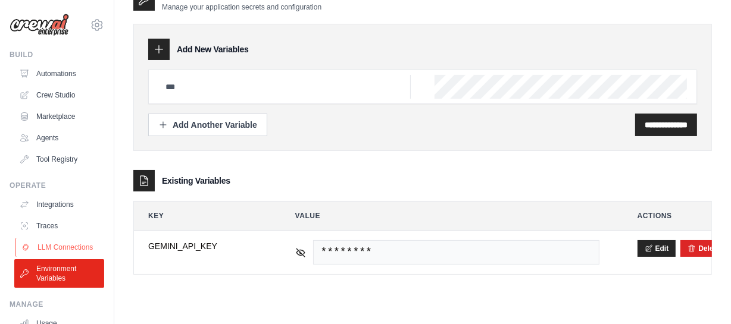
click at [60, 257] on link "LLM Connections" at bounding box center [60, 247] width 90 height 19
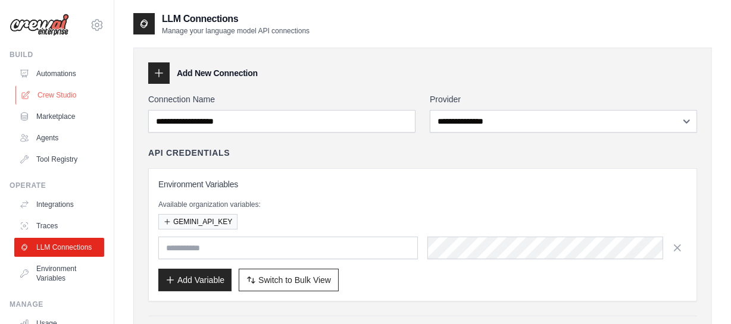
click at [65, 98] on link "Crew Studio" at bounding box center [60, 95] width 90 height 19
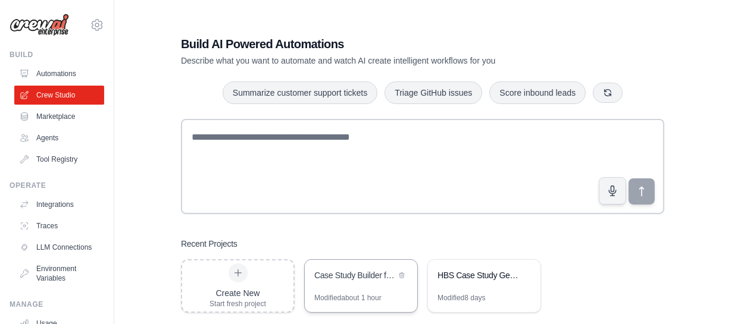
click at [349, 276] on div "Case Study Builder from Interview Transcripts" at bounding box center [355, 276] width 82 height 12
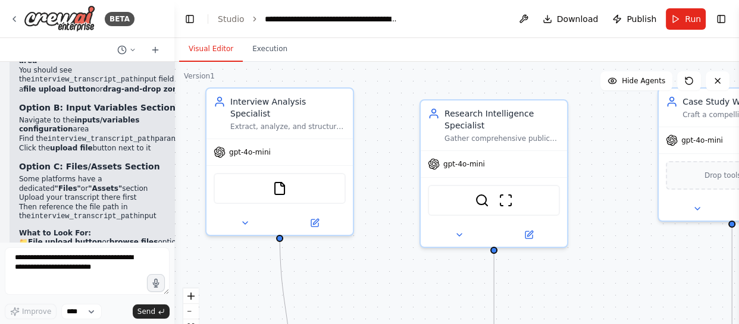
scroll to position [6856, 0]
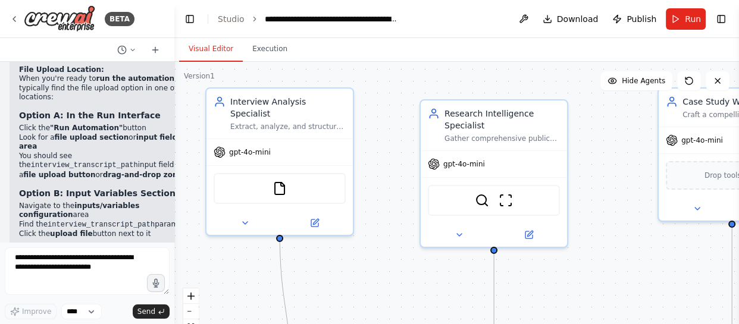
drag, startPoint x: 386, startPoint y: 151, endPoint x: 387, endPoint y: 124, distance: 27.4
click at [391, 119] on div ".deletable-edge-delete-btn { width: 20px; height: 20px; border: 0px solid #ffff…" at bounding box center [456, 211] width 565 height 298
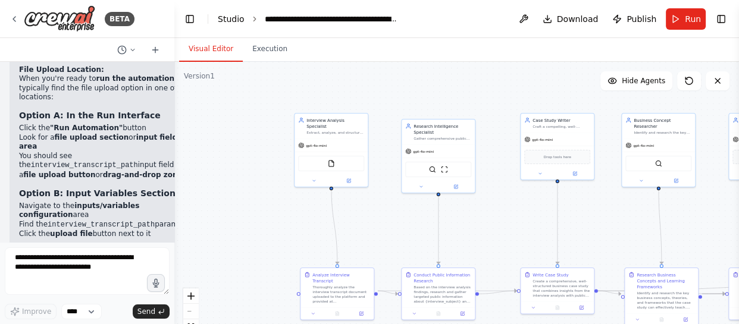
click at [220, 17] on link "Studio" at bounding box center [231, 19] width 27 height 10
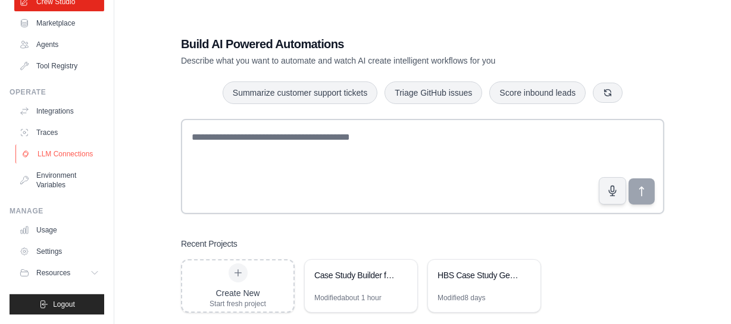
click at [76, 151] on link "LLM Connections" at bounding box center [60, 154] width 90 height 19
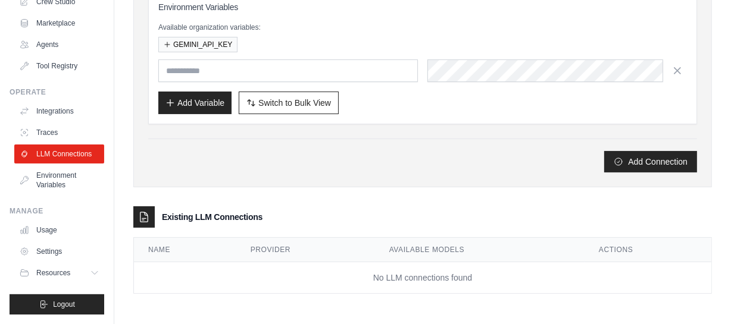
scroll to position [102, 0]
click at [73, 183] on link "Environment Variables" at bounding box center [59, 180] width 90 height 29
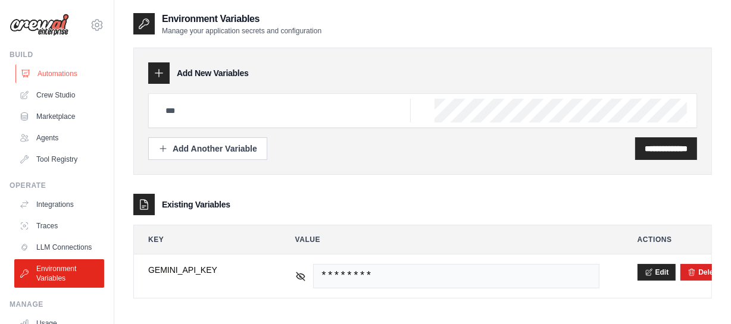
click at [61, 75] on link "Automations" at bounding box center [60, 73] width 90 height 19
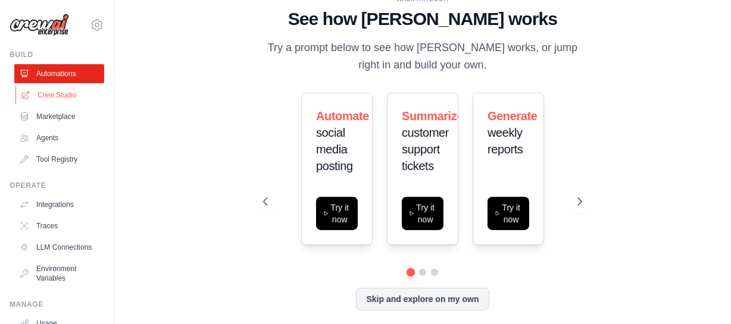
click at [72, 90] on link "Crew Studio" at bounding box center [60, 95] width 90 height 19
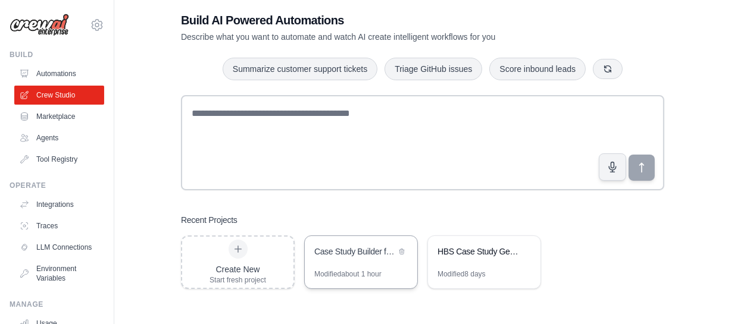
click at [400, 270] on div "Modified about 1 hour" at bounding box center [361, 279] width 113 height 19
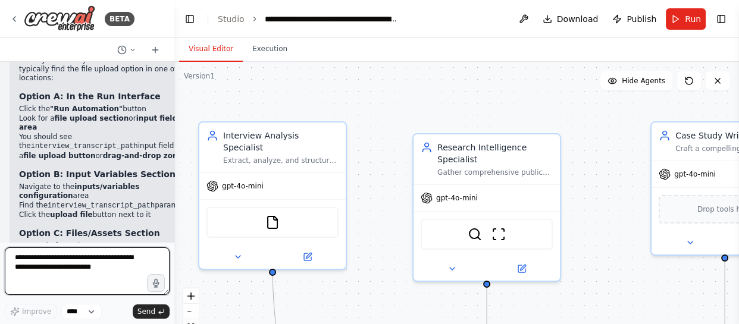
click at [84, 260] on textarea at bounding box center [87, 272] width 165 height 48
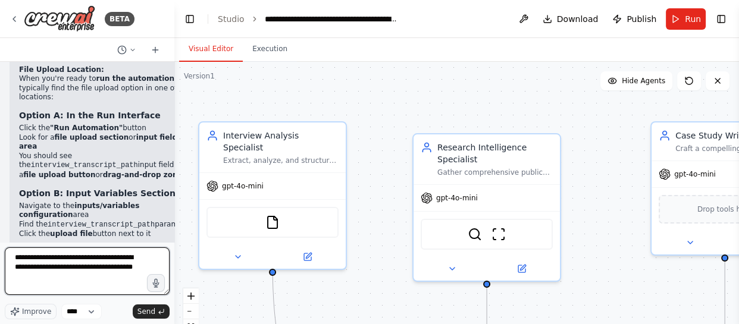
type textarea "**********"
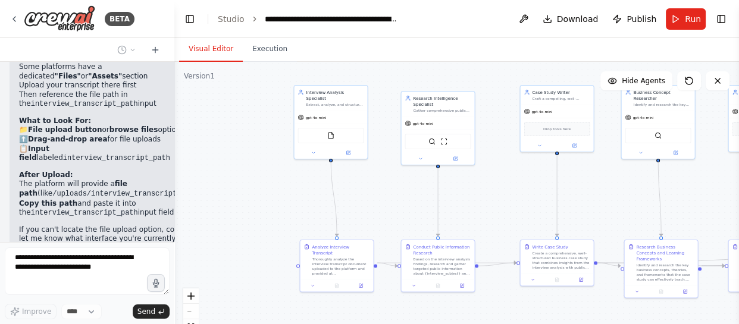
scroll to position [7064, 0]
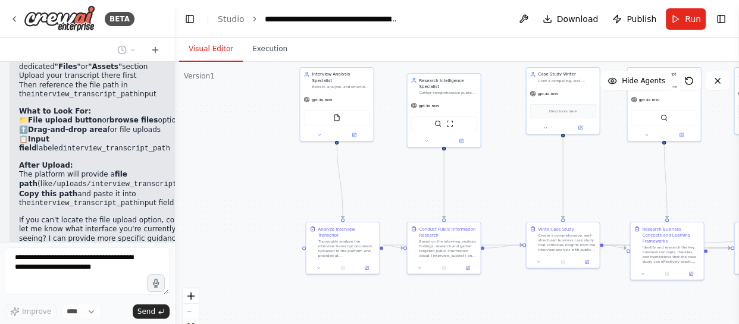
drag, startPoint x: 381, startPoint y: 245, endPoint x: 389, endPoint y: 184, distance: 61.3
click at [389, 184] on div ".deletable-edge-delete-btn { width: 20px; height: 20px; border: 0px solid #ffff…" at bounding box center [456, 211] width 565 height 298
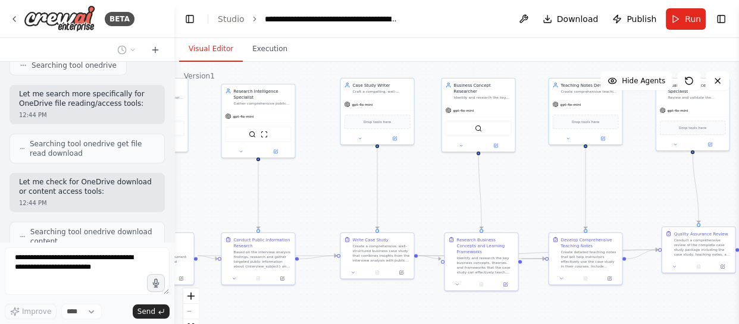
scroll to position [7514, 0]
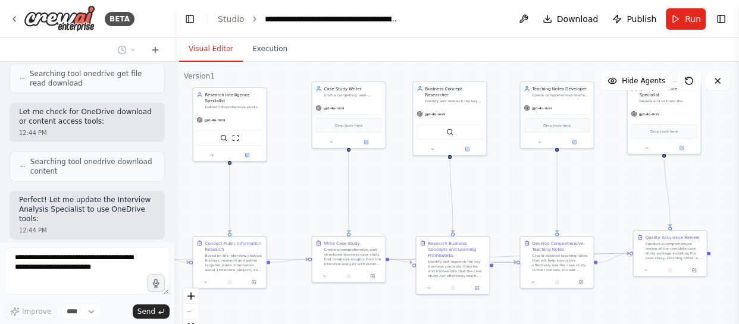
drag, startPoint x: 531, startPoint y: 189, endPoint x: 387, endPoint y: 209, distance: 145.4
click at [317, 204] on div ".deletable-edge-delete-btn { width: 20px; height: 20px; border: 0px solid #ffff…" at bounding box center [456, 211] width 565 height 298
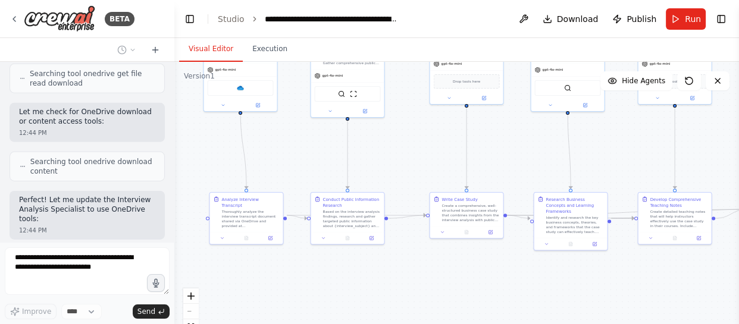
drag, startPoint x: 620, startPoint y: 185, endPoint x: 738, endPoint y: 141, distance: 125.8
click at [738, 141] on div "BETA Hello! I'm the CrewAI assistant. What kind of automation do you want to bu…" at bounding box center [369, 162] width 739 height 324
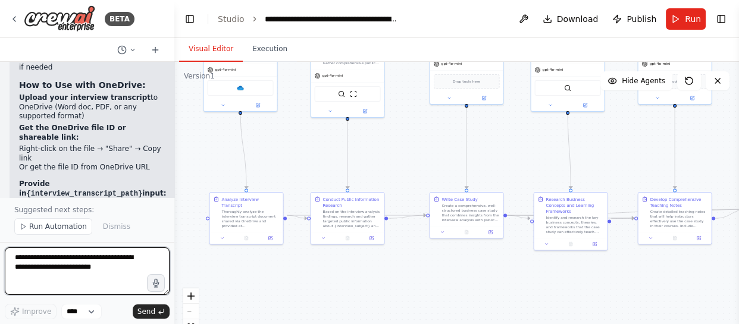
scroll to position [8061, 0]
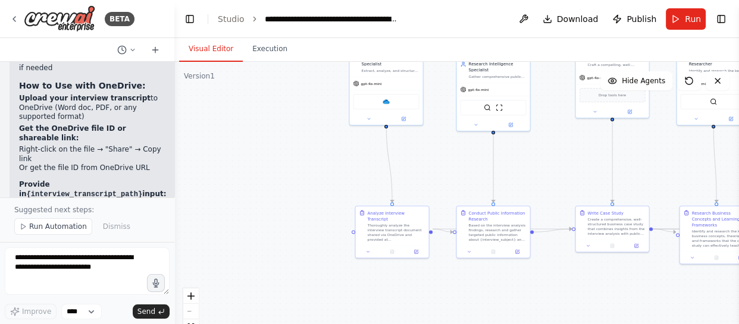
drag, startPoint x: 289, startPoint y: 173, endPoint x: 429, endPoint y: 147, distance: 142.8
click at [429, 147] on div ".deletable-edge-delete-btn { width: 20px; height: 20px; border: 0px solid #ffff…" at bounding box center [456, 211] width 565 height 298
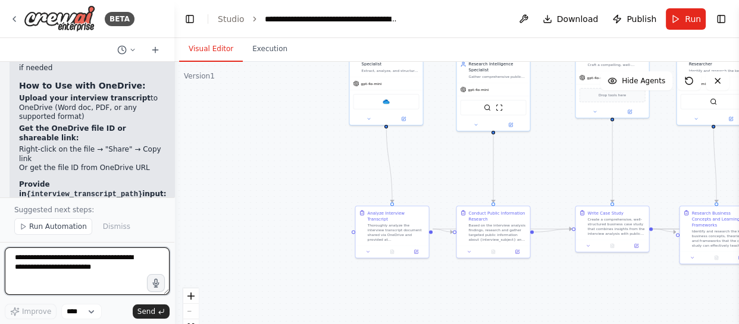
click at [85, 260] on textarea at bounding box center [87, 272] width 165 height 48
click at [108, 270] on textarea "**********" at bounding box center [87, 272] width 165 height 48
click at [99, 256] on textarea "**********" at bounding box center [87, 272] width 165 height 48
click at [89, 261] on textarea "**********" at bounding box center [87, 272] width 165 height 48
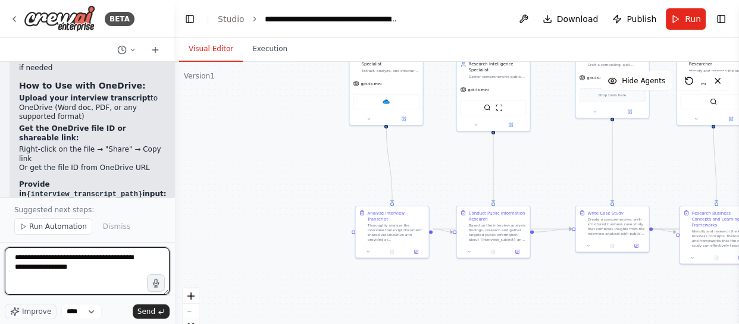
click at [113, 273] on textarea "**********" at bounding box center [87, 272] width 165 height 48
click at [115, 268] on textarea "**********" at bounding box center [87, 272] width 165 height 48
click at [125, 271] on textarea "**********" at bounding box center [87, 272] width 165 height 48
click at [119, 271] on textarea "**********" at bounding box center [87, 272] width 165 height 48
click at [120, 271] on textarea "**********" at bounding box center [87, 272] width 165 height 48
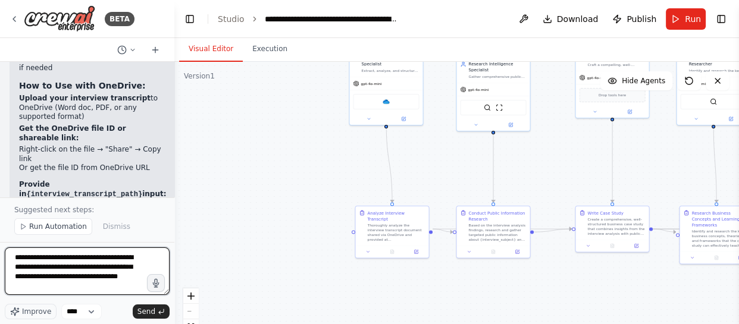
click at [103, 279] on textarea "**********" at bounding box center [87, 272] width 165 height 48
click at [107, 277] on textarea "**********" at bounding box center [87, 272] width 165 height 48
type textarea "**********"
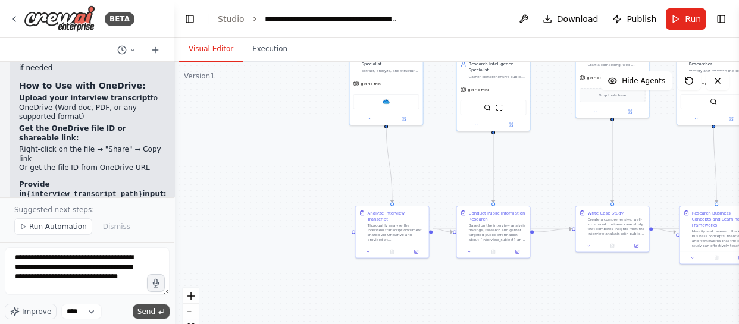
click at [143, 311] on span "Send" at bounding box center [147, 312] width 18 height 10
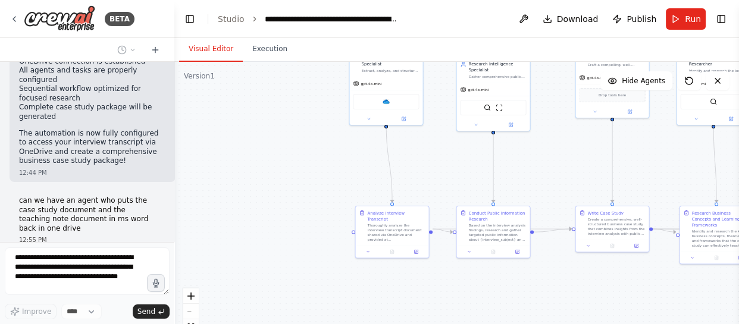
scroll to position [8362, 0]
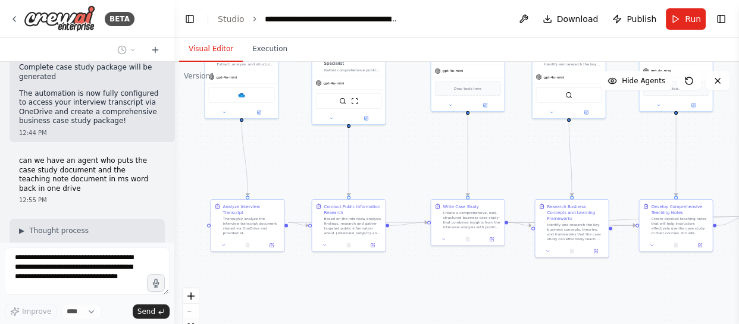
drag, startPoint x: 308, startPoint y: 180, endPoint x: 169, endPoint y: 171, distance: 139.6
click at [167, 172] on div "BETA Hello! I'm the CrewAI assistant. What kind of automation do you want to bu…" at bounding box center [369, 162] width 739 height 324
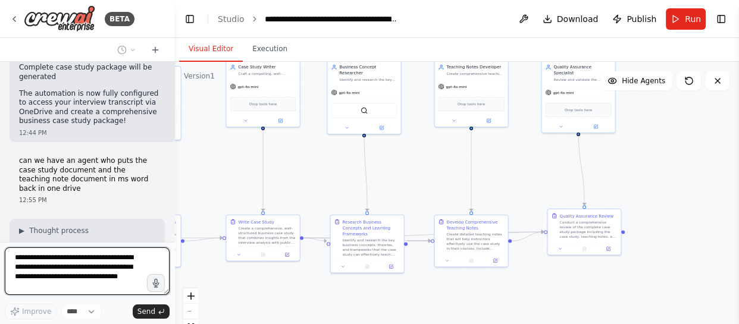
drag, startPoint x: 523, startPoint y: 173, endPoint x: 313, endPoint y: 190, distance: 210.3
click at [310, 190] on div ".deletable-edge-delete-btn { width: 20px; height: 20px; border: 0px solid #ffff…" at bounding box center [456, 211] width 565 height 298
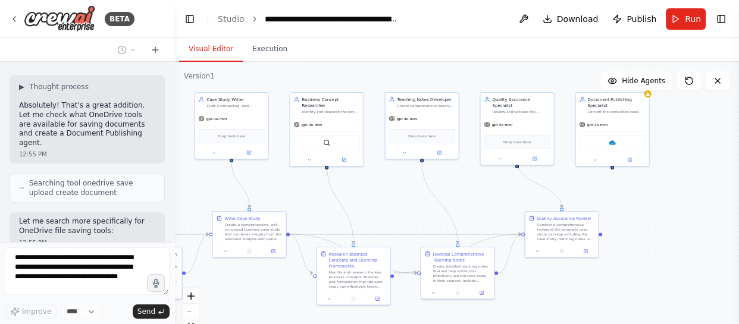
scroll to position [8515, 0]
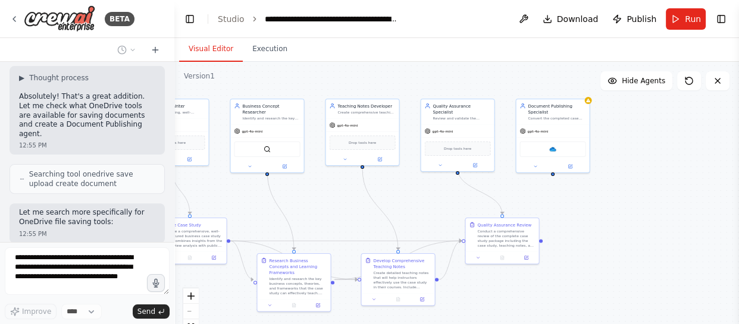
drag, startPoint x: 622, startPoint y: 173, endPoint x: 554, endPoint y: 210, distance: 78.1
click at [554, 210] on div ".deletable-edge-delete-btn { width: 20px; height: 20px; border: 0px solid #ffff…" at bounding box center [456, 211] width 565 height 298
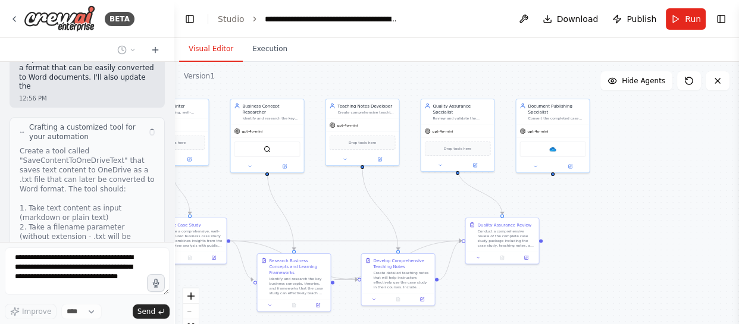
scroll to position [9433, 0]
click at [677, 15] on button "Run" at bounding box center [686, 18] width 40 height 21
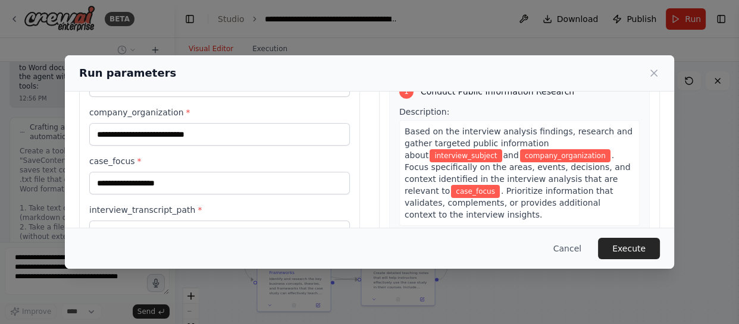
scroll to position [173, 0]
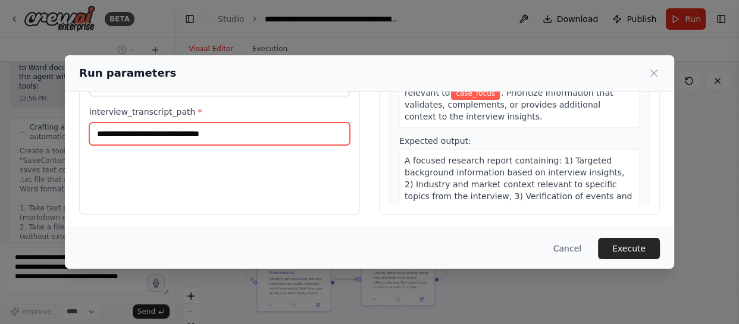
click at [282, 131] on input "interview_transcript_path *" at bounding box center [219, 134] width 261 height 23
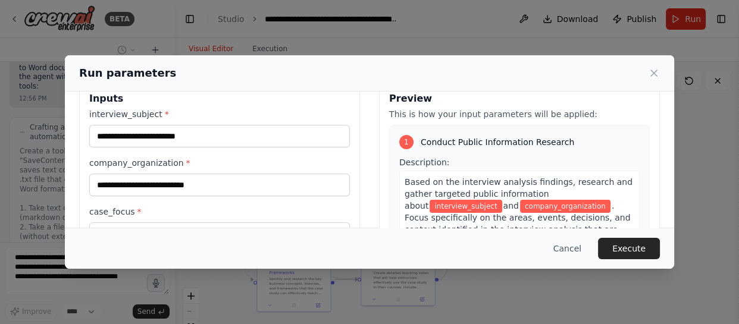
scroll to position [0, 0]
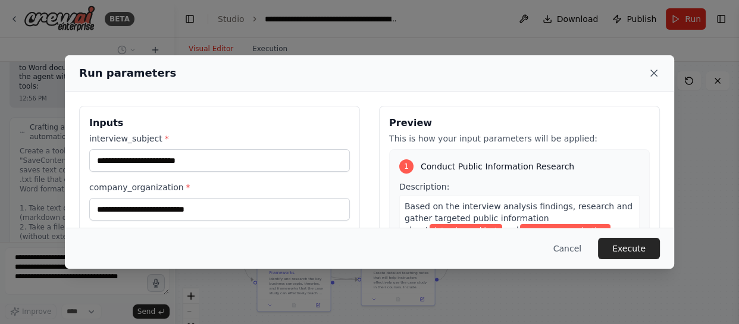
click at [653, 73] on icon at bounding box center [654, 73] width 12 height 12
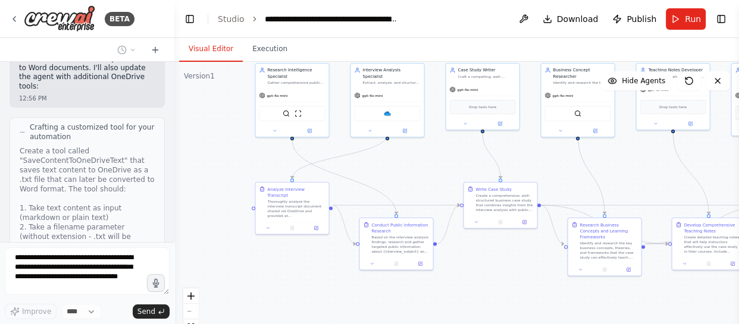
drag, startPoint x: 255, startPoint y: 202, endPoint x: 566, endPoint y: 167, distance: 312.8
click at [566, 167] on div ".deletable-edge-delete-btn { width: 20px; height: 20px; border: 0px solid #ffff…" at bounding box center [456, 211] width 565 height 298
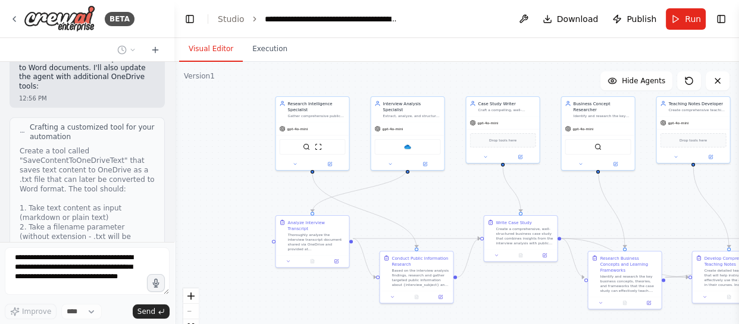
drag, startPoint x: 253, startPoint y: 262, endPoint x: 283, endPoint y: 295, distance: 44.7
click at [273, 296] on div ".deletable-edge-delete-btn { width: 20px; height: 20px; border: 0px solid #ffff…" at bounding box center [456, 211] width 565 height 298
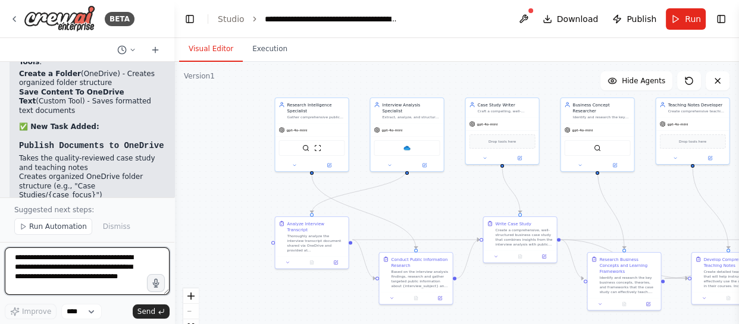
scroll to position [10674, 0]
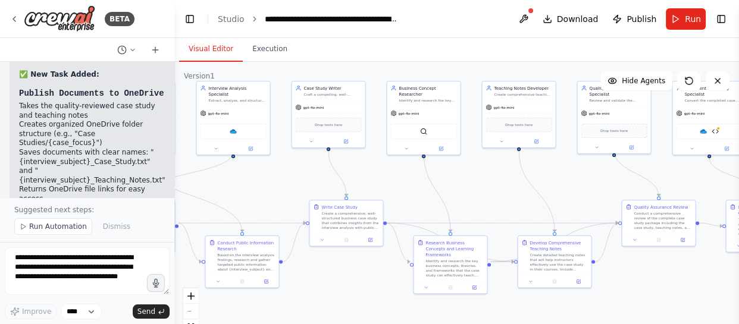
drag, startPoint x: 426, startPoint y: 201, endPoint x: 214, endPoint y: 183, distance: 213.3
click at [214, 183] on div ".deletable-edge-delete-btn { width: 20px; height: 20px; border: 0px solid #ffff…" at bounding box center [456, 211] width 565 height 298
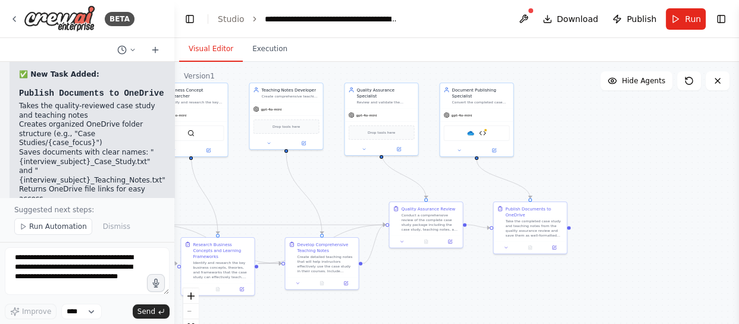
drag, startPoint x: 676, startPoint y: 174, endPoint x: 482, endPoint y: 177, distance: 194.1
click at [482, 177] on div ".deletable-edge-delete-btn { width: 20px; height: 20px; border: 0px solid #ffff…" at bounding box center [456, 211] width 565 height 298
click at [484, 131] on img at bounding box center [482, 132] width 7 height 7
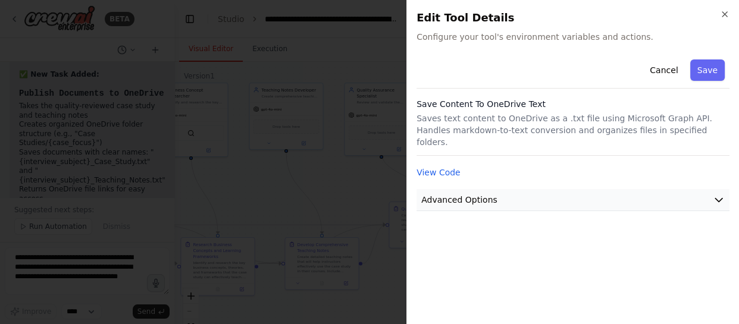
click at [514, 189] on button "Advanced Options" at bounding box center [573, 200] width 313 height 22
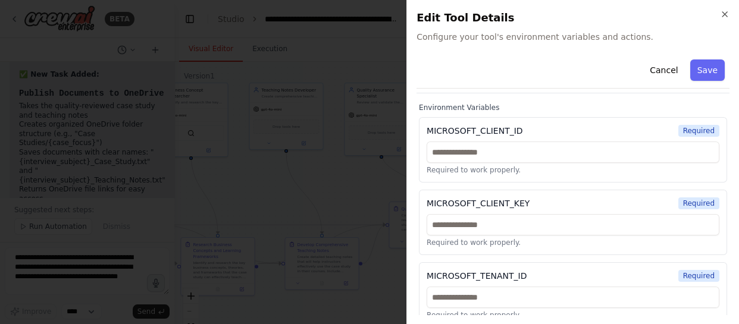
scroll to position [119, 0]
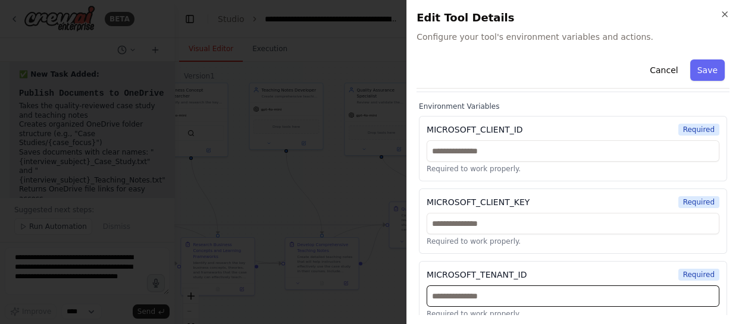
click at [519, 286] on input "text" at bounding box center [573, 296] width 293 height 21
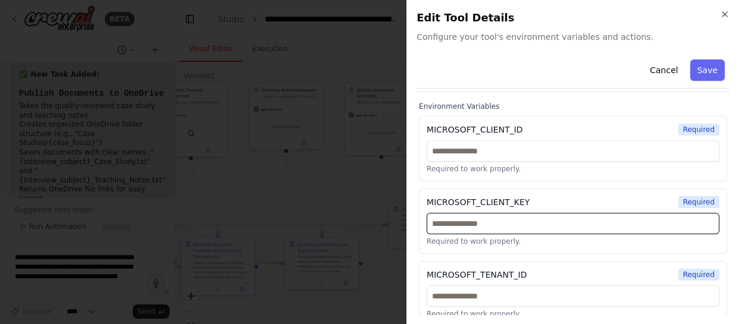
click at [553, 213] on input "text" at bounding box center [573, 223] width 293 height 21
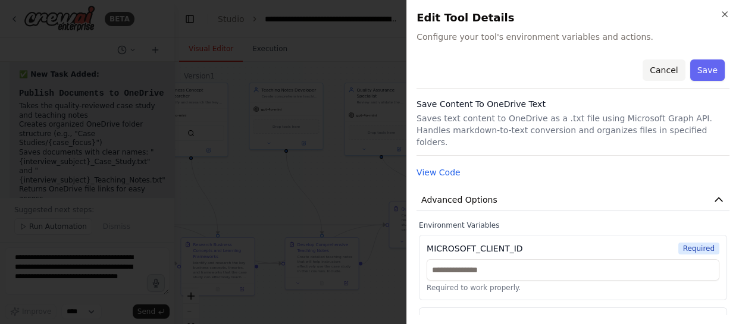
click at [649, 74] on button "Cancel" at bounding box center [664, 70] width 42 height 21
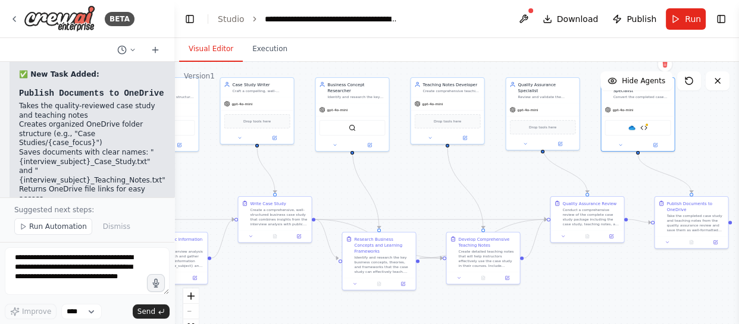
drag, startPoint x: 577, startPoint y: 151, endPoint x: 738, endPoint y: 145, distance: 161.4
click at [738, 145] on div "BETA Hello! I'm the CrewAI assistant. What kind of automation do you want to bu…" at bounding box center [369, 162] width 739 height 324
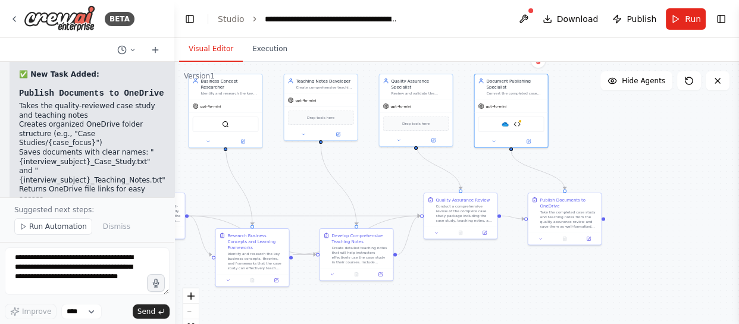
drag, startPoint x: 363, startPoint y: 171, endPoint x: 236, endPoint y: 168, distance: 126.9
click at [236, 168] on div ".deletable-edge-delete-btn { width: 20px; height: 20px; border: 0px solid #ffff…" at bounding box center [456, 211] width 565 height 298
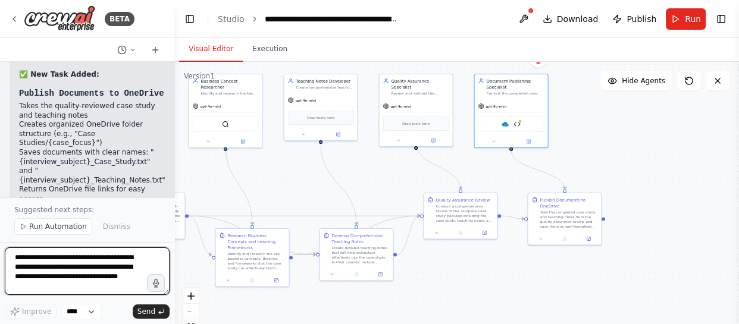
click at [103, 258] on textarea "**********" at bounding box center [87, 272] width 165 height 48
type textarea "**********"
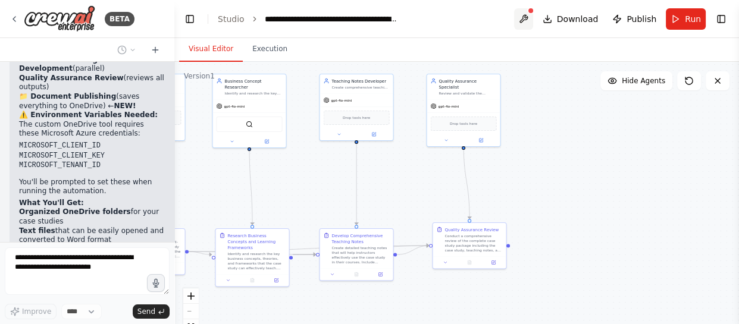
scroll to position [10916, 0]
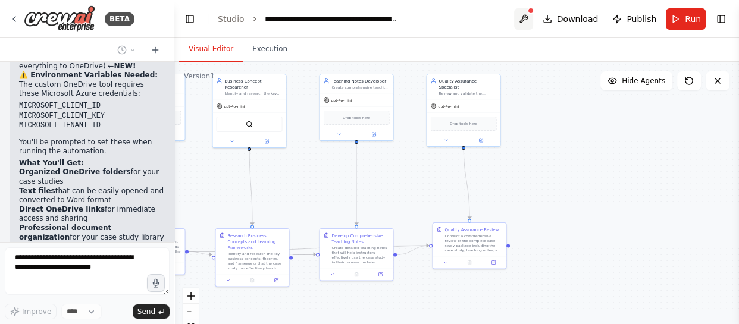
click at [532, 17] on button at bounding box center [523, 18] width 19 height 21
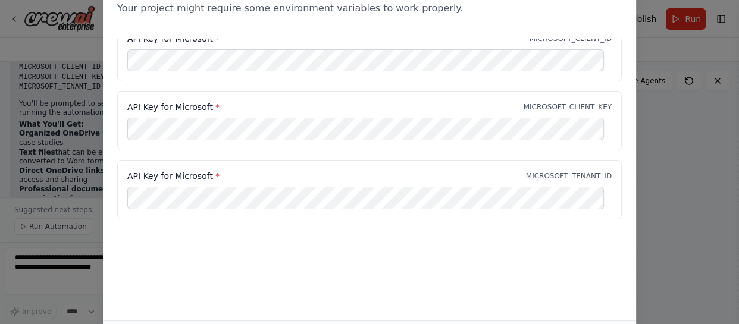
scroll to position [0, 0]
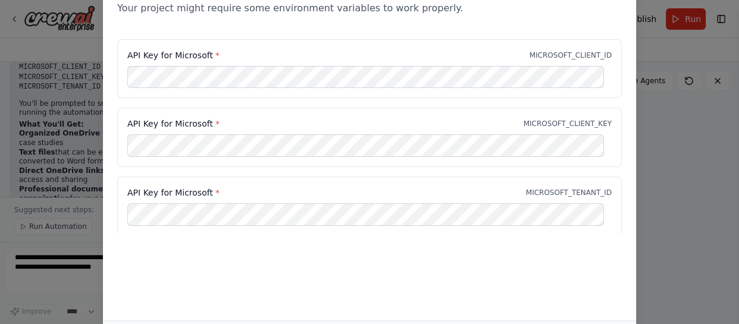
click at [692, 283] on div "Environment configuration Your project might require some environment variables…" at bounding box center [369, 162] width 739 height 324
click at [18, 298] on div "Environment configuration Your project might require some environment variables…" at bounding box center [369, 162] width 739 height 324
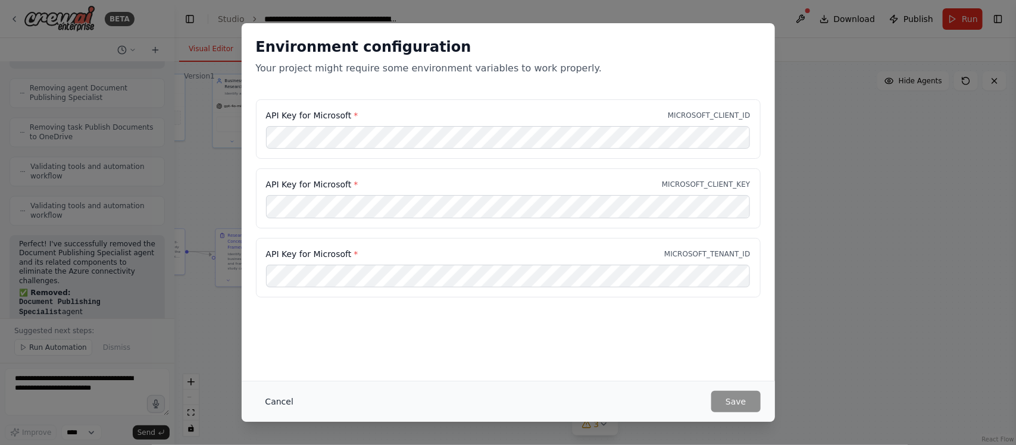
click at [264, 324] on button "Cancel" at bounding box center [279, 401] width 47 height 21
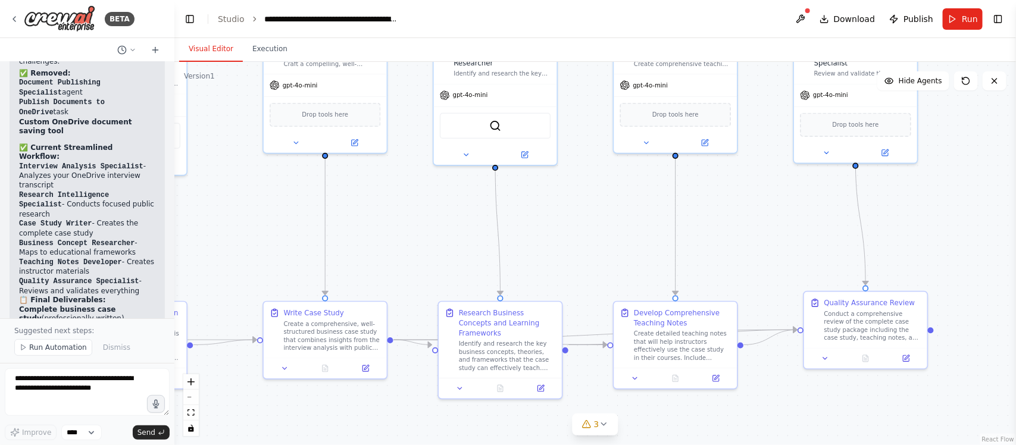
drag, startPoint x: 501, startPoint y: 200, endPoint x: 885, endPoint y: 260, distance: 388.6
click at [739, 265] on div ".deletable-edge-delete-btn { width: 20px; height: 20px; border: 0px solid #ffff…" at bounding box center [595, 253] width 842 height 383
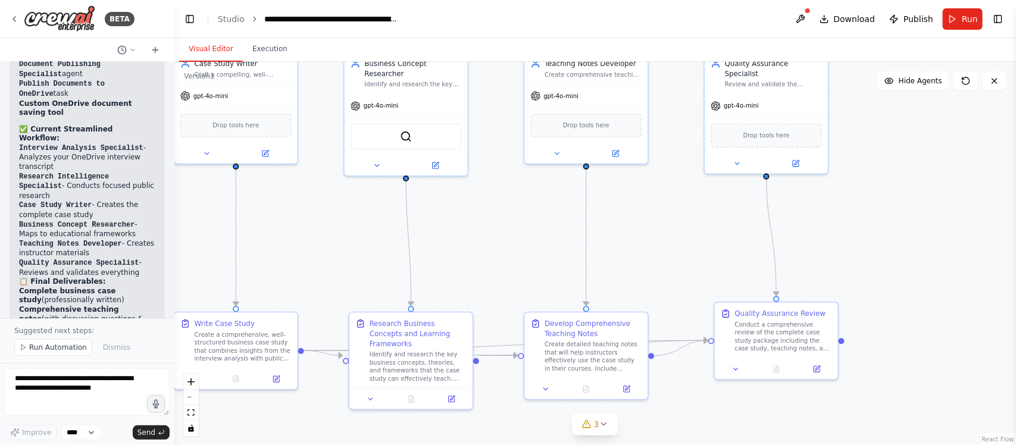
scroll to position [11526, 0]
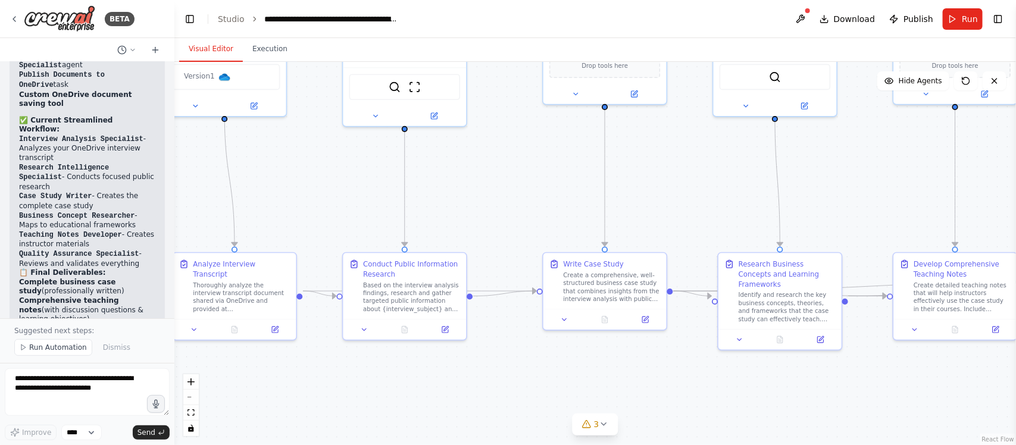
drag, startPoint x: 355, startPoint y: 238, endPoint x: 724, endPoint y: 179, distance: 373.9
click at [724, 179] on div ".deletable-edge-delete-btn { width: 20px; height: 20px; border: 0px solid #ffff…" at bounding box center [595, 253] width 842 height 383
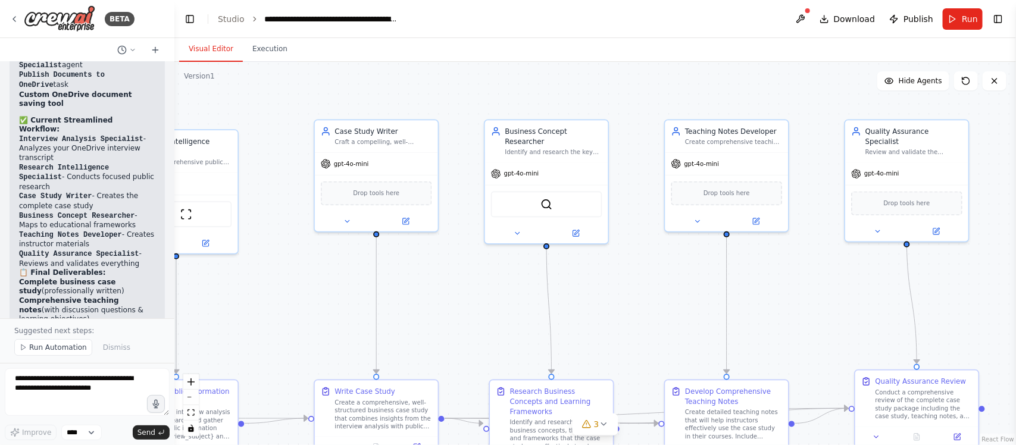
drag, startPoint x: 691, startPoint y: 207, endPoint x: 462, endPoint y: 334, distance: 261.9
click at [462, 324] on div ".deletable-edge-delete-btn { width: 20px; height: 20px; border: 0px solid #ffff…" at bounding box center [595, 253] width 842 height 383
click at [739, 17] on button at bounding box center [800, 18] width 19 height 21
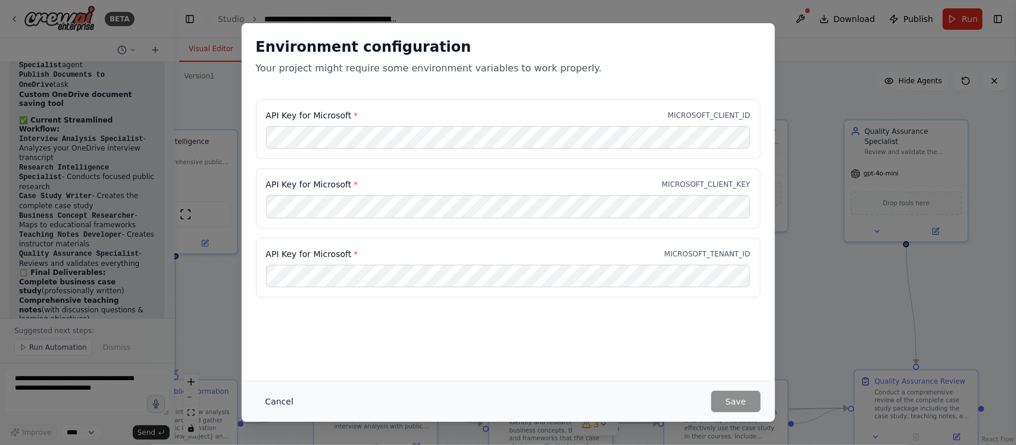
click at [291, 324] on button "Cancel" at bounding box center [279, 401] width 47 height 21
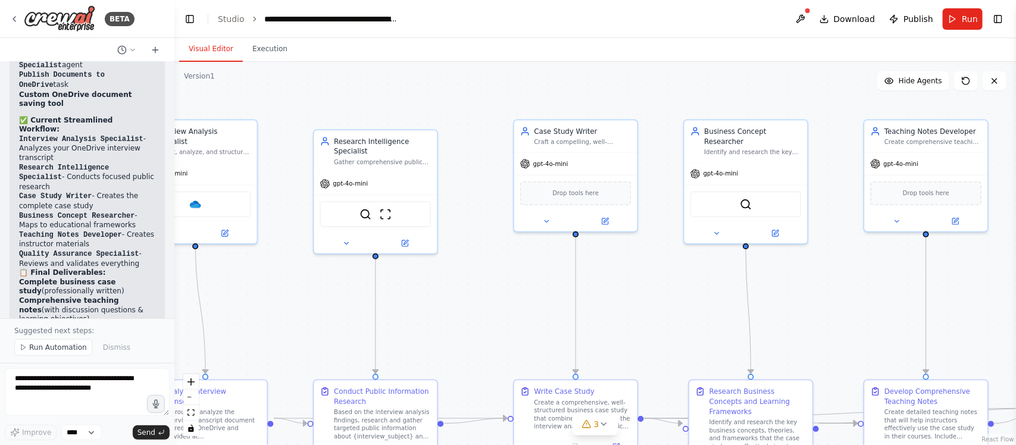
drag, startPoint x: 446, startPoint y: 296, endPoint x: 598, endPoint y: 299, distance: 151.8
click at [644, 296] on div ".deletable-edge-delete-btn { width: 20px; height: 20px; border: 0px solid #ffff…" at bounding box center [595, 253] width 842 height 383
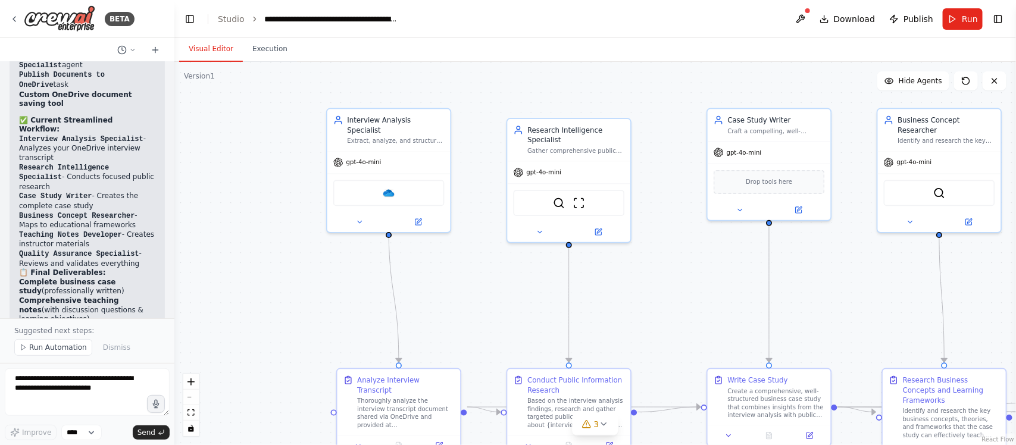
drag, startPoint x: 280, startPoint y: 319, endPoint x: 487, endPoint y: 307, distance: 207.5
click at [487, 307] on div ".deletable-edge-delete-btn { width: 20px; height: 20px; border: 0px solid #ffff…" at bounding box center [595, 253] width 842 height 383
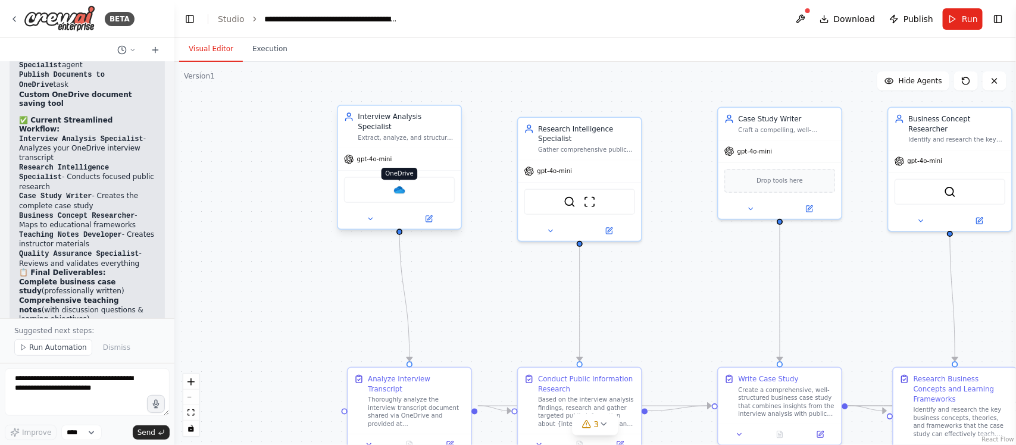
click at [394, 184] on img at bounding box center [399, 190] width 12 height 12
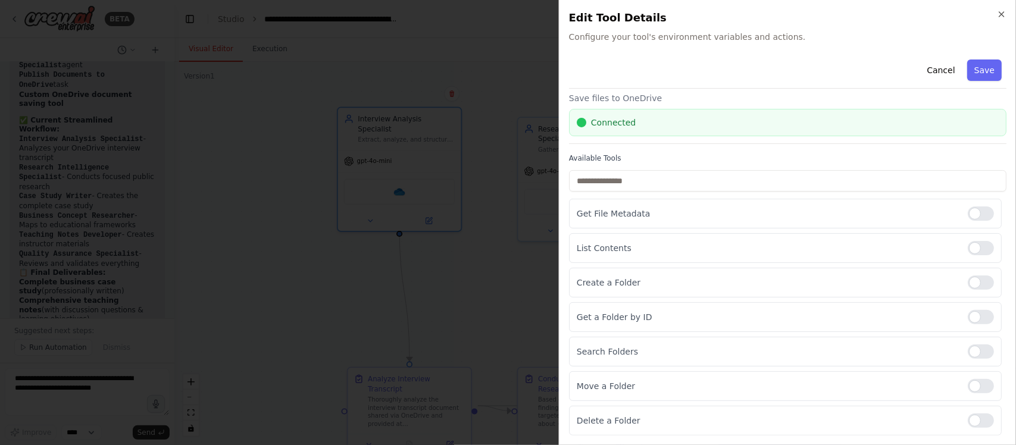
scroll to position [0, 0]
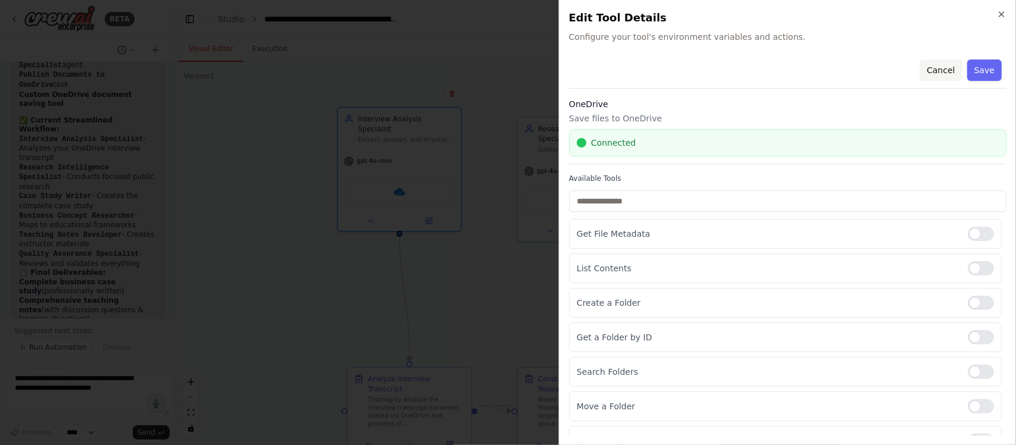
click at [739, 63] on button "Cancel" at bounding box center [941, 70] width 42 height 21
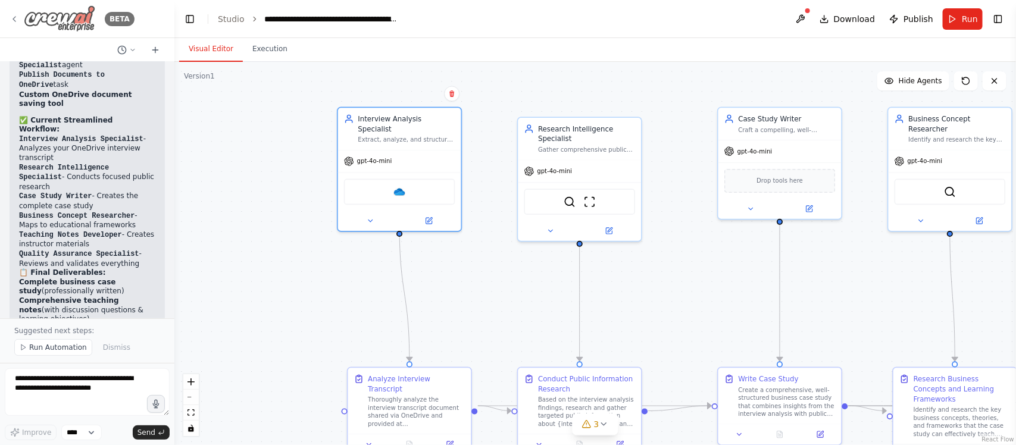
click at [76, 19] on img at bounding box center [59, 18] width 71 height 27
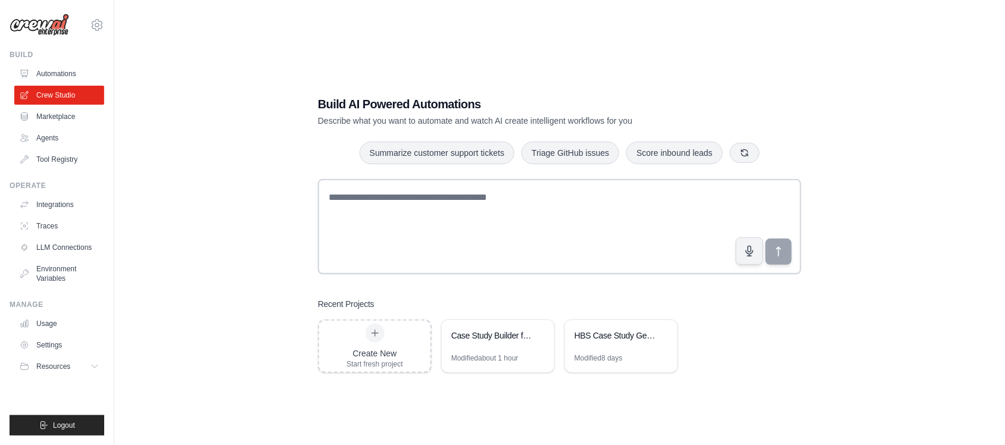
scroll to position [24, 0]
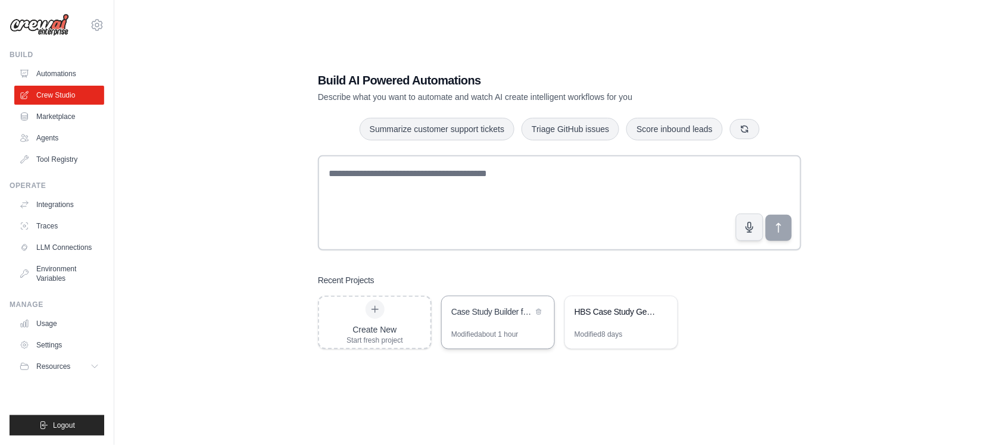
click at [469, 320] on div "Case Study Builder from Interview Transcripts" at bounding box center [492, 313] width 82 height 14
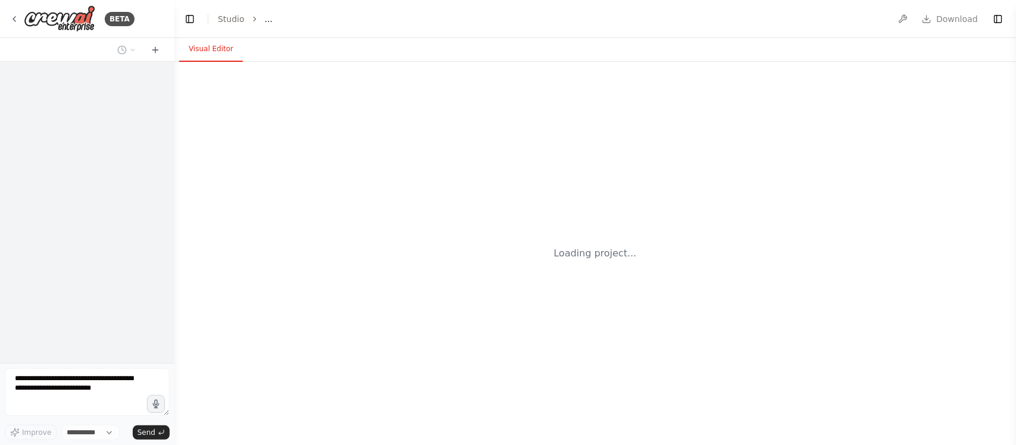
select select "****"
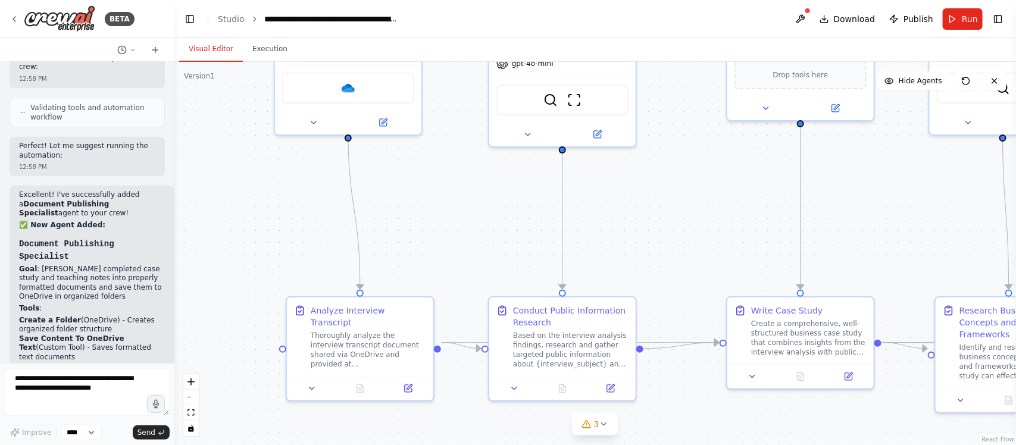
scroll to position [10270, 0]
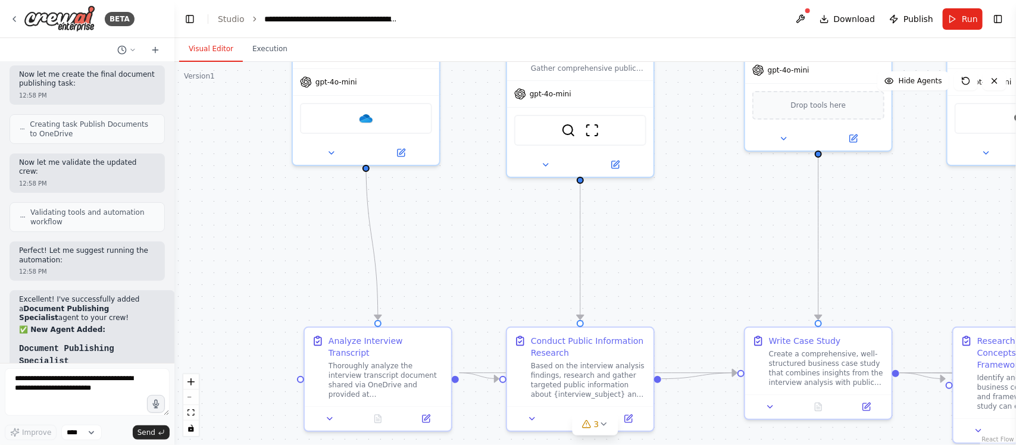
drag, startPoint x: 335, startPoint y: 364, endPoint x: 429, endPoint y: 260, distance: 140.0
click at [429, 260] on div ".deletable-edge-delete-btn { width: 20px; height: 20px; border: 0px solid #ffff…" at bounding box center [595, 253] width 842 height 383
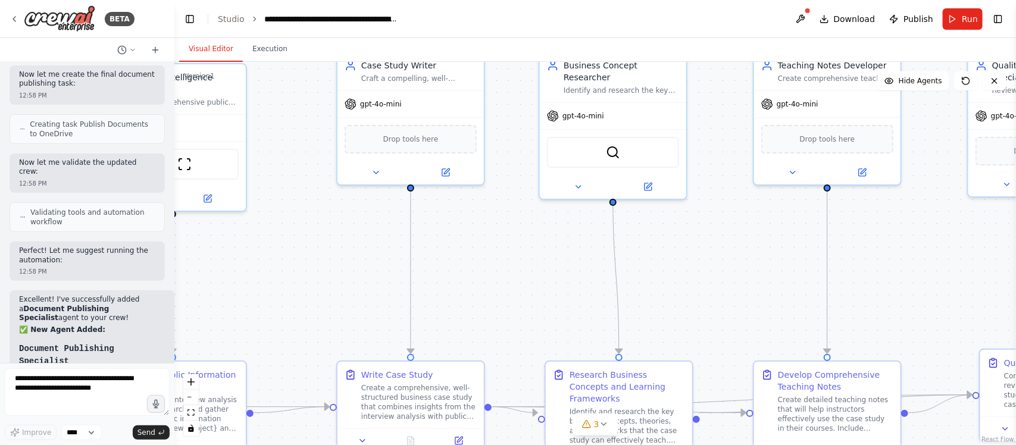
drag, startPoint x: 697, startPoint y: 268, endPoint x: 289, endPoint y: 302, distance: 409.2
click at [289, 302] on div ".deletable-edge-delete-btn { width: 20px; height: 20px; border: 0px solid #ffff…" at bounding box center [595, 253] width 842 height 383
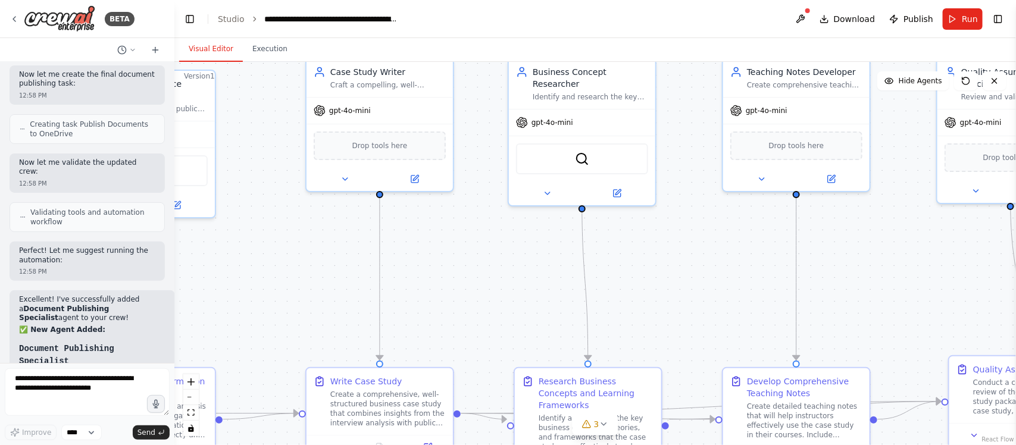
drag, startPoint x: 711, startPoint y: 278, endPoint x: 680, endPoint y: 285, distance: 31.6
click at [680, 285] on div ".deletable-edge-delete-btn { width: 20px; height: 20px; border: 0px solid #ffff…" at bounding box center [595, 253] width 842 height 383
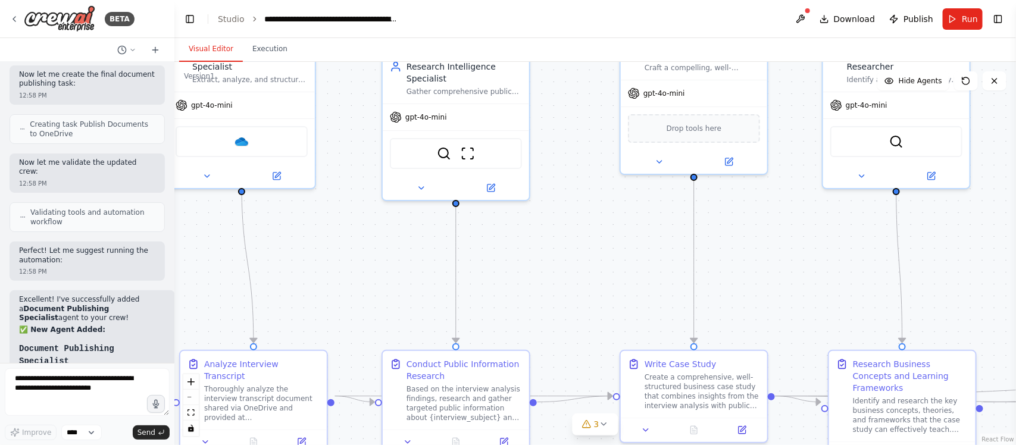
drag, startPoint x: 680, startPoint y: 268, endPoint x: 645, endPoint y: 213, distance: 65.1
click at [978, 245] on div ".deletable-edge-delete-btn { width: 20px; height: 20px; border: 0px solid #ffff…" at bounding box center [595, 253] width 842 height 383
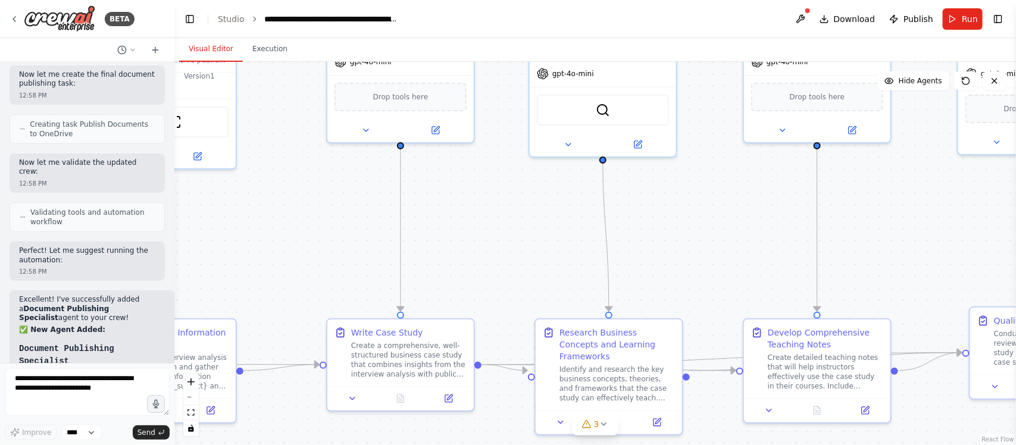
drag, startPoint x: 536, startPoint y: 218, endPoint x: 254, endPoint y: 193, distance: 283.2
click at [254, 193] on div ".deletable-edge-delete-btn { width: 20px; height: 20px; border: 0px solid #ffff…" at bounding box center [595, 253] width 842 height 383
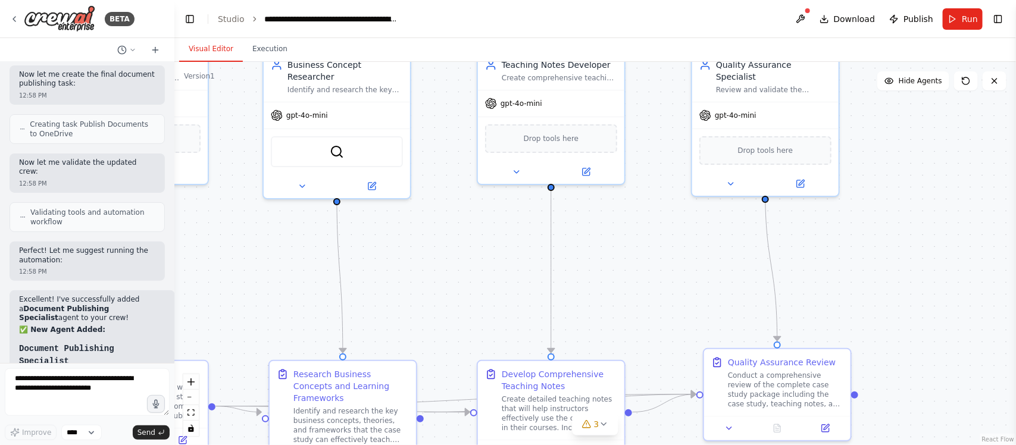
drag, startPoint x: 727, startPoint y: 256, endPoint x: 473, endPoint y: 298, distance: 257.0
click at [473, 298] on div ".deletable-edge-delete-btn { width: 20px; height: 20px; border: 0px solid #ffff…" at bounding box center [595, 253] width 842 height 383
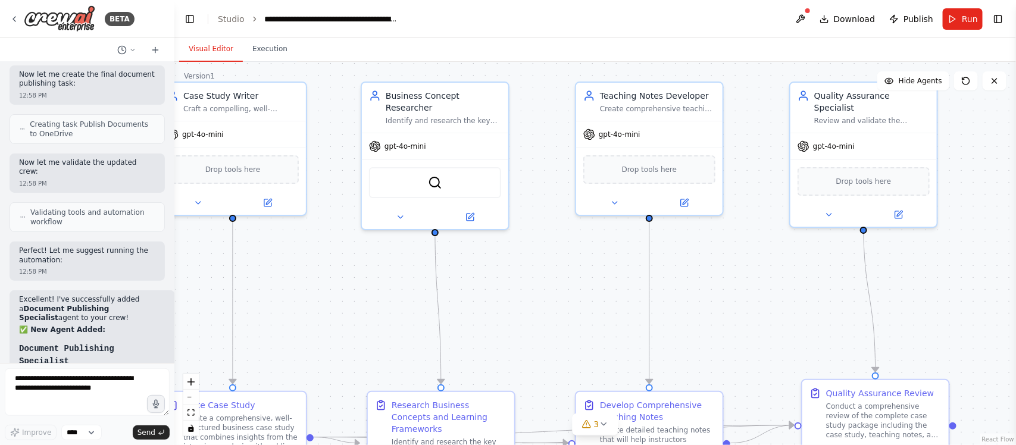
drag, startPoint x: 914, startPoint y: 264, endPoint x: 998, endPoint y: 296, distance: 90.4
click at [1015, 293] on div "BETA Hello! I'm the CrewAI assistant. What kind of automation do you want to bu…" at bounding box center [508, 222] width 1016 height 445
